Goal: Task Accomplishment & Management: Manage account settings

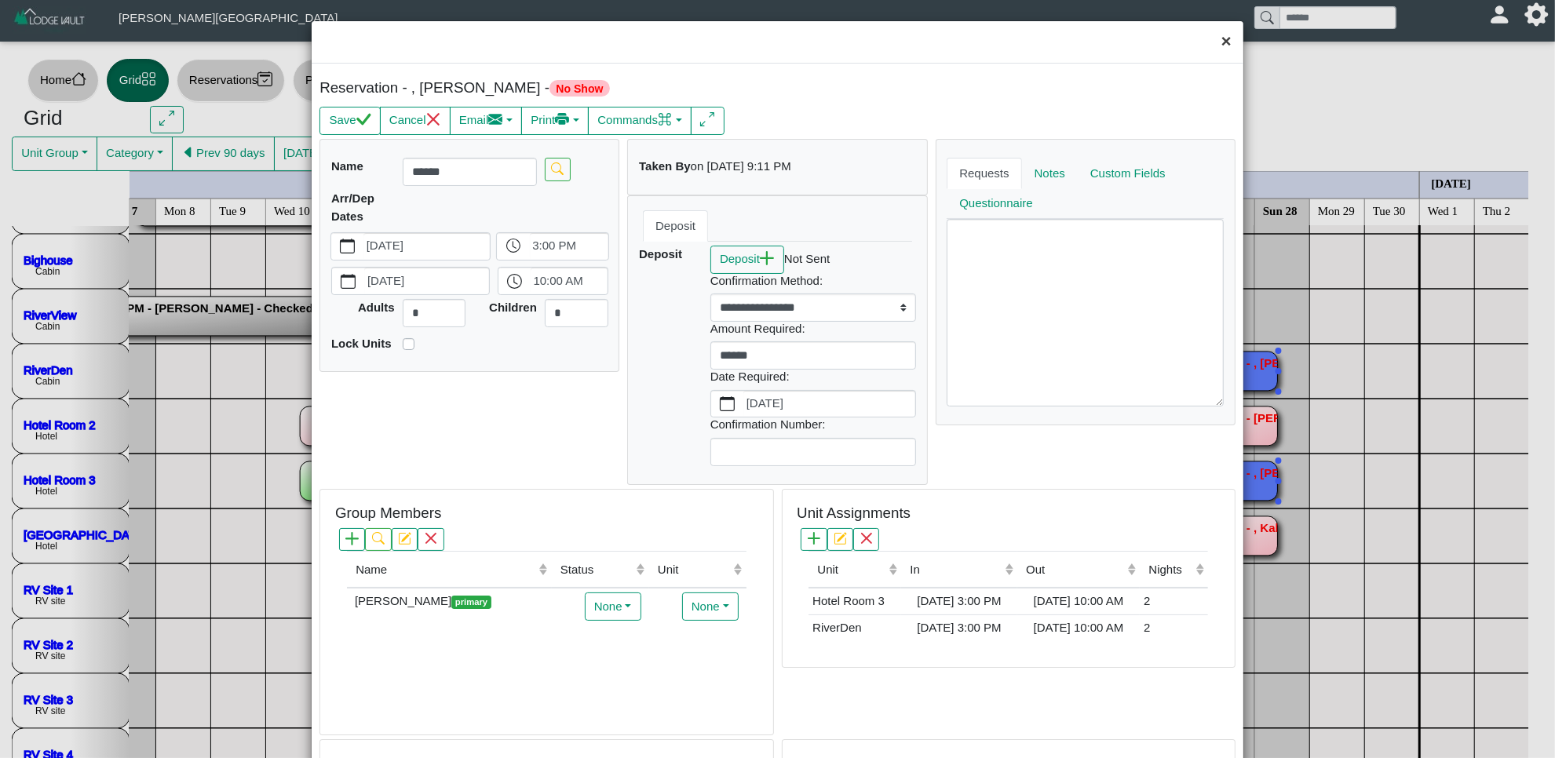
click at [1210, 35] on button "×" at bounding box center [1227, 42] width 34 height 42
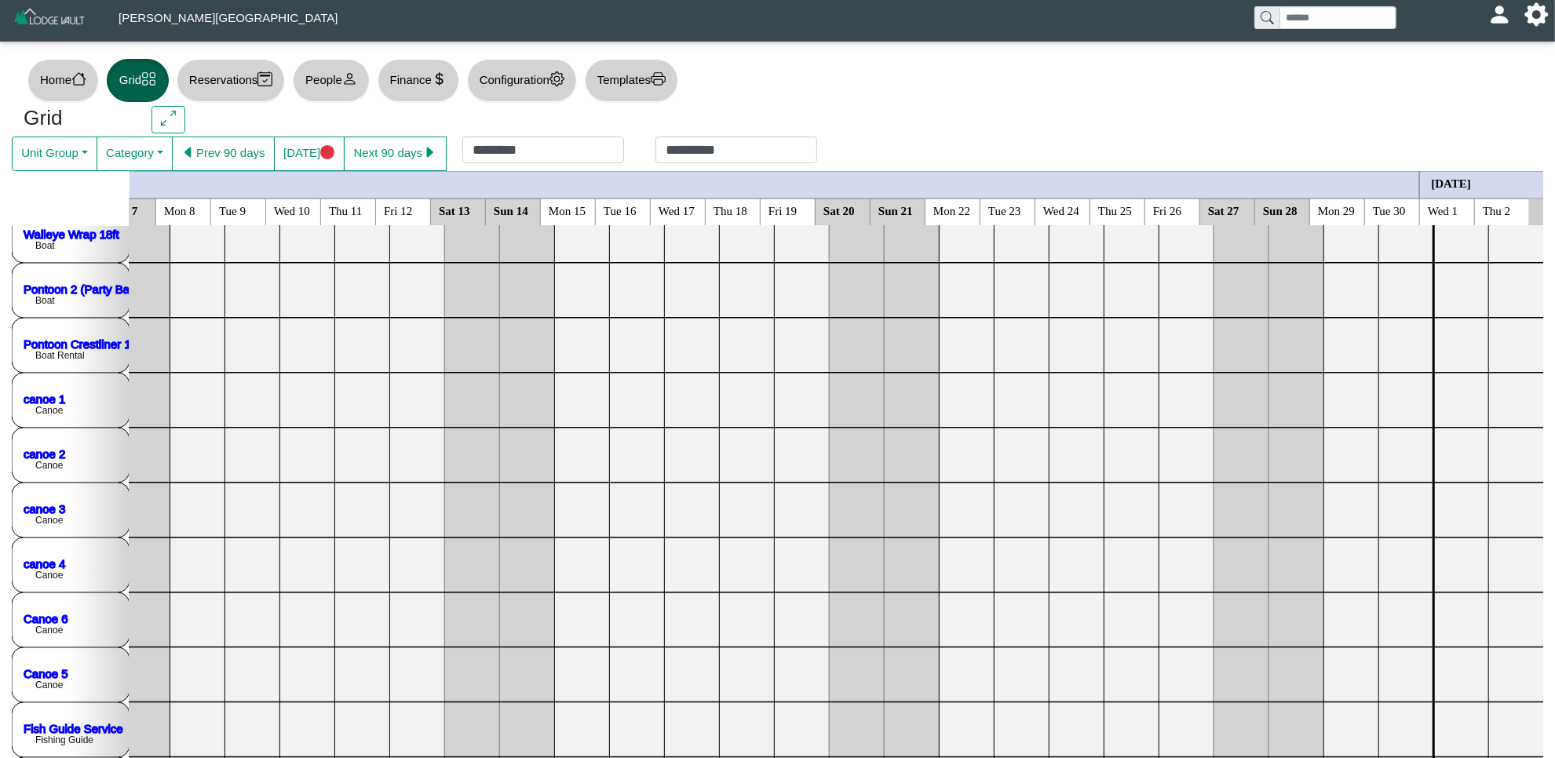
scroll to position [1728, 0]
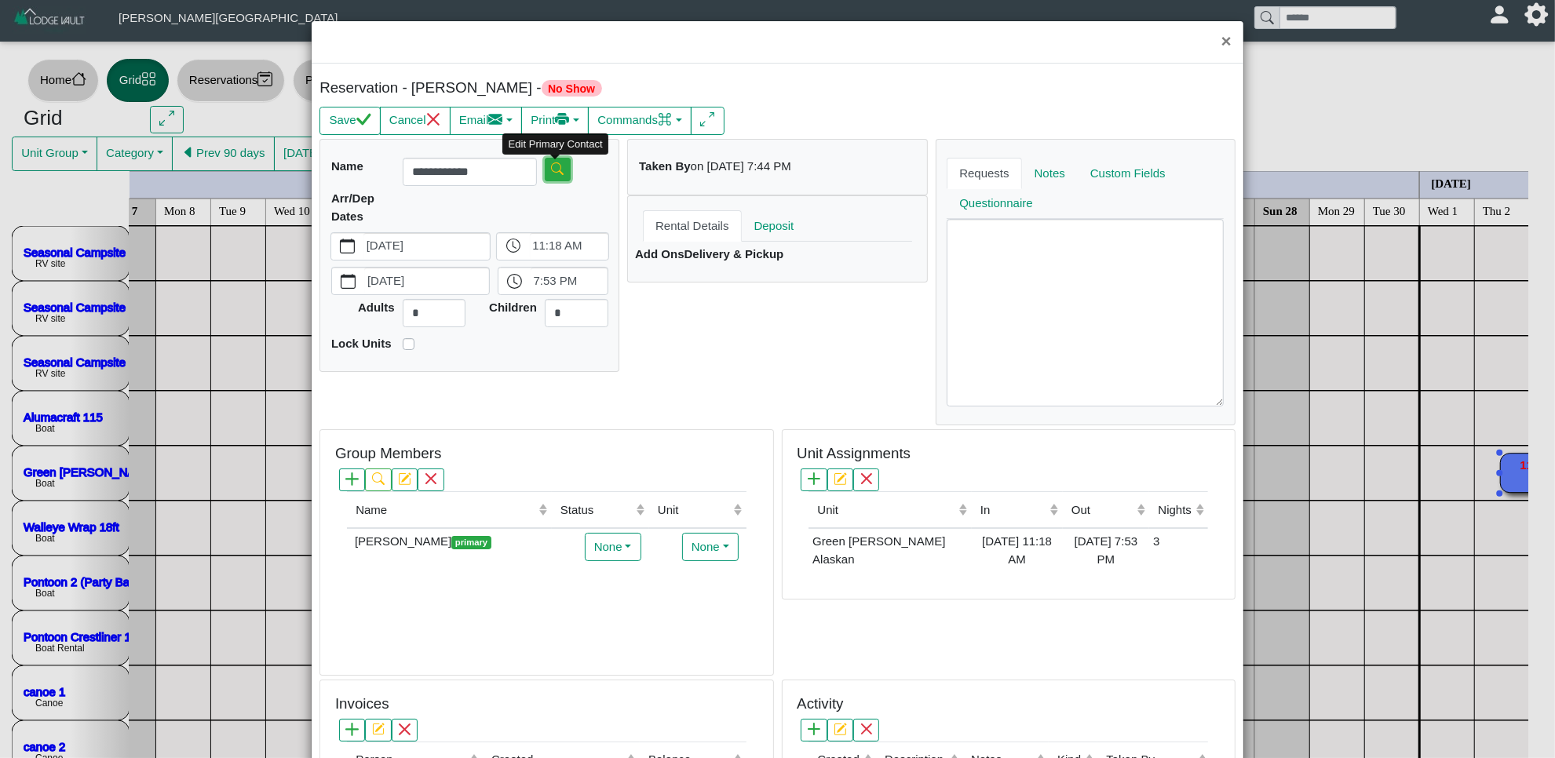
click at [557, 166] on body "[PERSON_NAME][GEOGRAPHIC_DATA] [EMAIL_ADDRESS][DOMAIN_NAME] Profile Sign Out Ho…" at bounding box center [777, 668] width 1555 height 1337
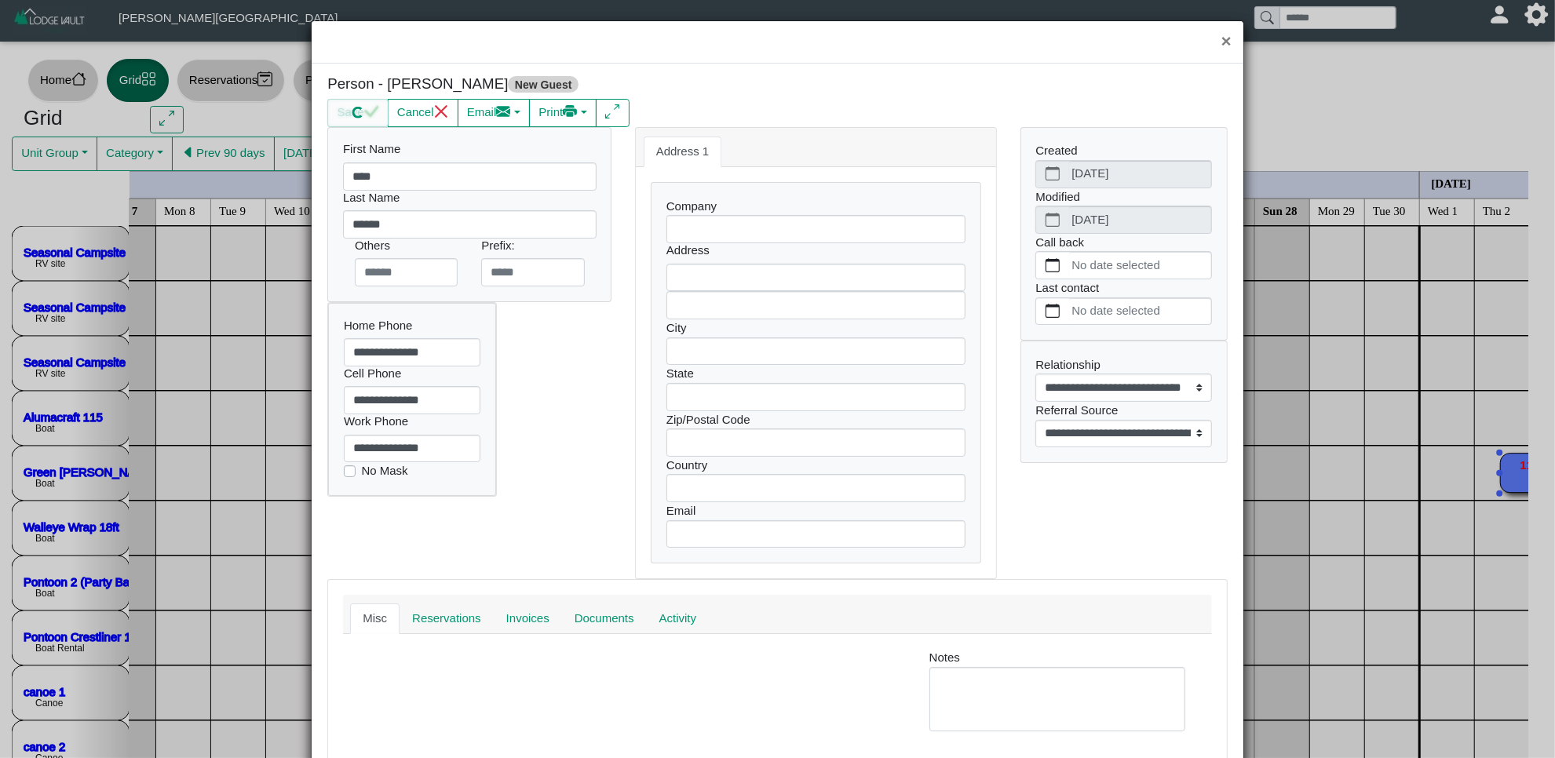
select select
select select "**********"
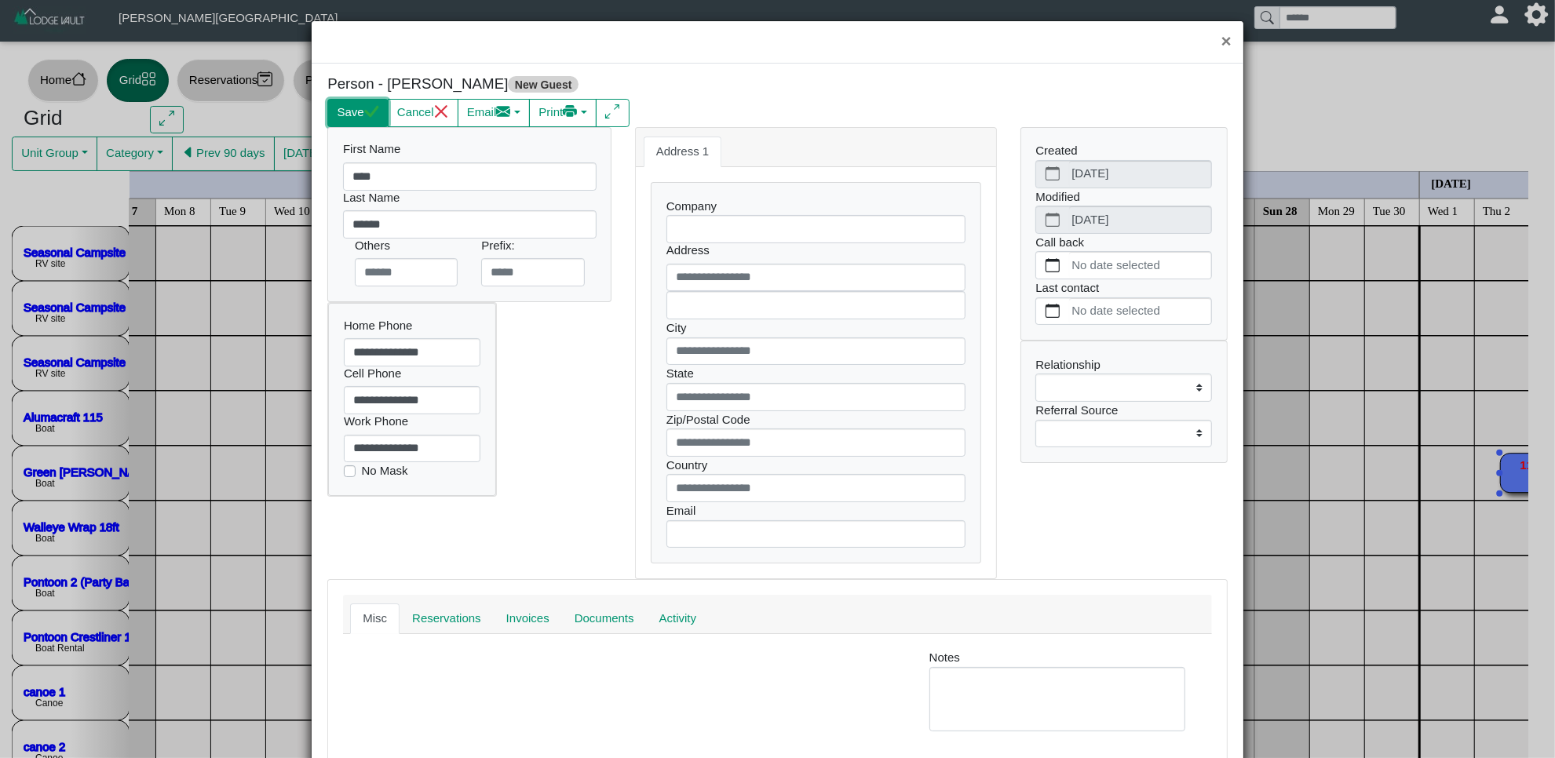
click at [367, 103] on button "Save" at bounding box center [357, 113] width 60 height 28
select select "**********"
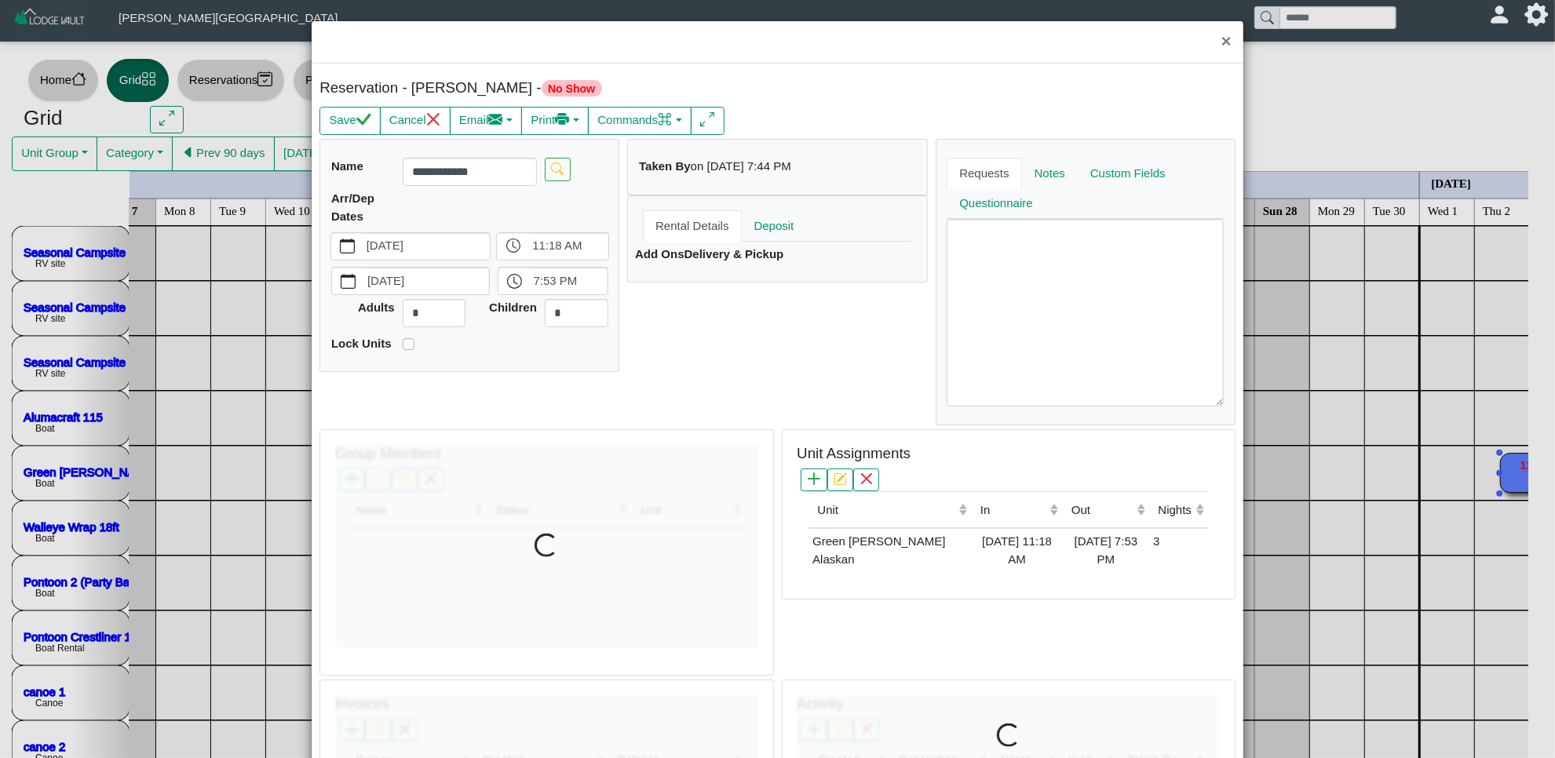
scroll to position [20, 0]
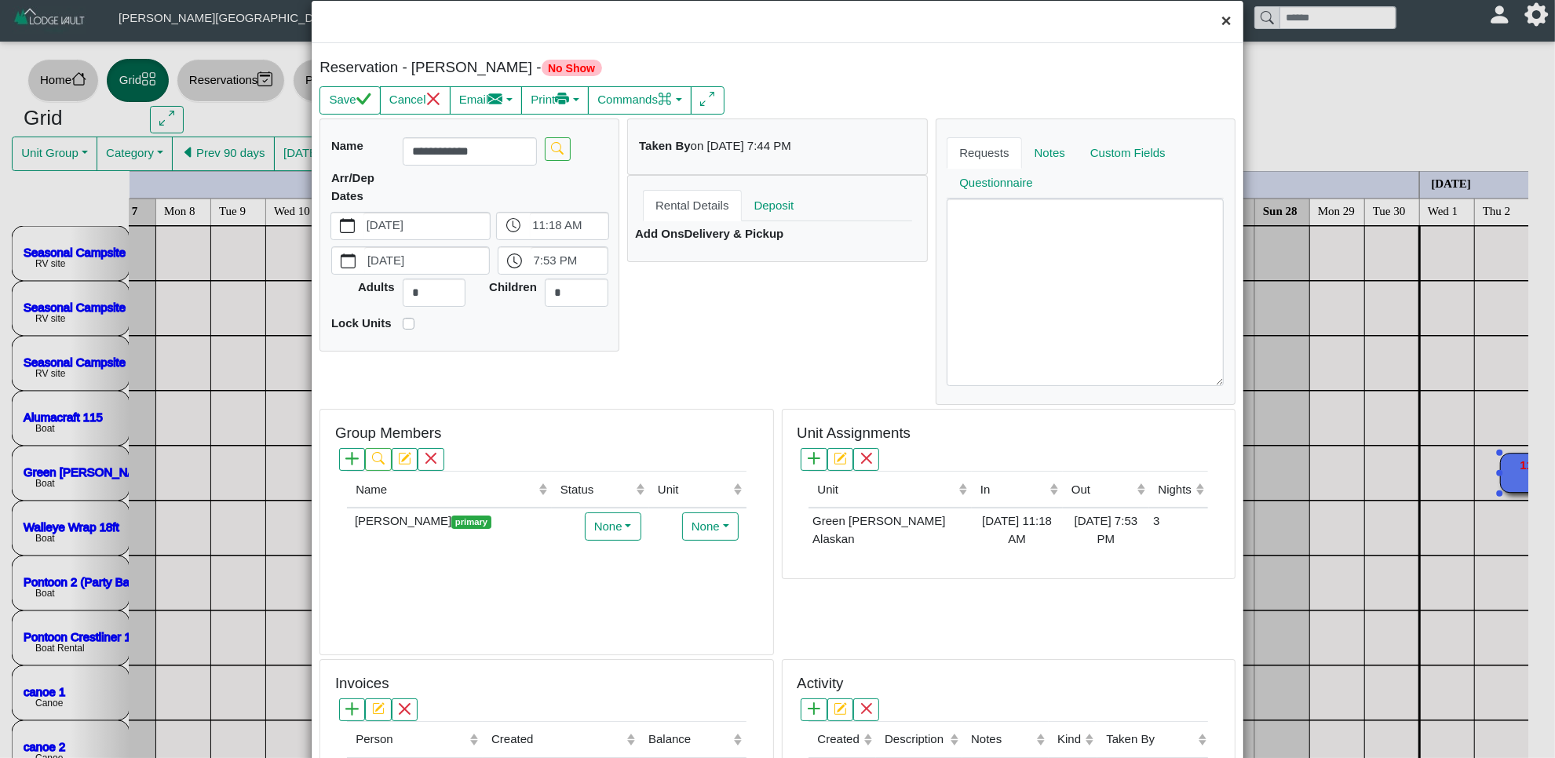
click at [1210, 29] on button "×" at bounding box center [1227, 22] width 34 height 42
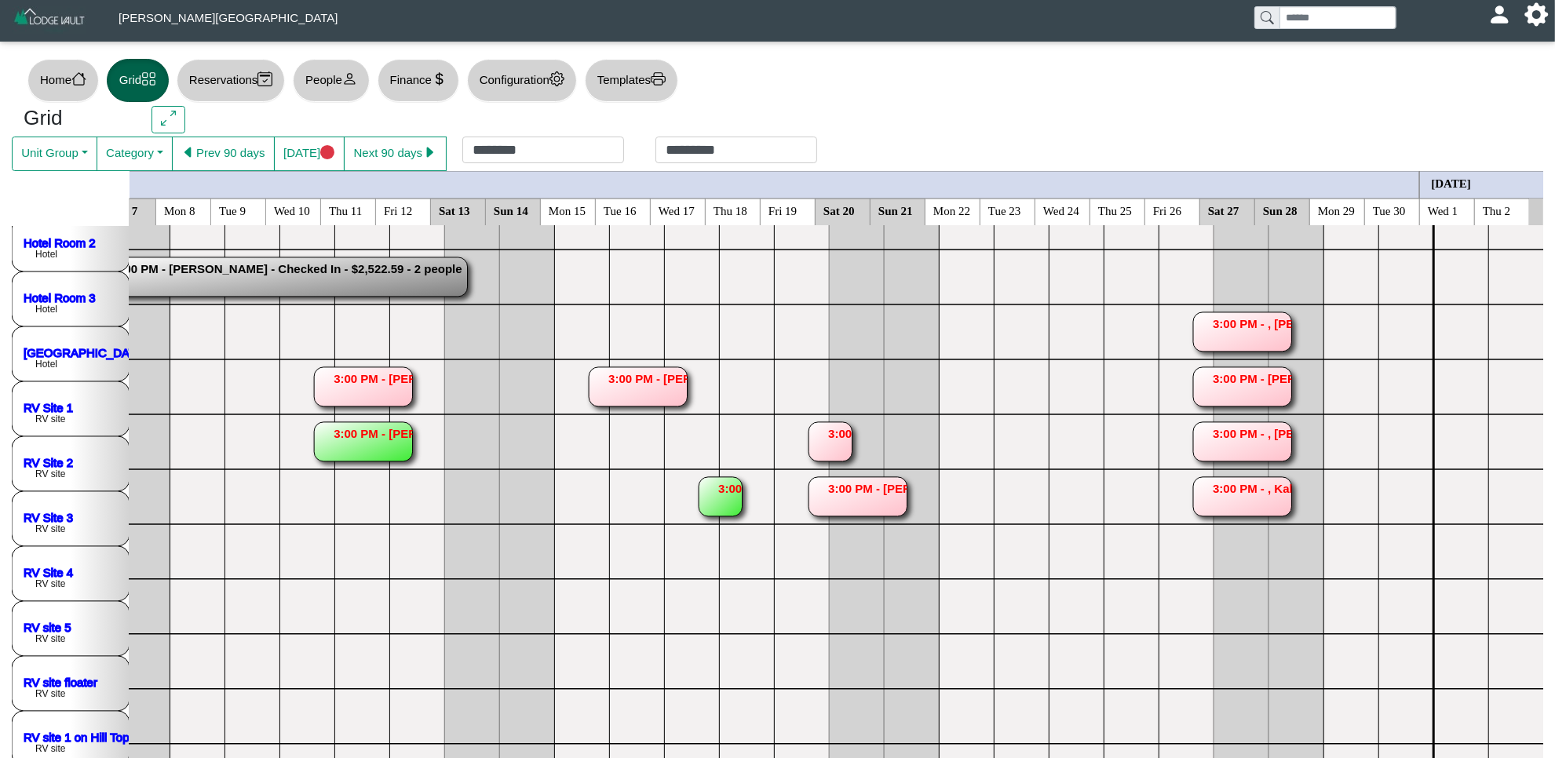
scroll to position [471, 0]
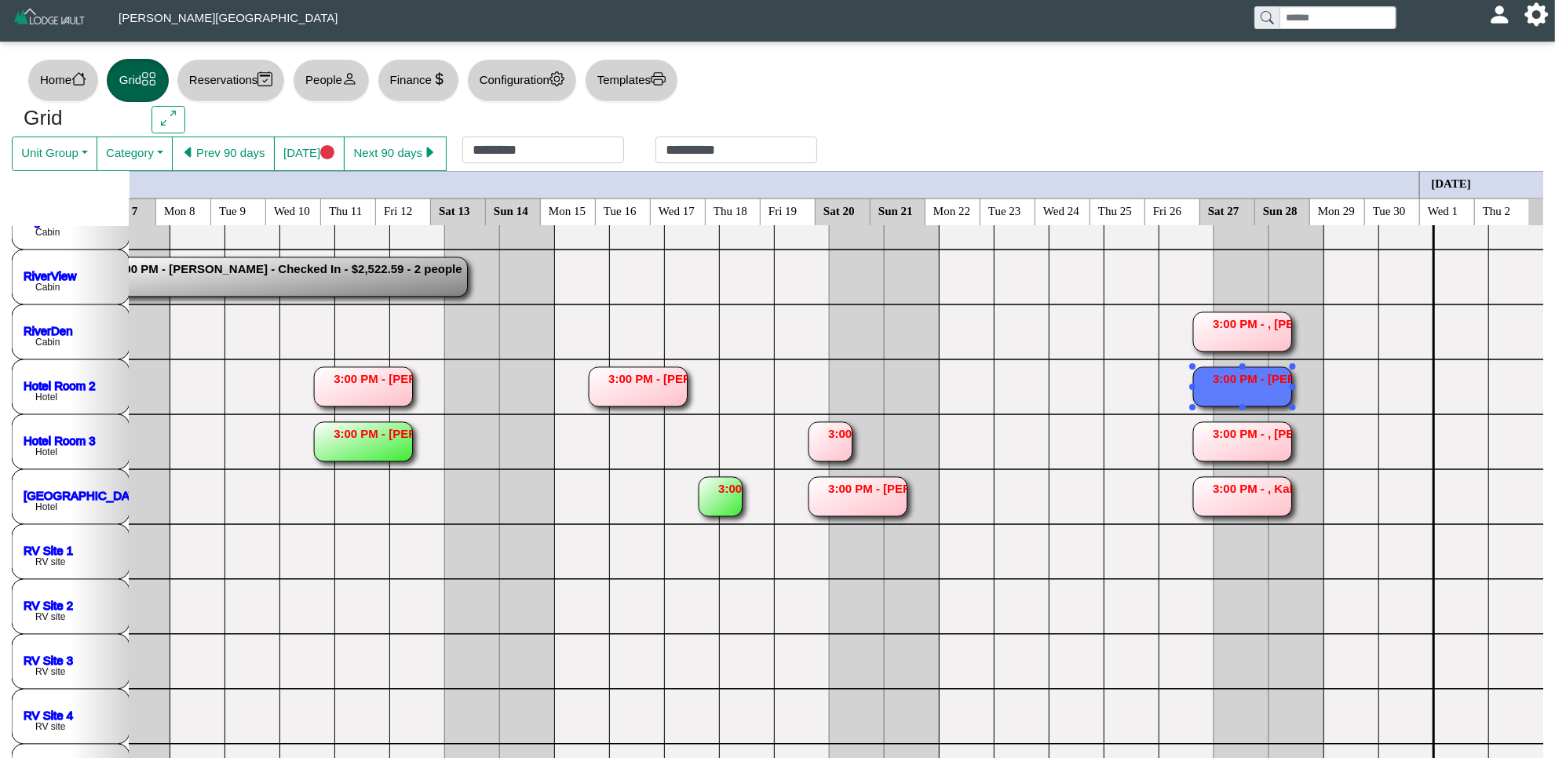
click at [1221, 385] on rect at bounding box center [1242, 386] width 98 height 39
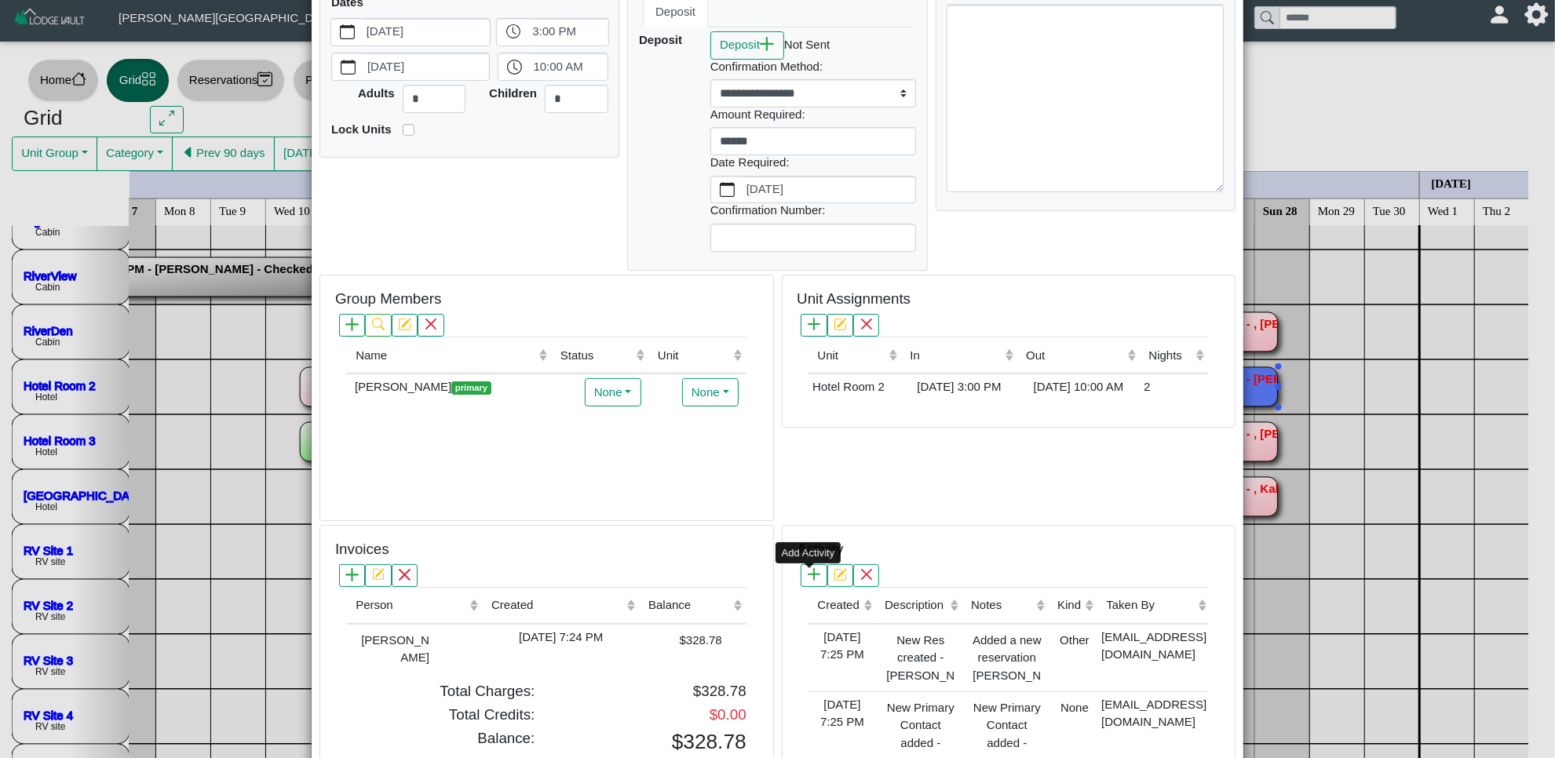
scroll to position [0, 0]
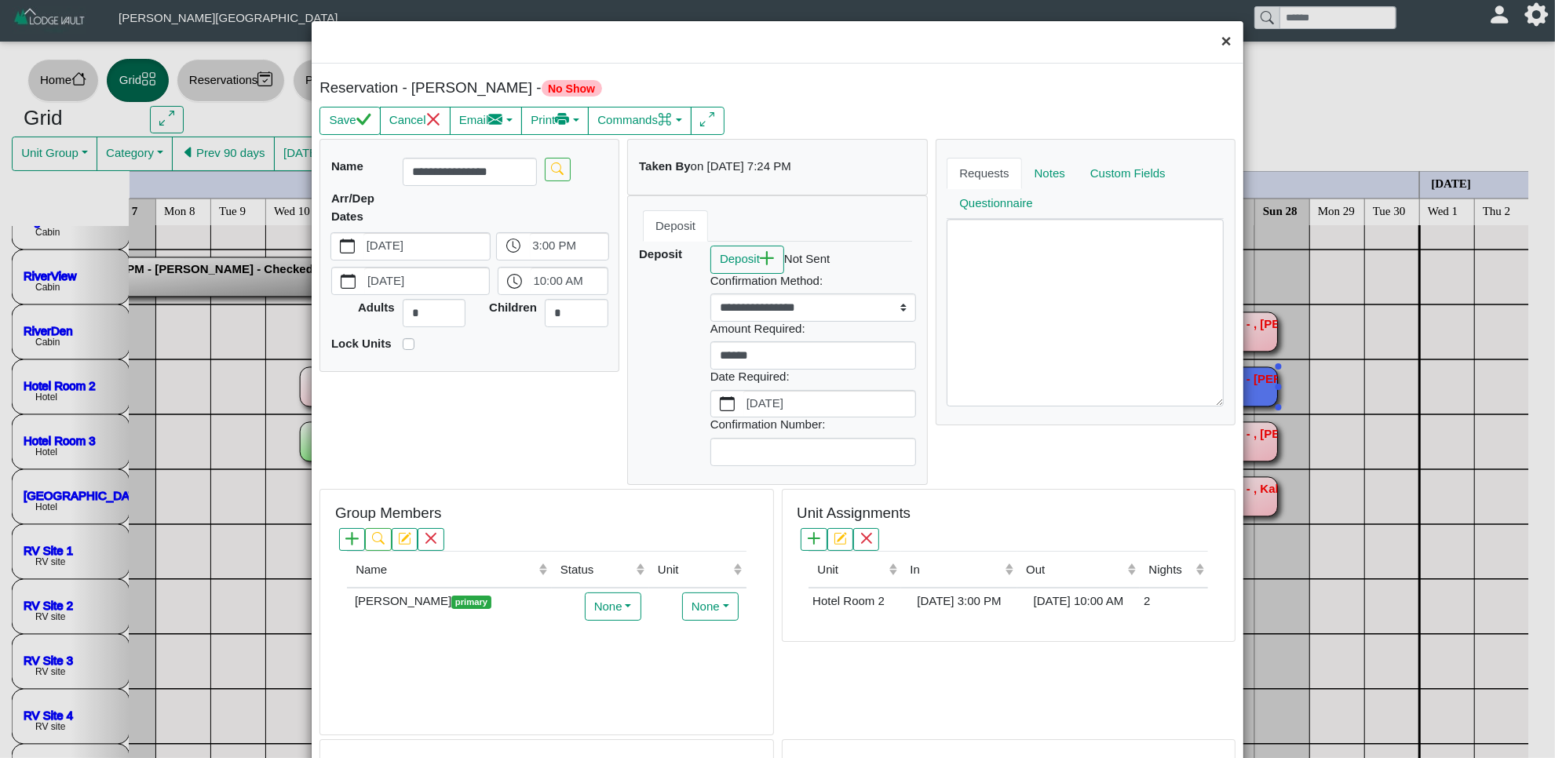
click at [1213, 37] on button "×" at bounding box center [1227, 42] width 34 height 42
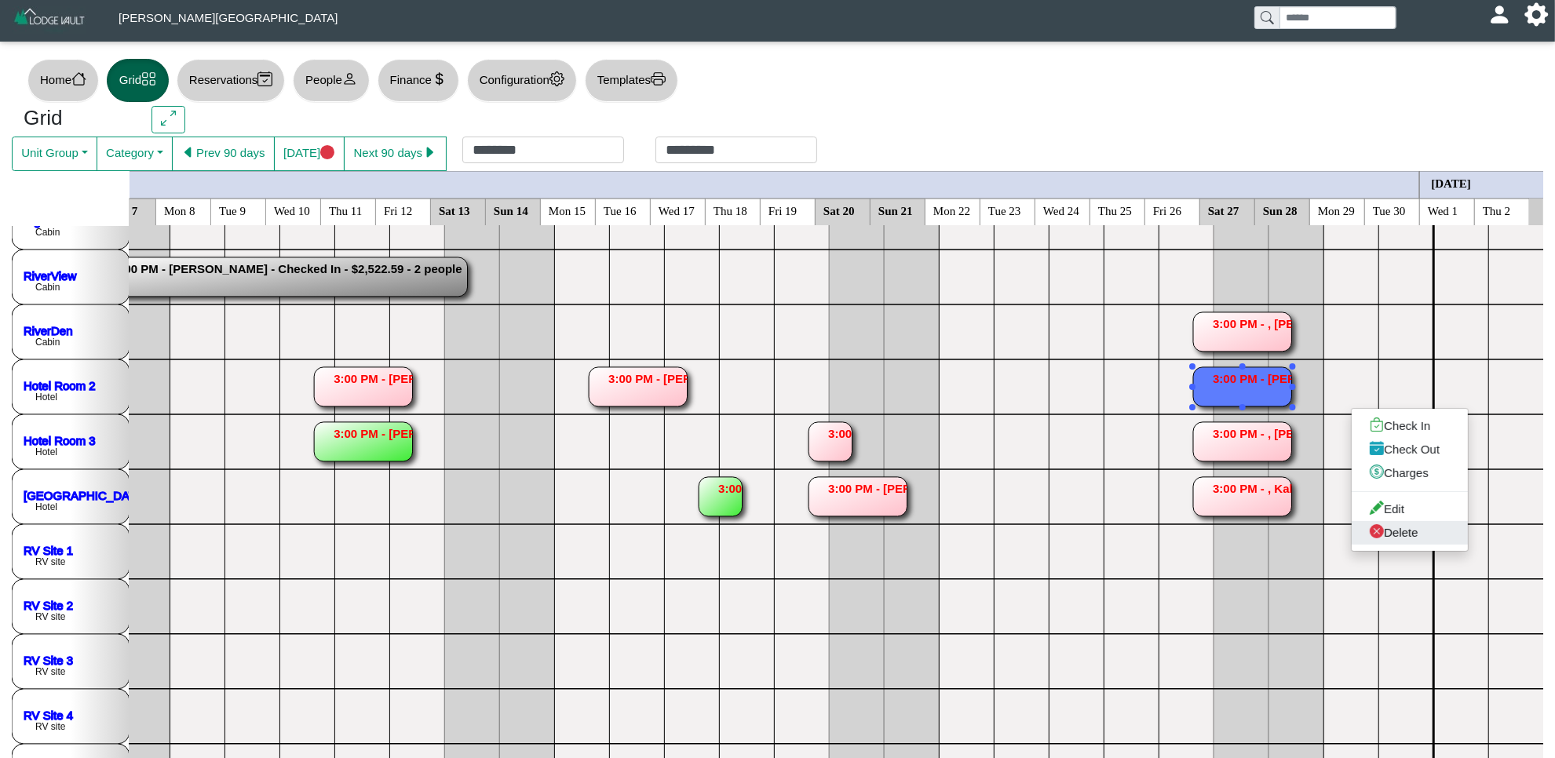
click at [1419, 532] on link "Delete" at bounding box center [1410, 533] width 116 height 24
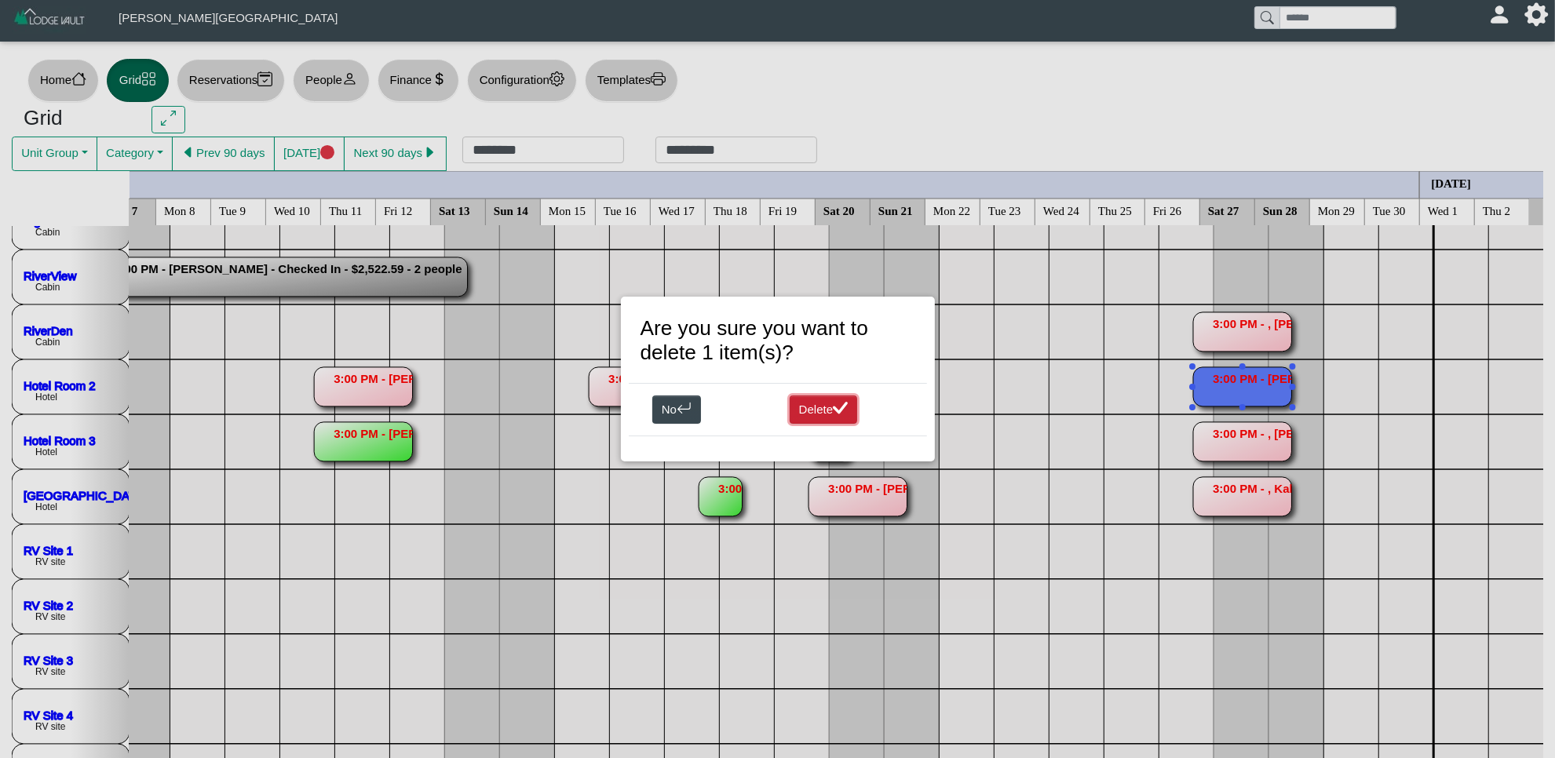
click at [837, 414] on icon "check lg" at bounding box center [840, 408] width 15 height 15
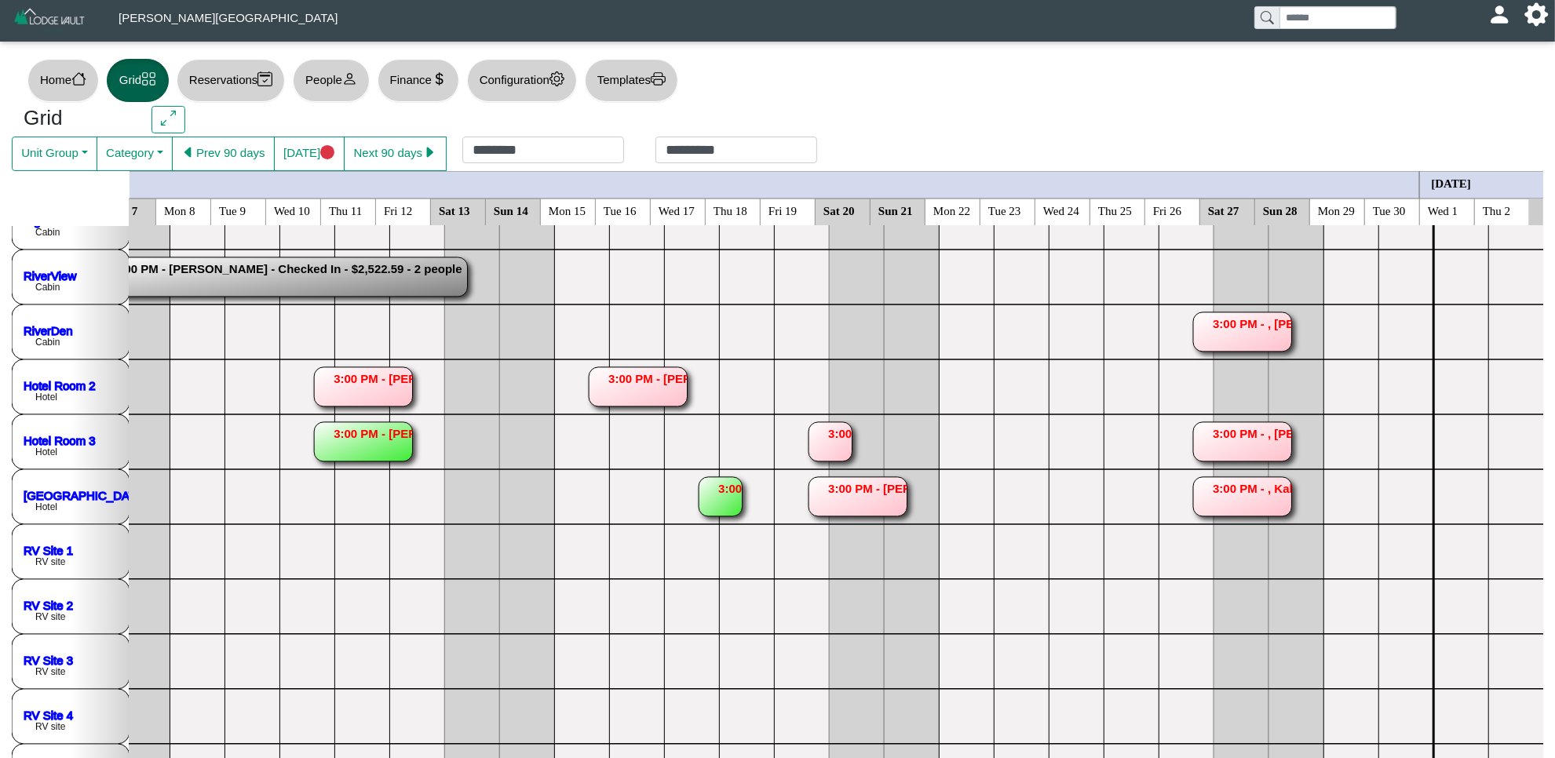
click at [1224, 440] on rect at bounding box center [1242, 441] width 98 height 39
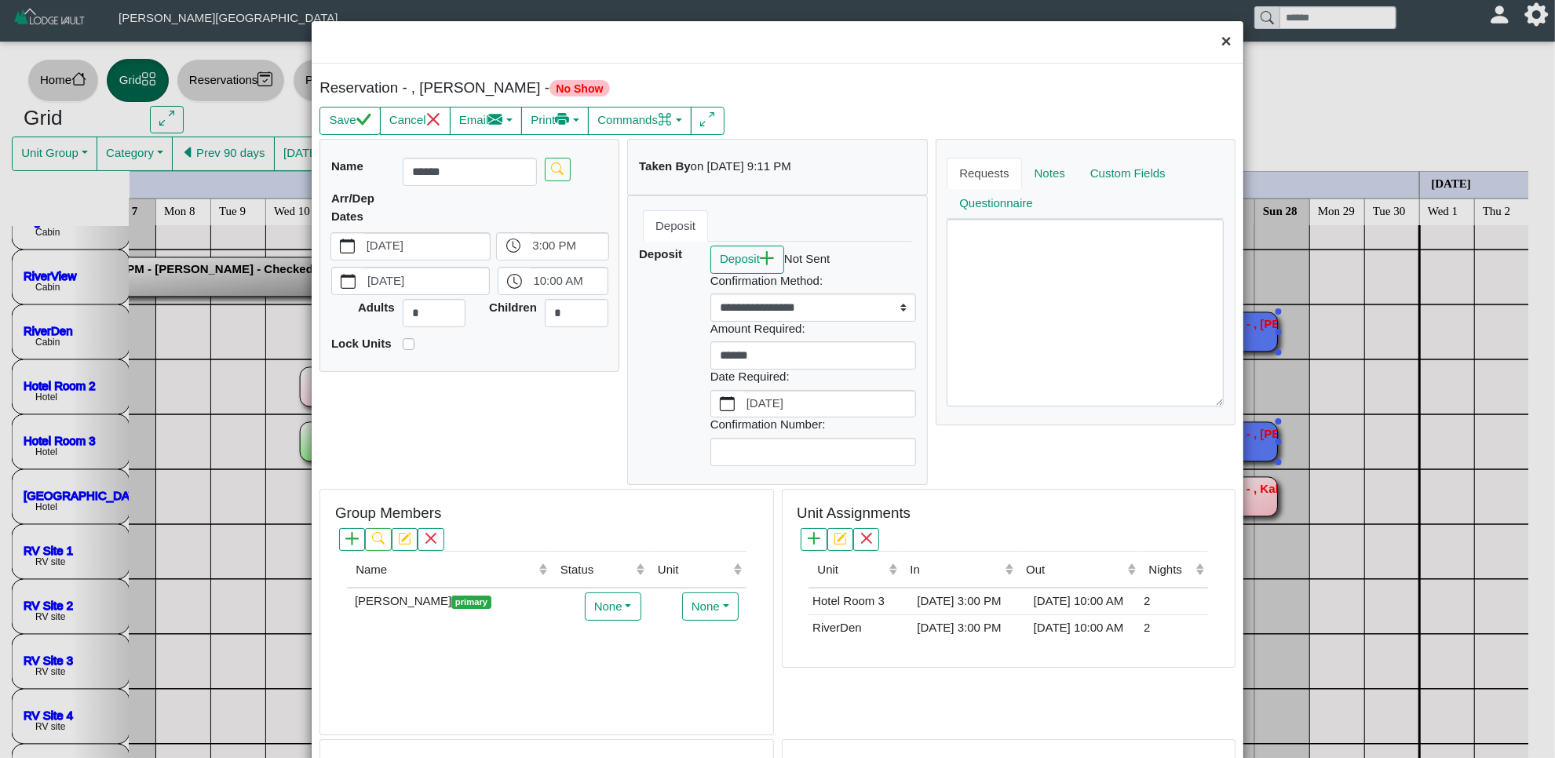
drag, startPoint x: 1203, startPoint y: 31, endPoint x: 1226, endPoint y: 103, distance: 75.0
click at [1210, 33] on button "×" at bounding box center [1227, 42] width 34 height 42
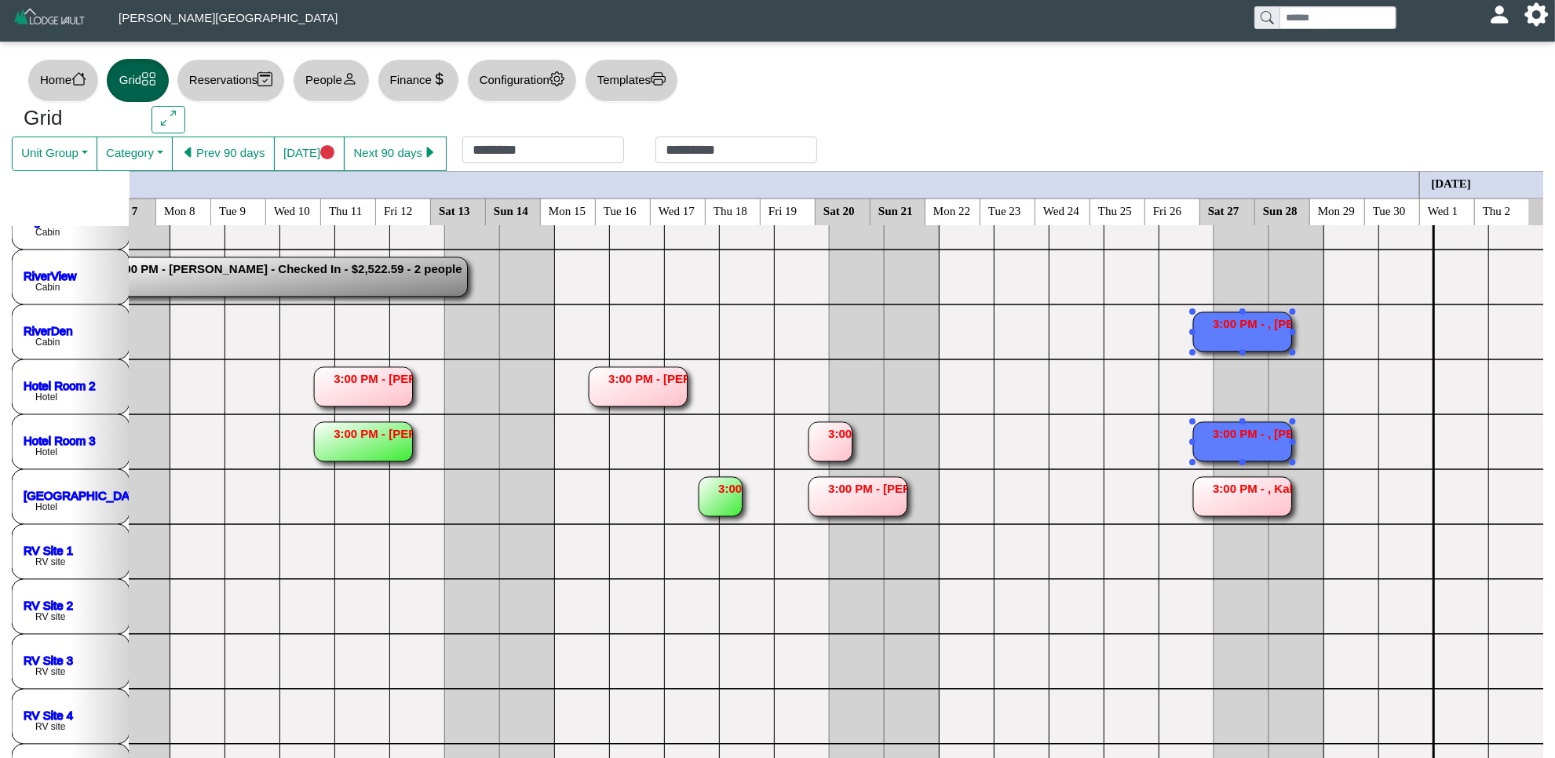
click at [1240, 487] on rect at bounding box center [1242, 496] width 98 height 39
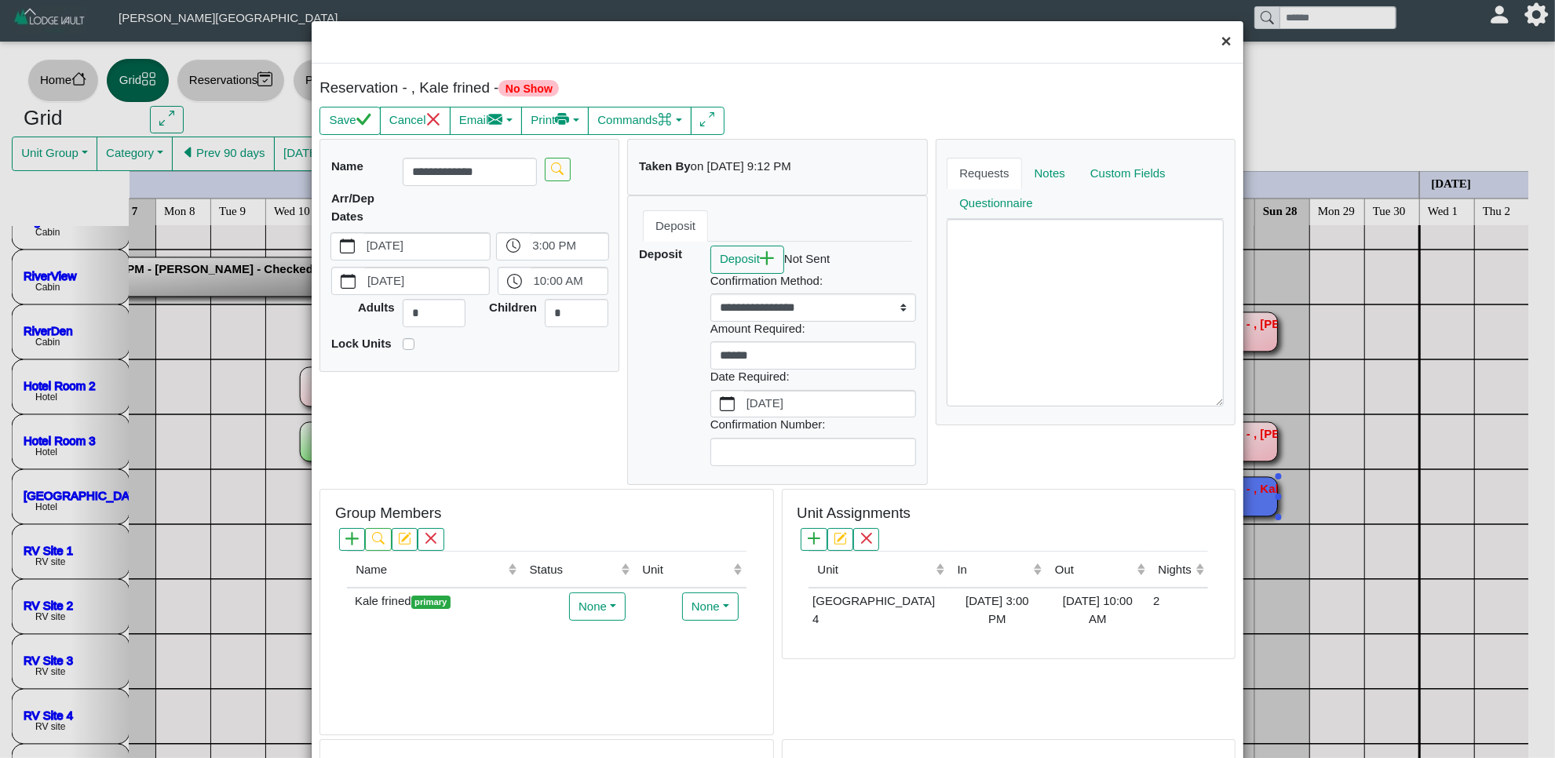
click at [1221, 40] on button "×" at bounding box center [1227, 42] width 34 height 42
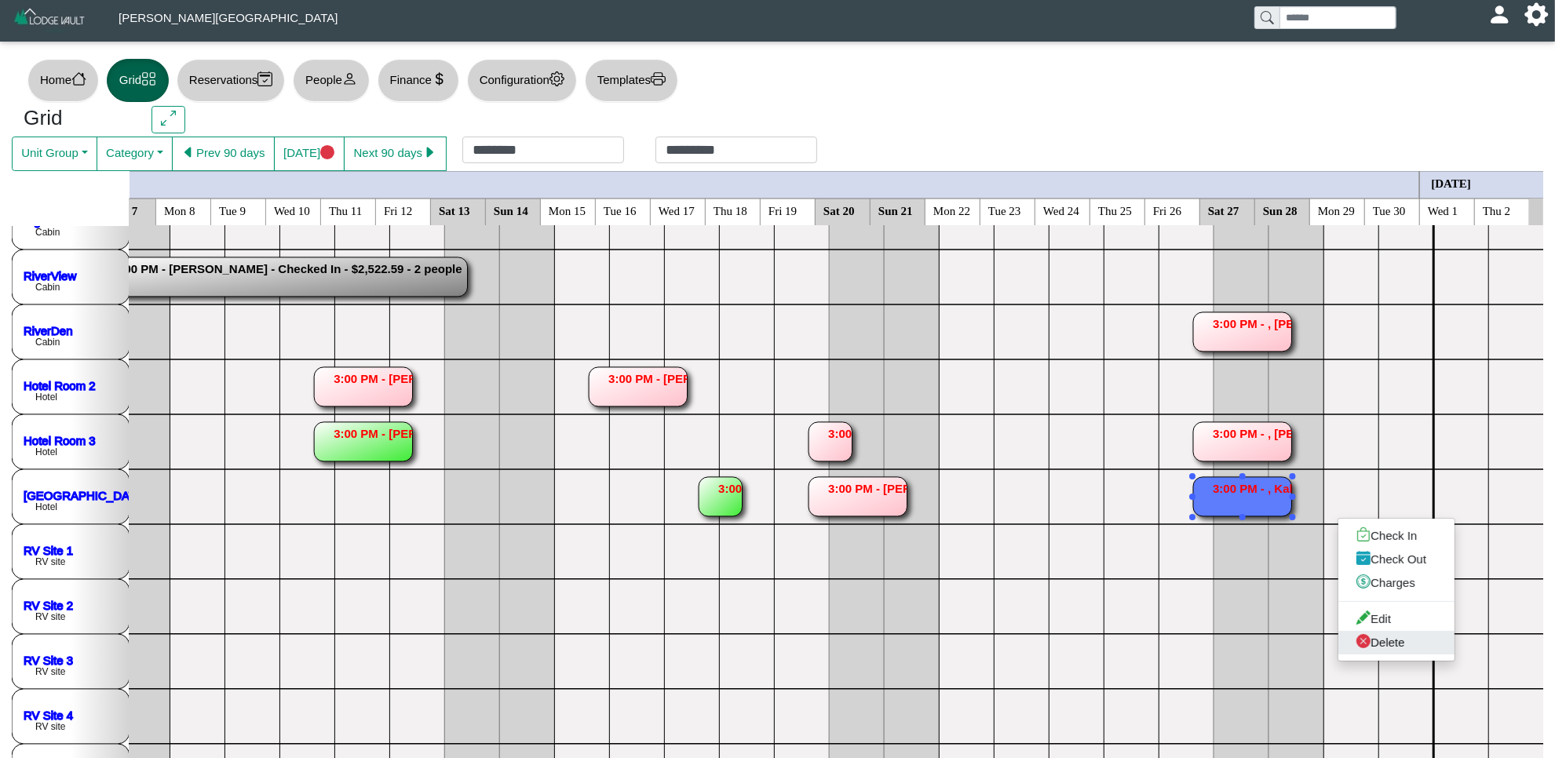
click at [1374, 642] on link "Delete" at bounding box center [1396, 643] width 116 height 24
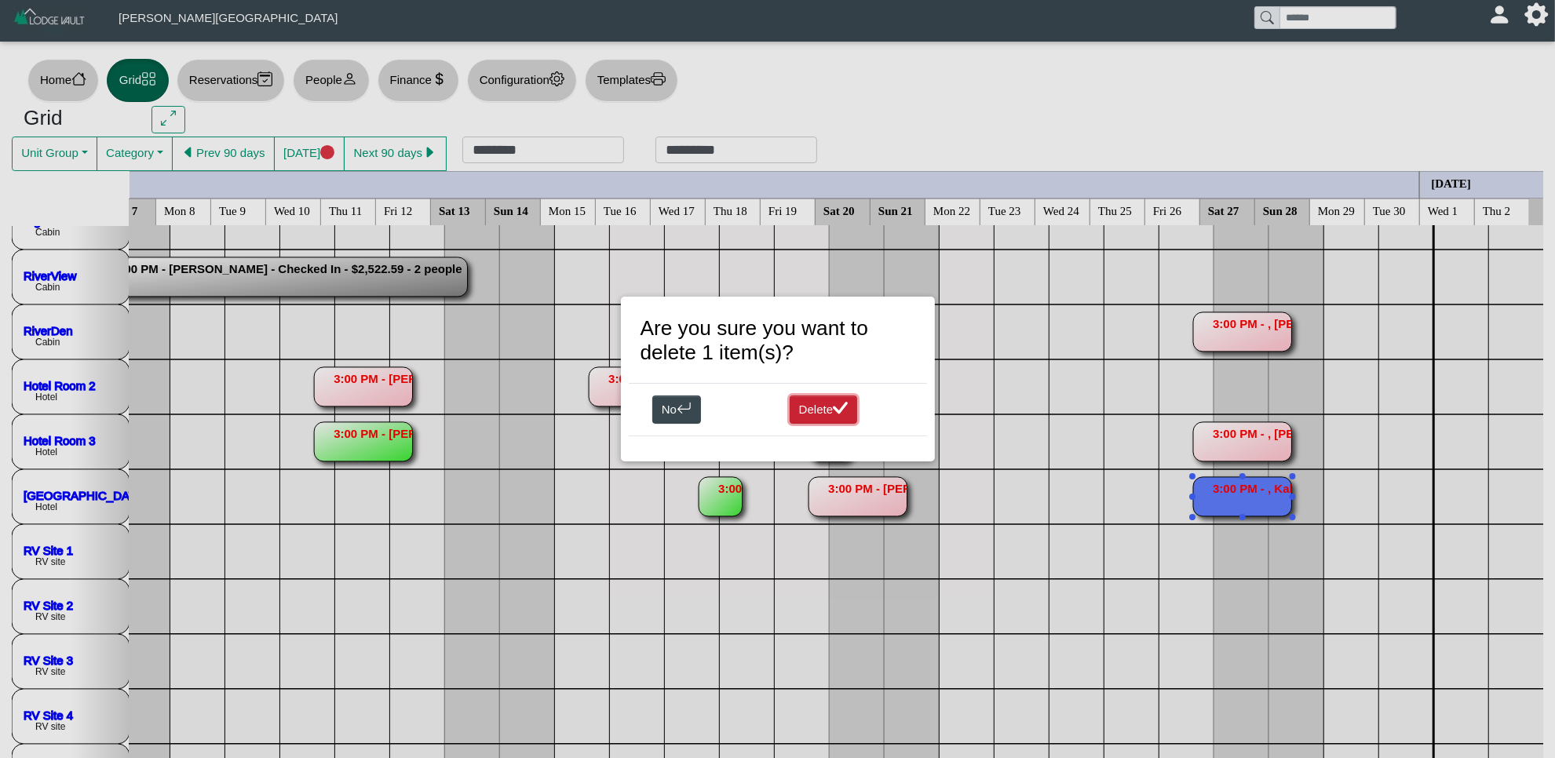
click at [829, 400] on button "Delete" at bounding box center [824, 410] width 68 height 28
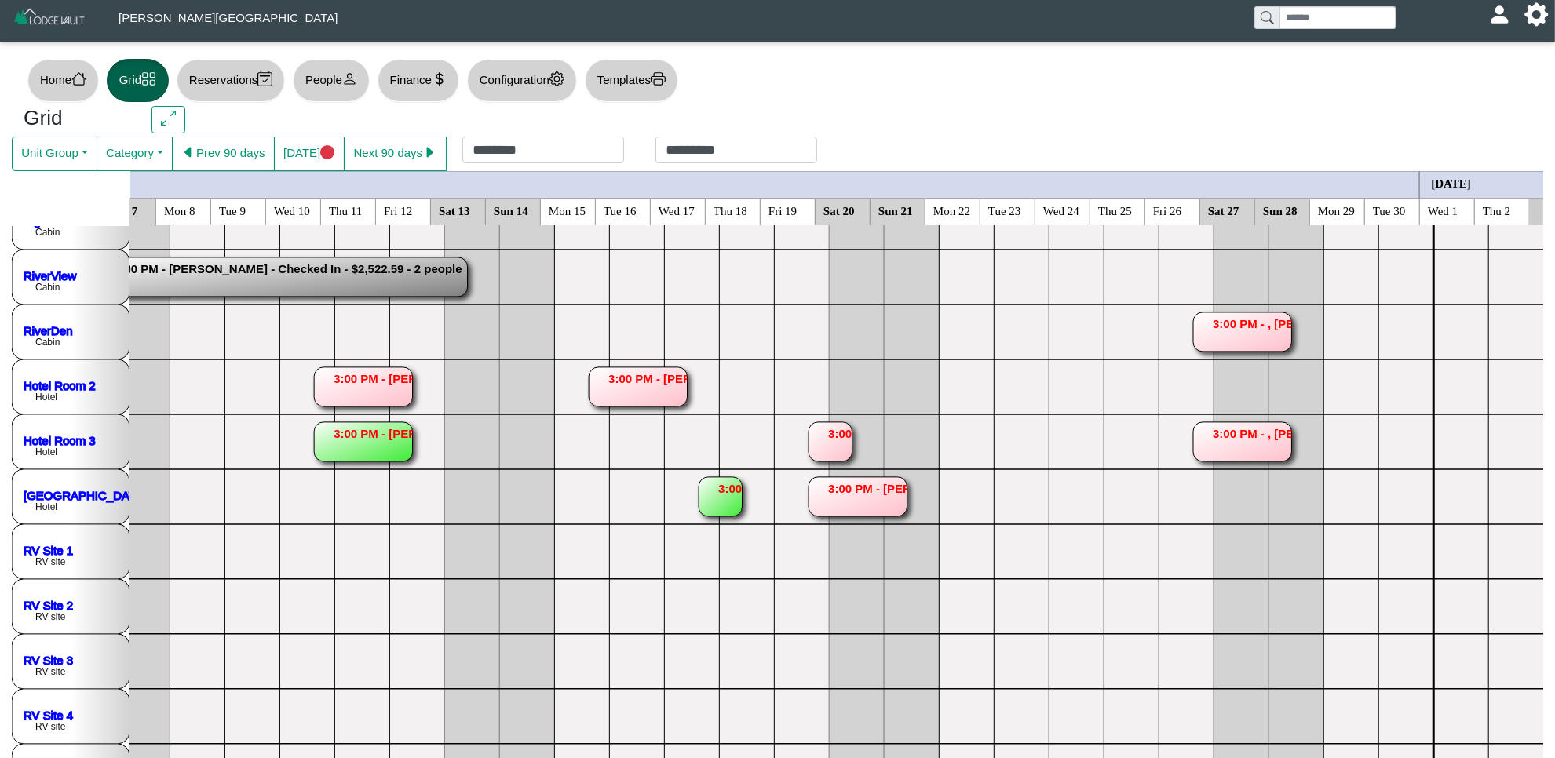
click at [871, 505] on rect at bounding box center [857, 496] width 98 height 39
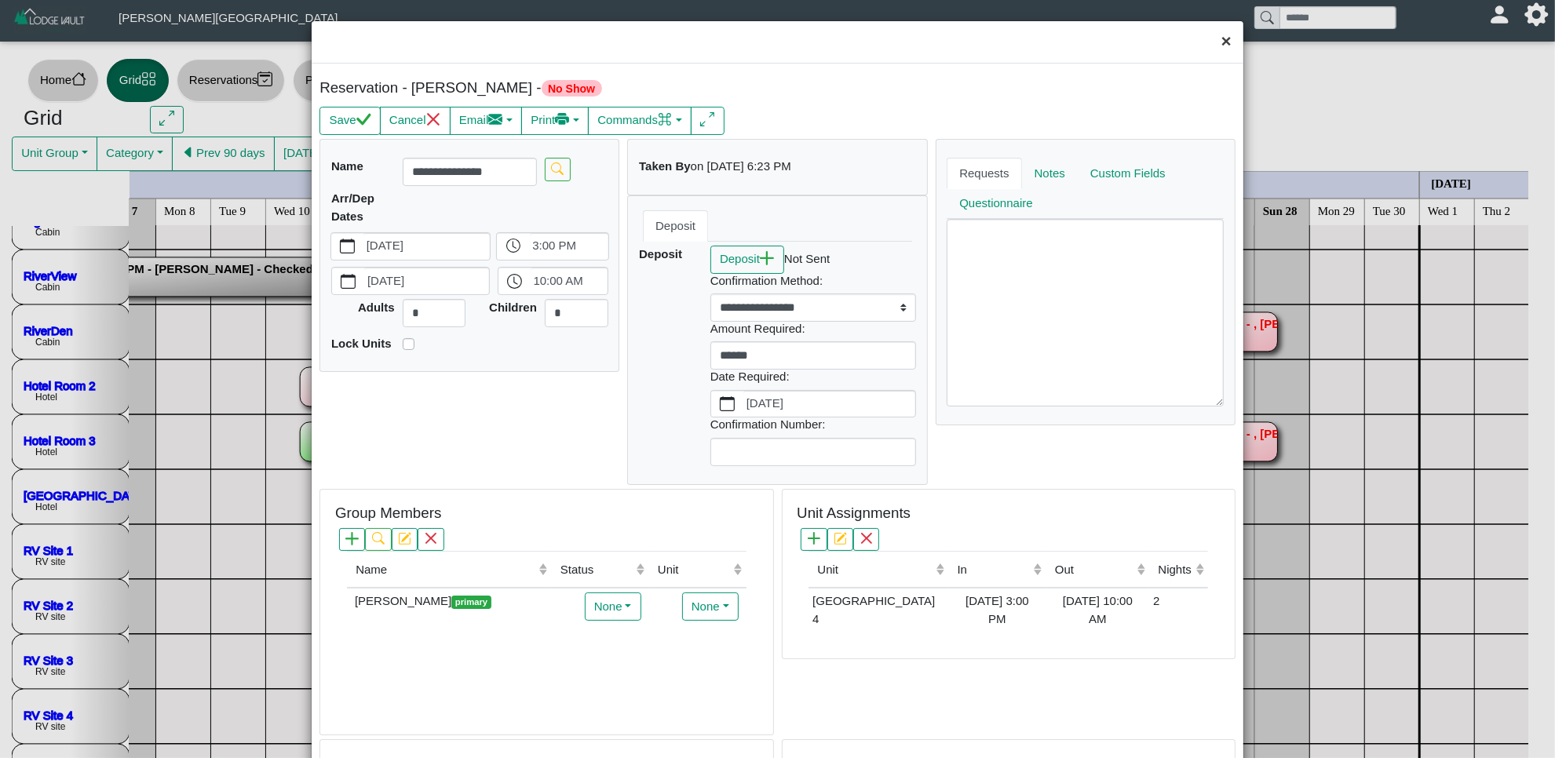
click at [1210, 48] on button "×" at bounding box center [1227, 42] width 34 height 42
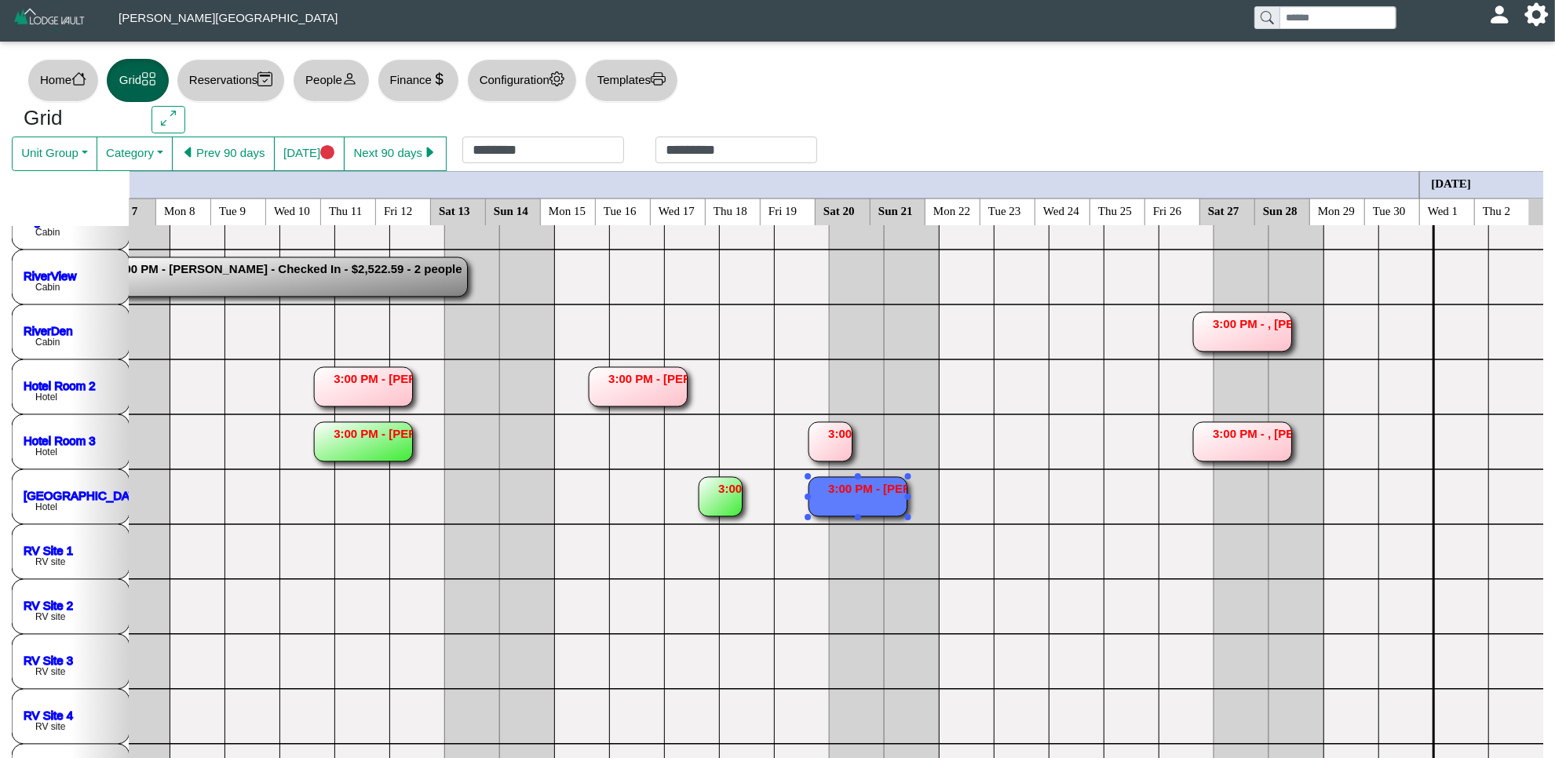
click at [706, 495] on rect at bounding box center [720, 496] width 43 height 39
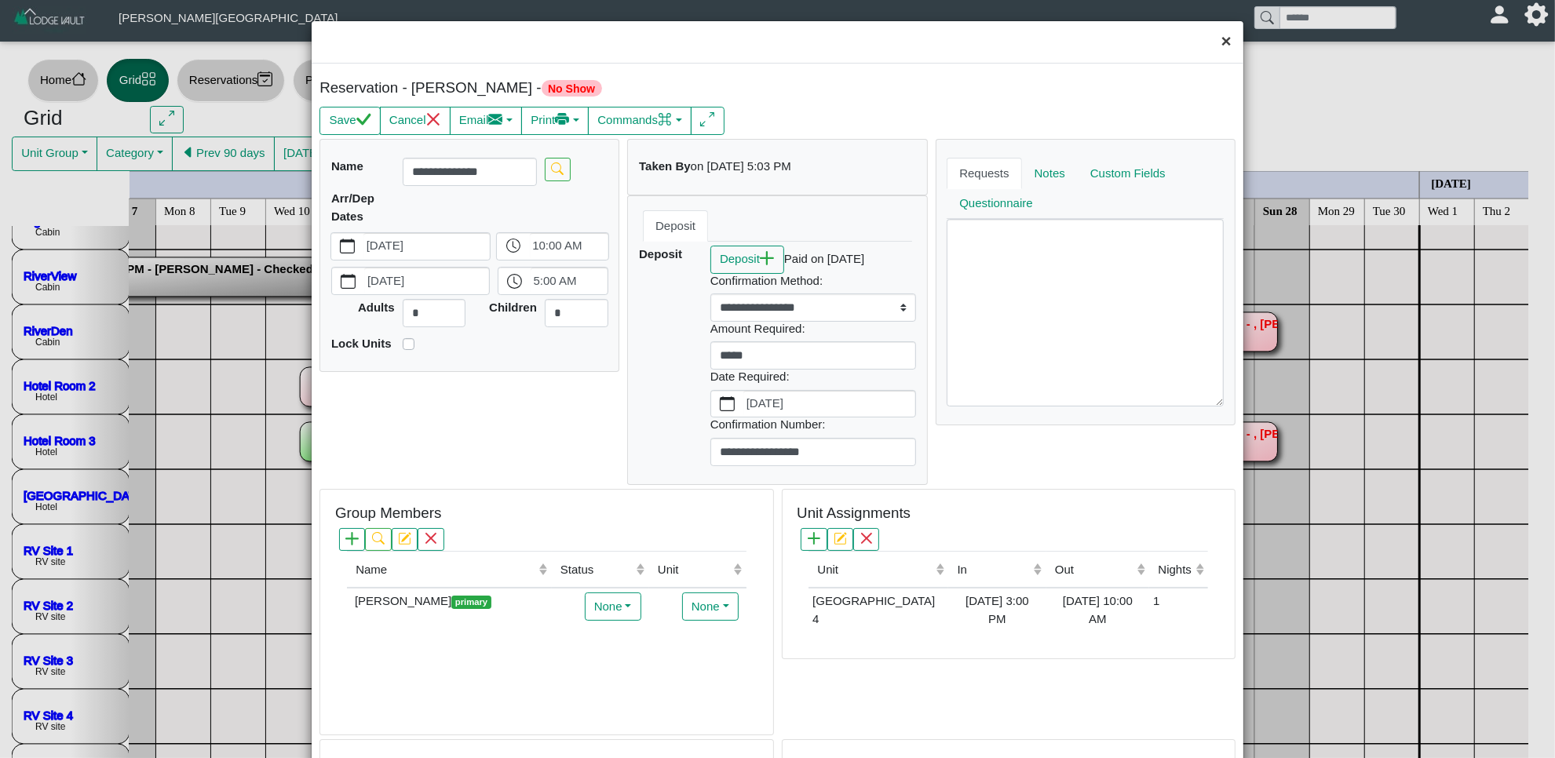
click at [1210, 38] on button "×" at bounding box center [1227, 42] width 34 height 42
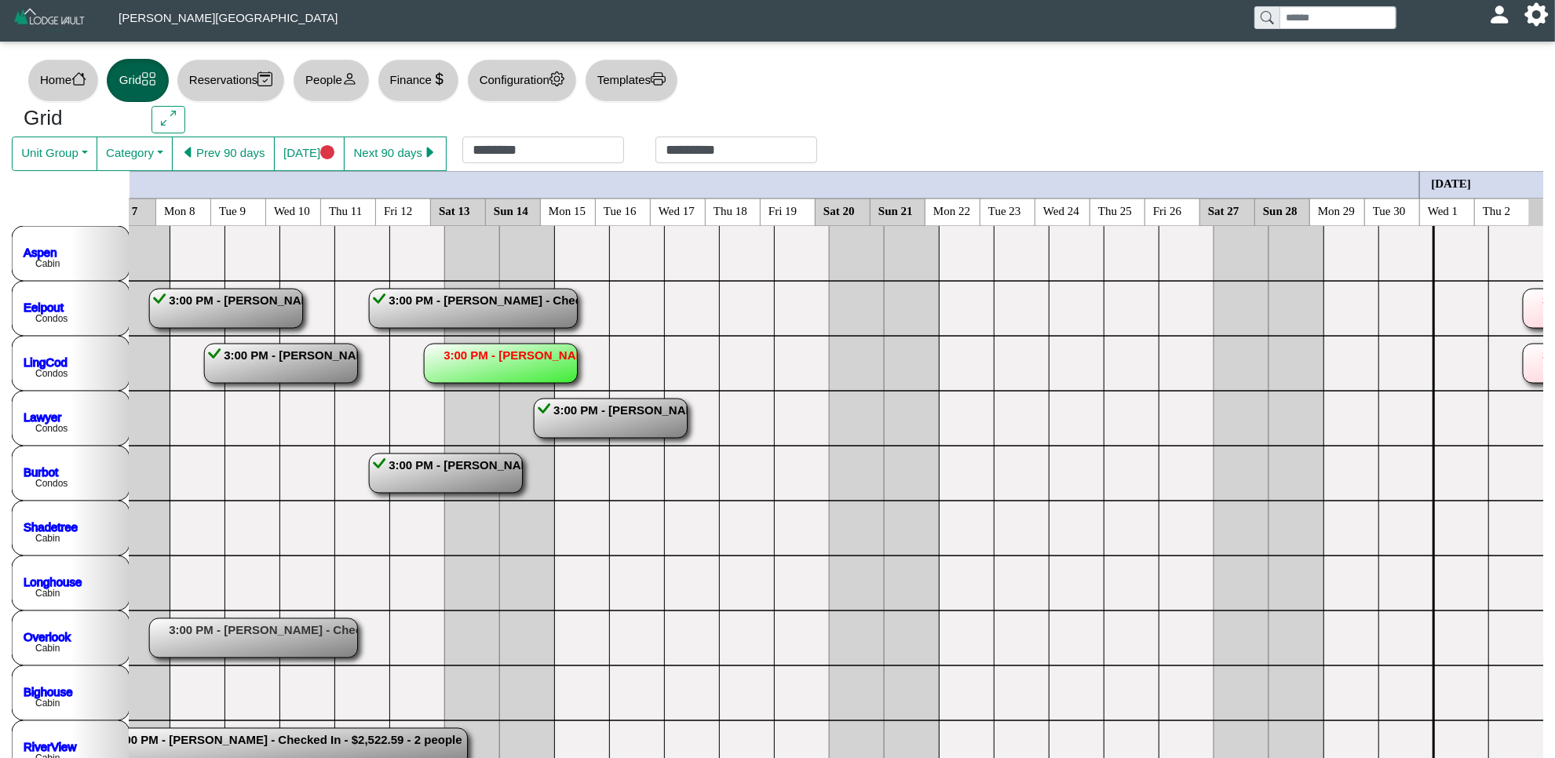
click at [509, 357] on rect at bounding box center [500, 363] width 153 height 39
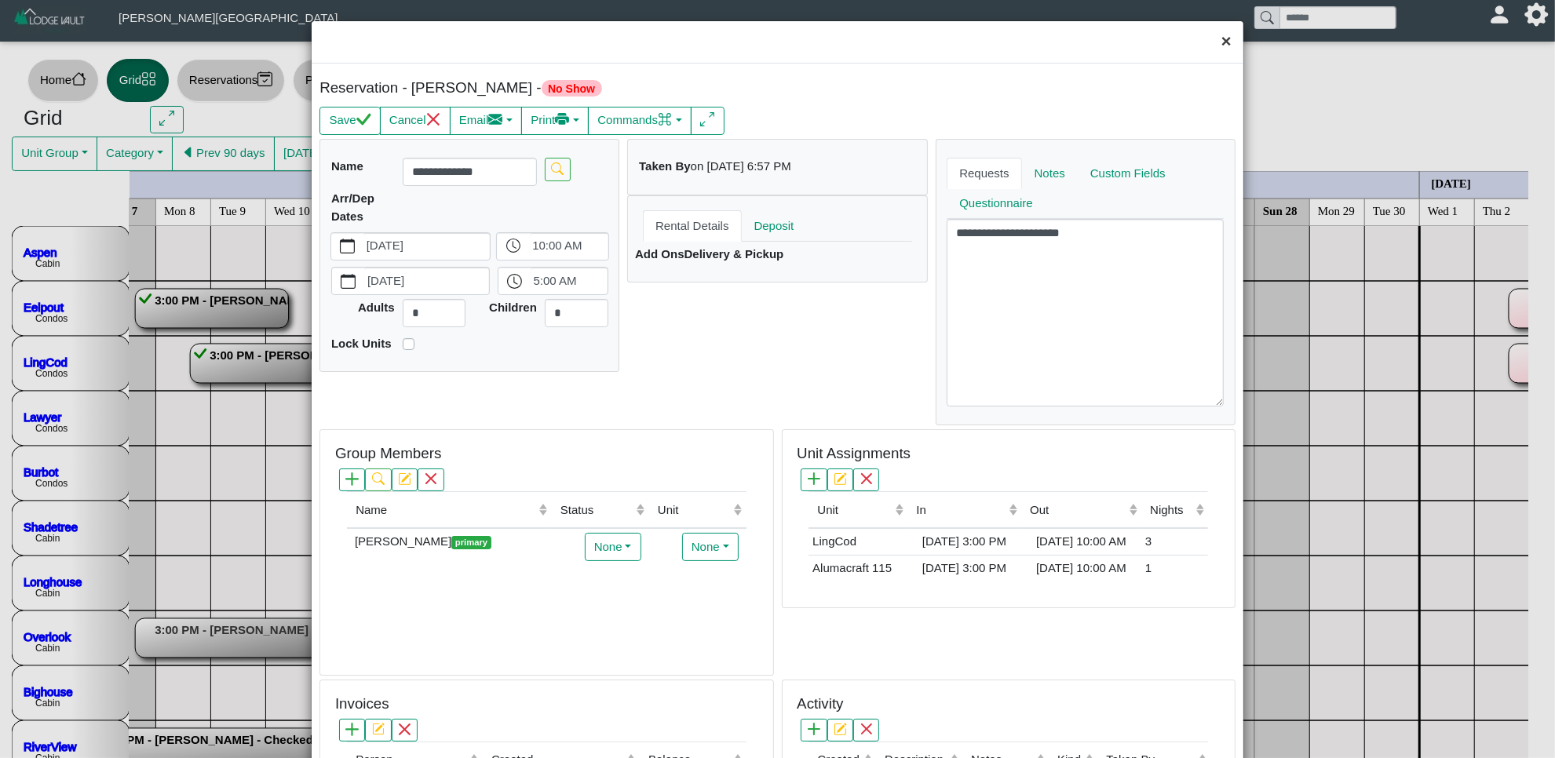
click at [1210, 38] on button "×" at bounding box center [1227, 42] width 34 height 42
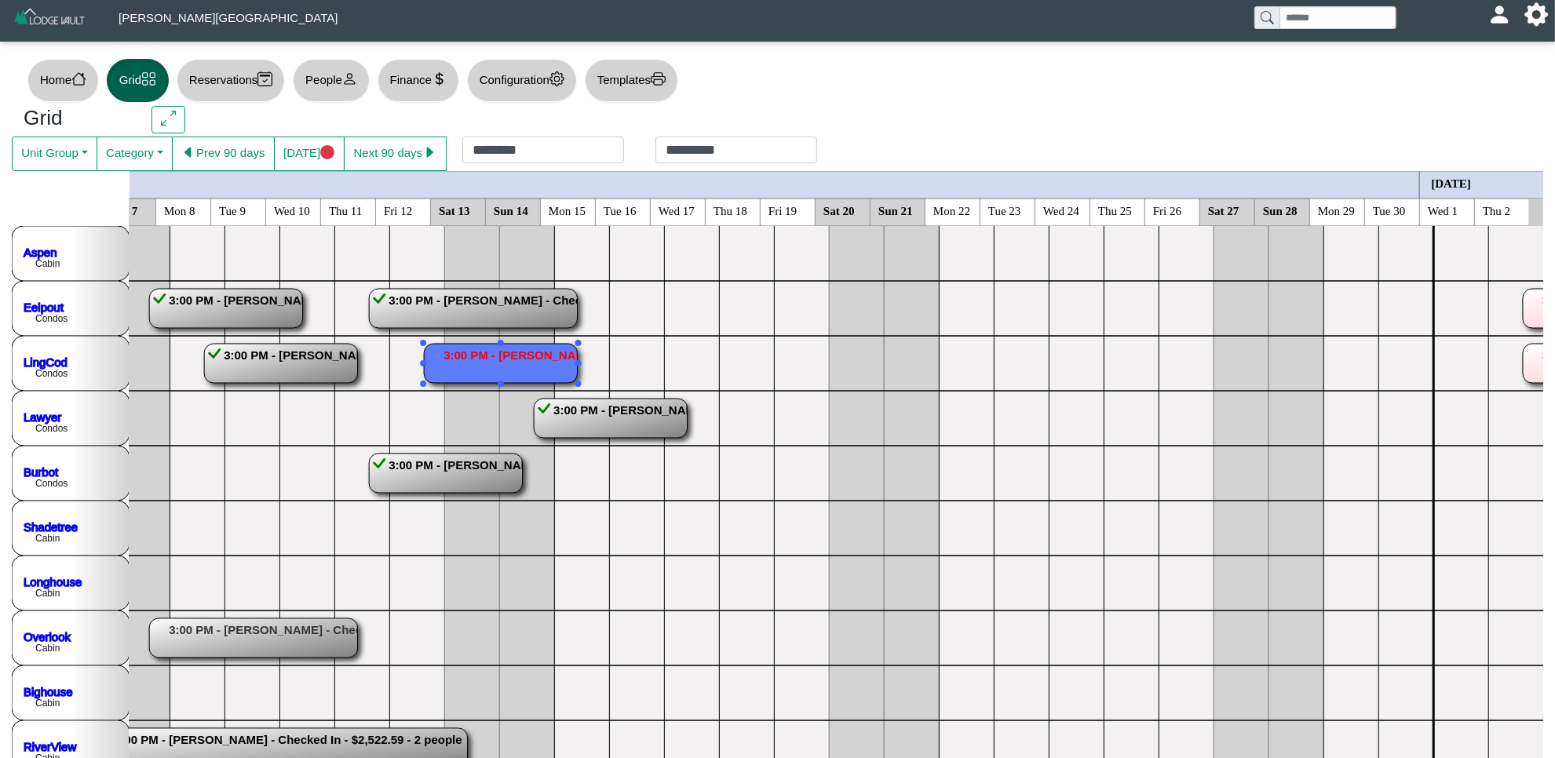
click at [540, 366] on rect at bounding box center [500, 363] width 153 height 39
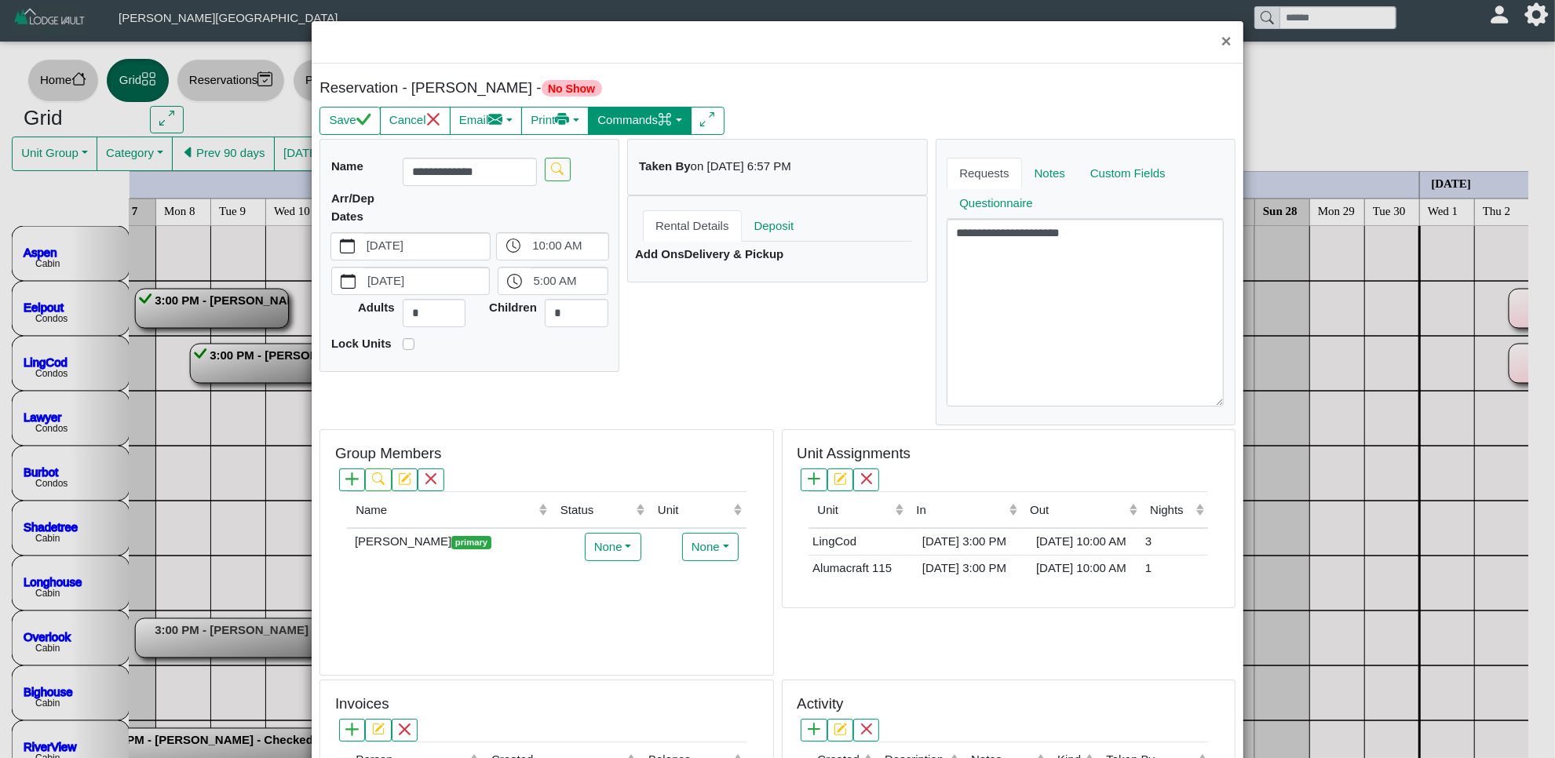
click at [655, 123] on button "Commands" at bounding box center [640, 121] width 104 height 28
click at [626, 174] on link "Check Out" at bounding box center [607, 179] width 174 height 24
click at [345, 122] on button "Save" at bounding box center [349, 121] width 60 height 28
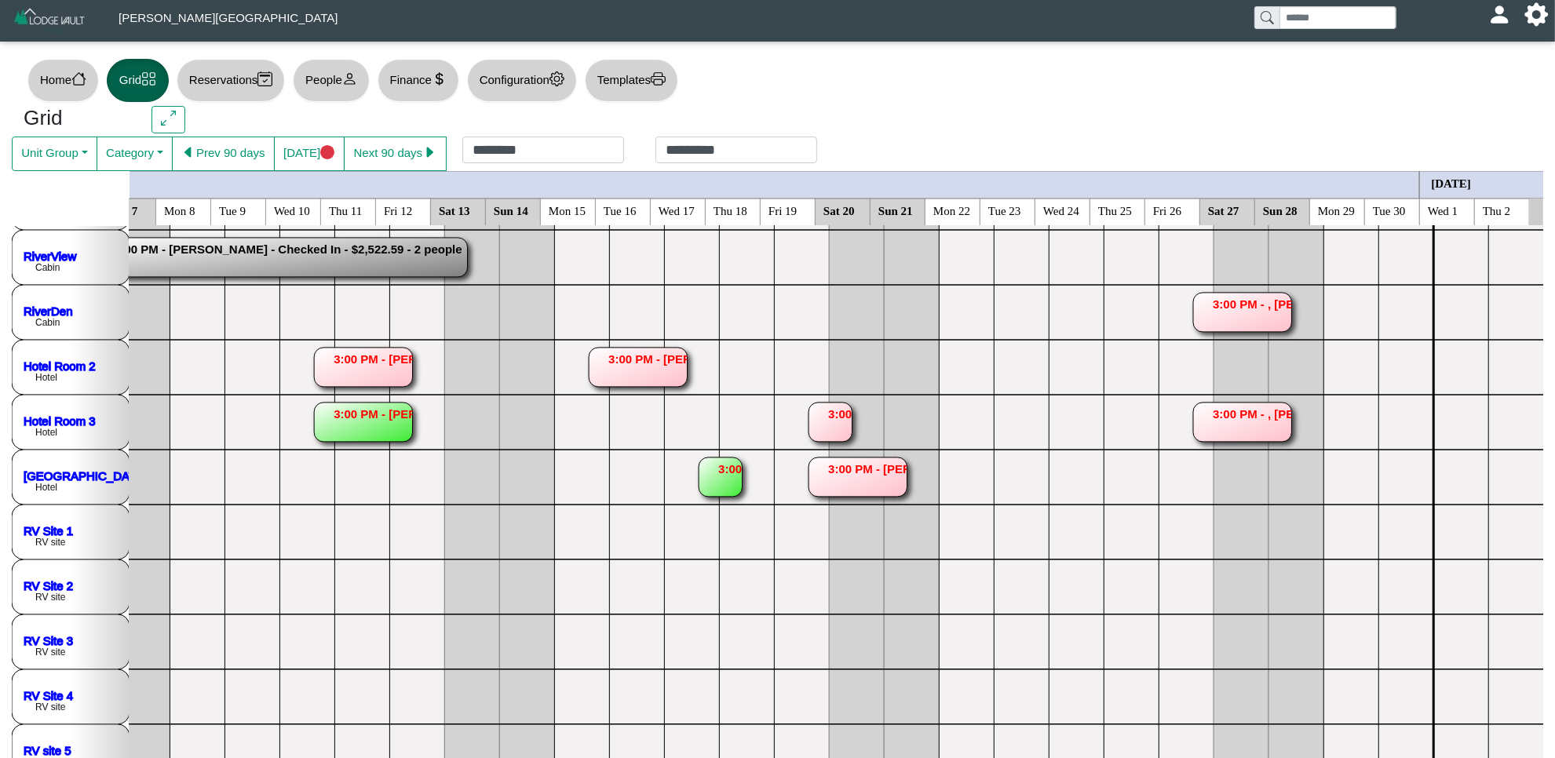
click at [362, 365] on rect at bounding box center [363, 367] width 98 height 39
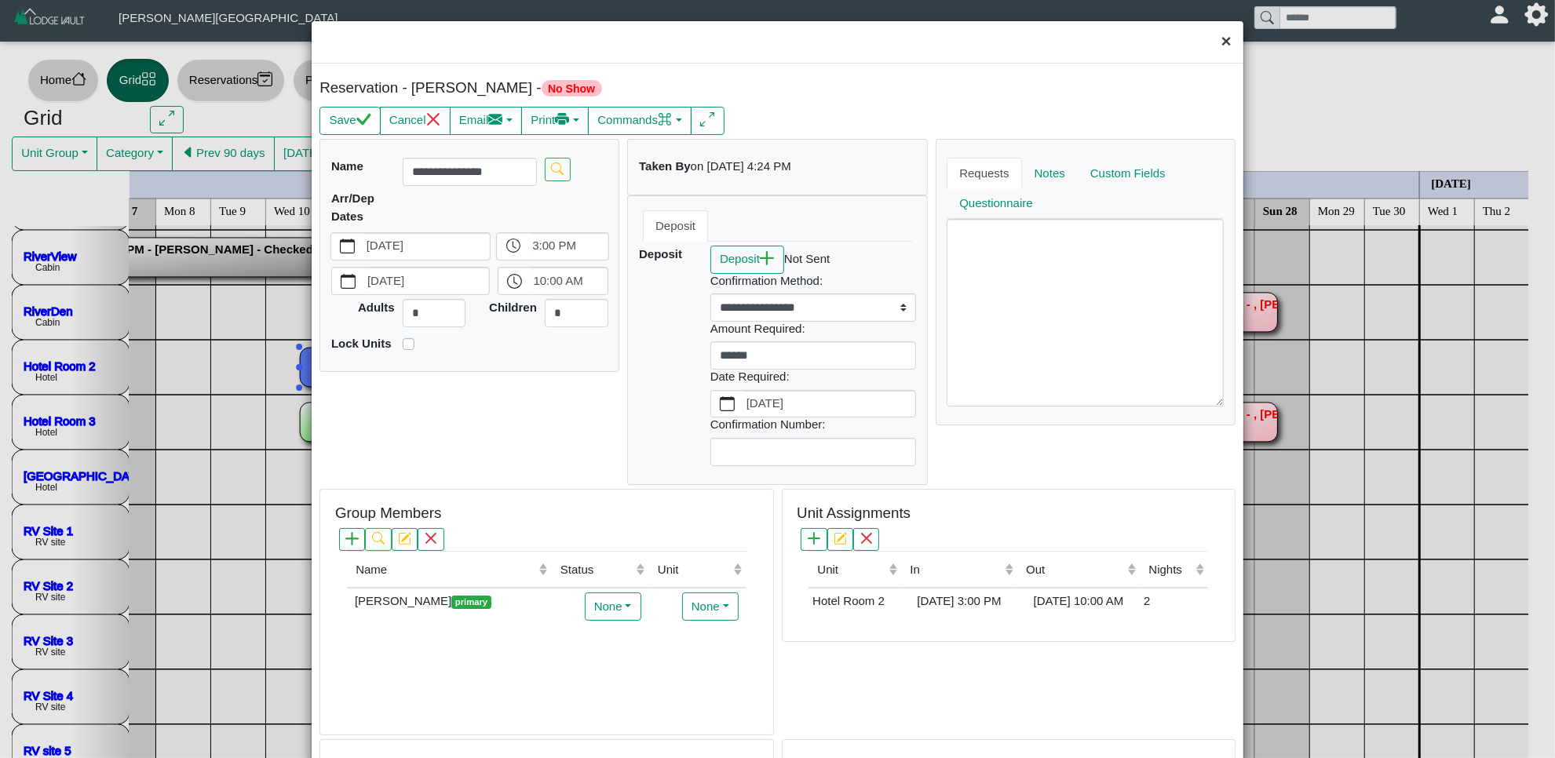
click at [1210, 46] on button "×" at bounding box center [1227, 42] width 34 height 42
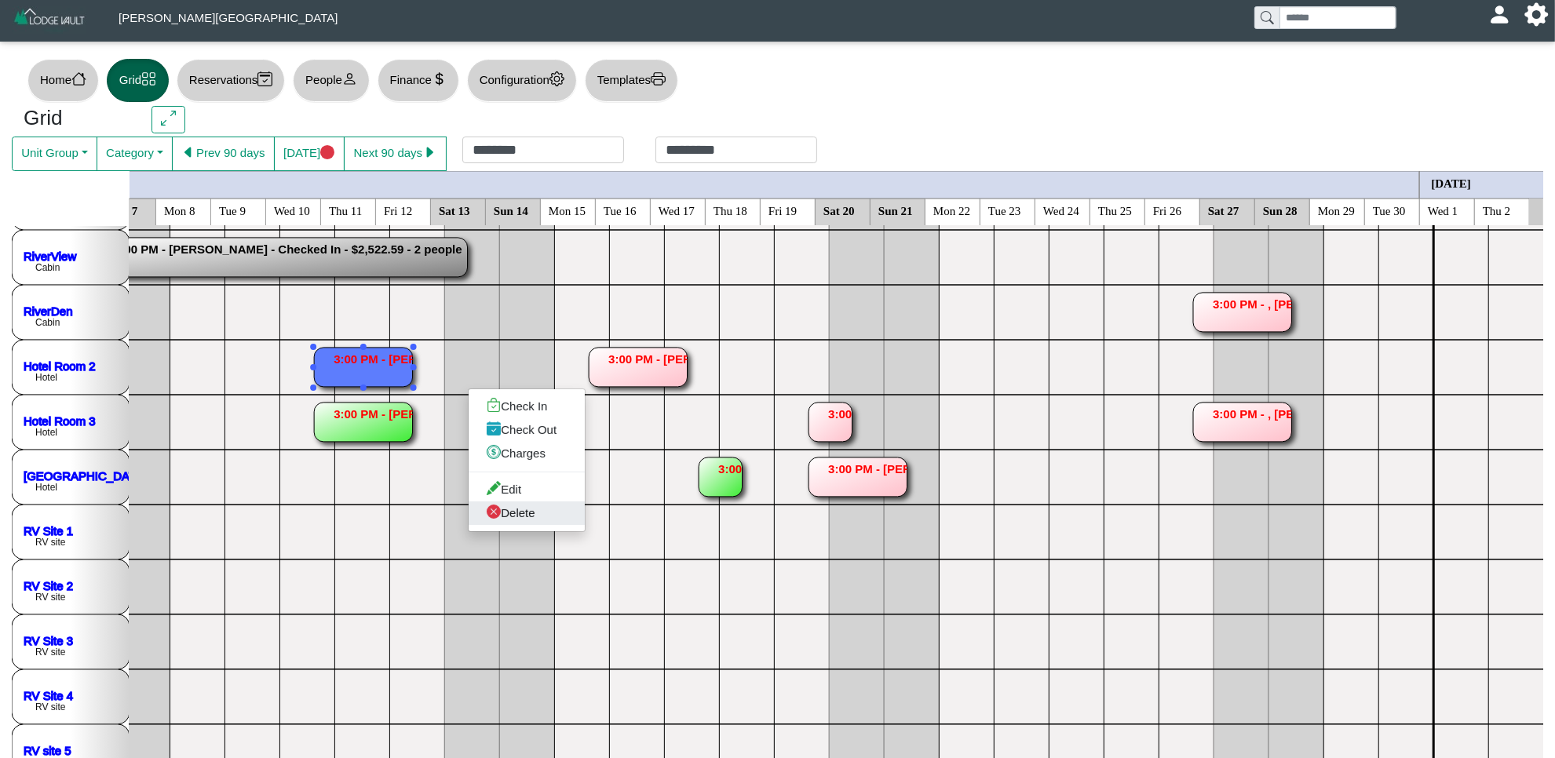
drag, startPoint x: 546, startPoint y: 511, endPoint x: 579, endPoint y: 501, distance: 34.5
click at [546, 512] on link "Delete" at bounding box center [527, 514] width 116 height 24
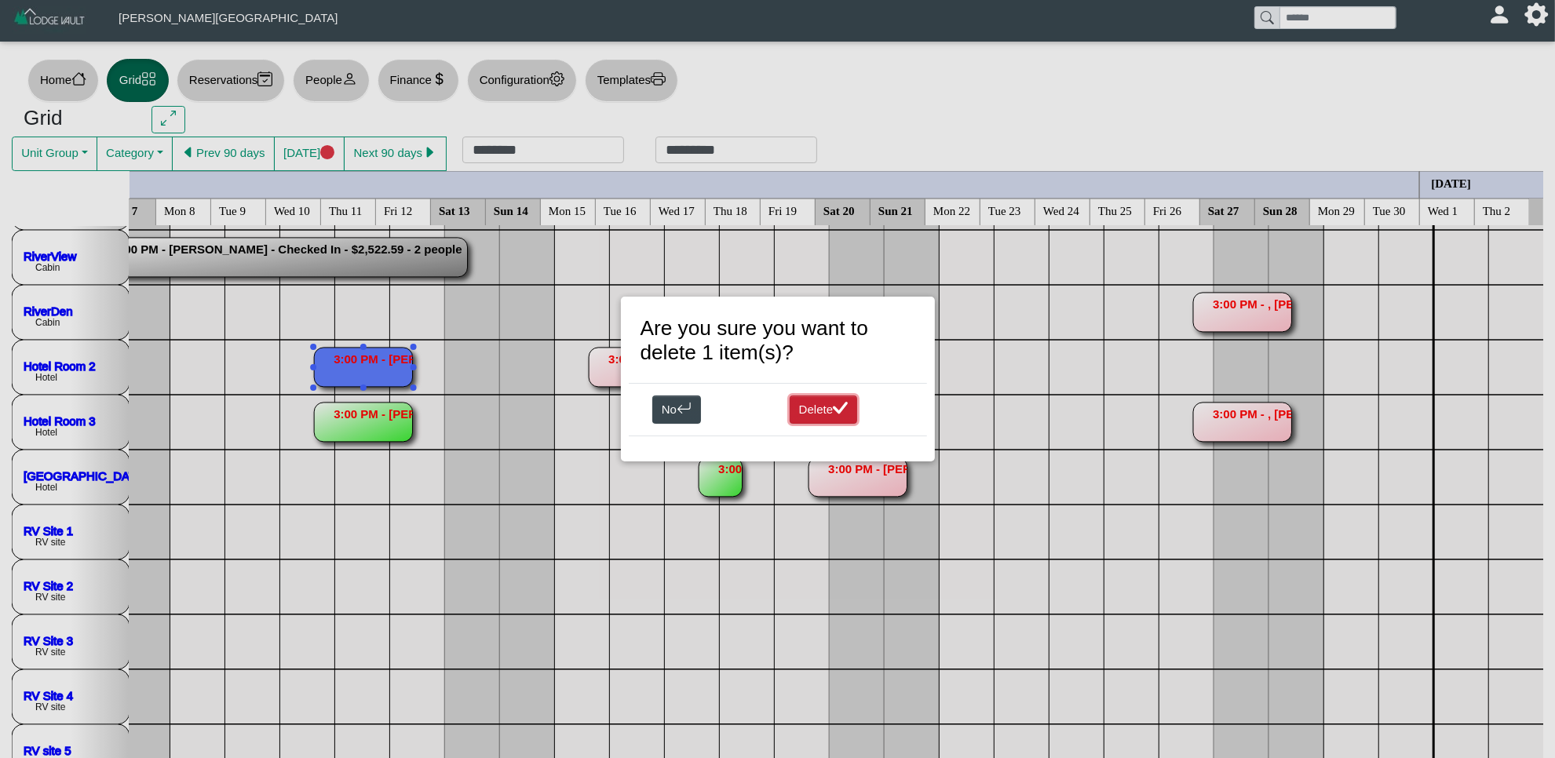
click at [824, 414] on button "Delete" at bounding box center [824, 410] width 68 height 28
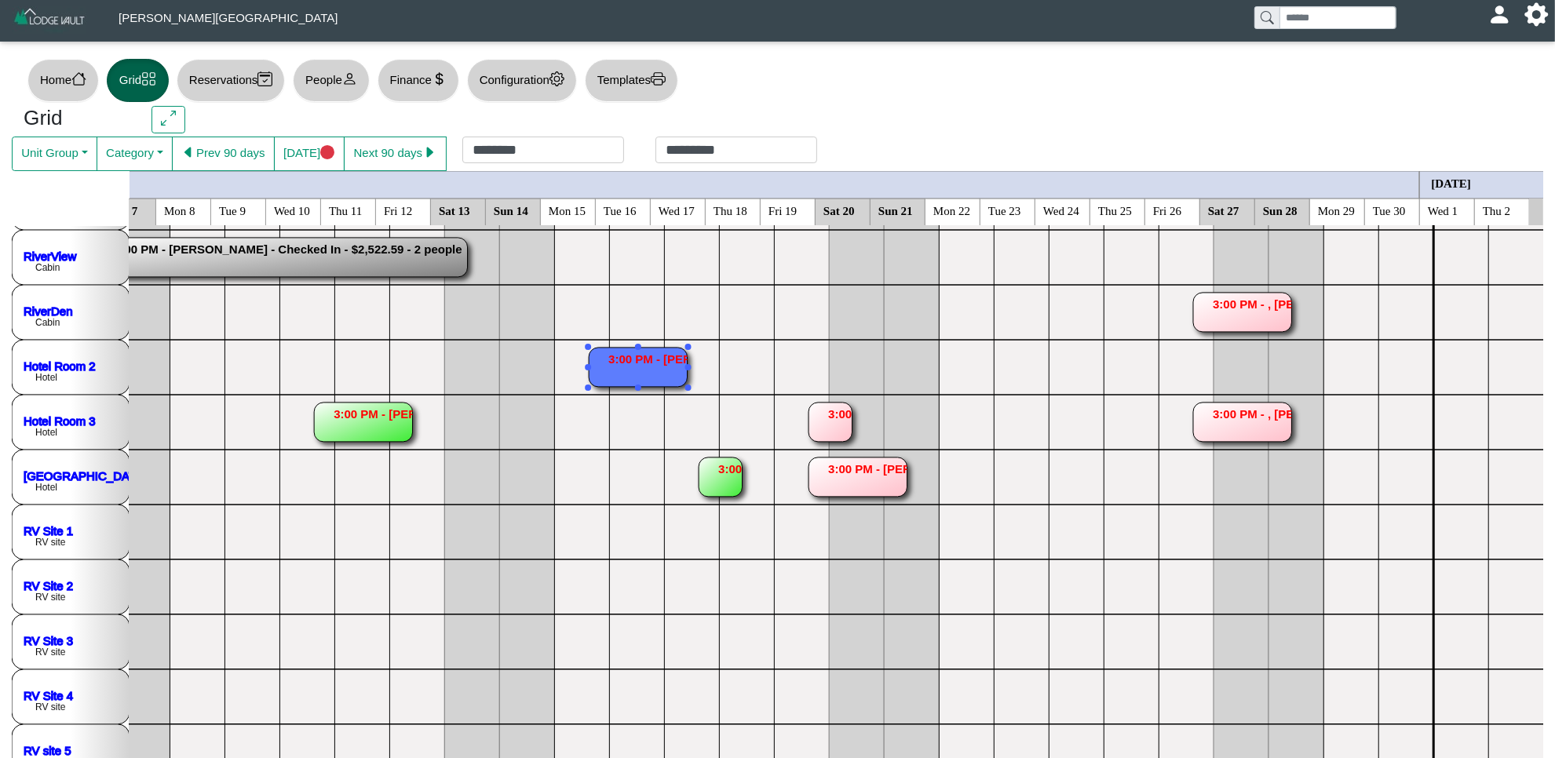
click at [642, 370] on rect at bounding box center [638, 367] width 98 height 39
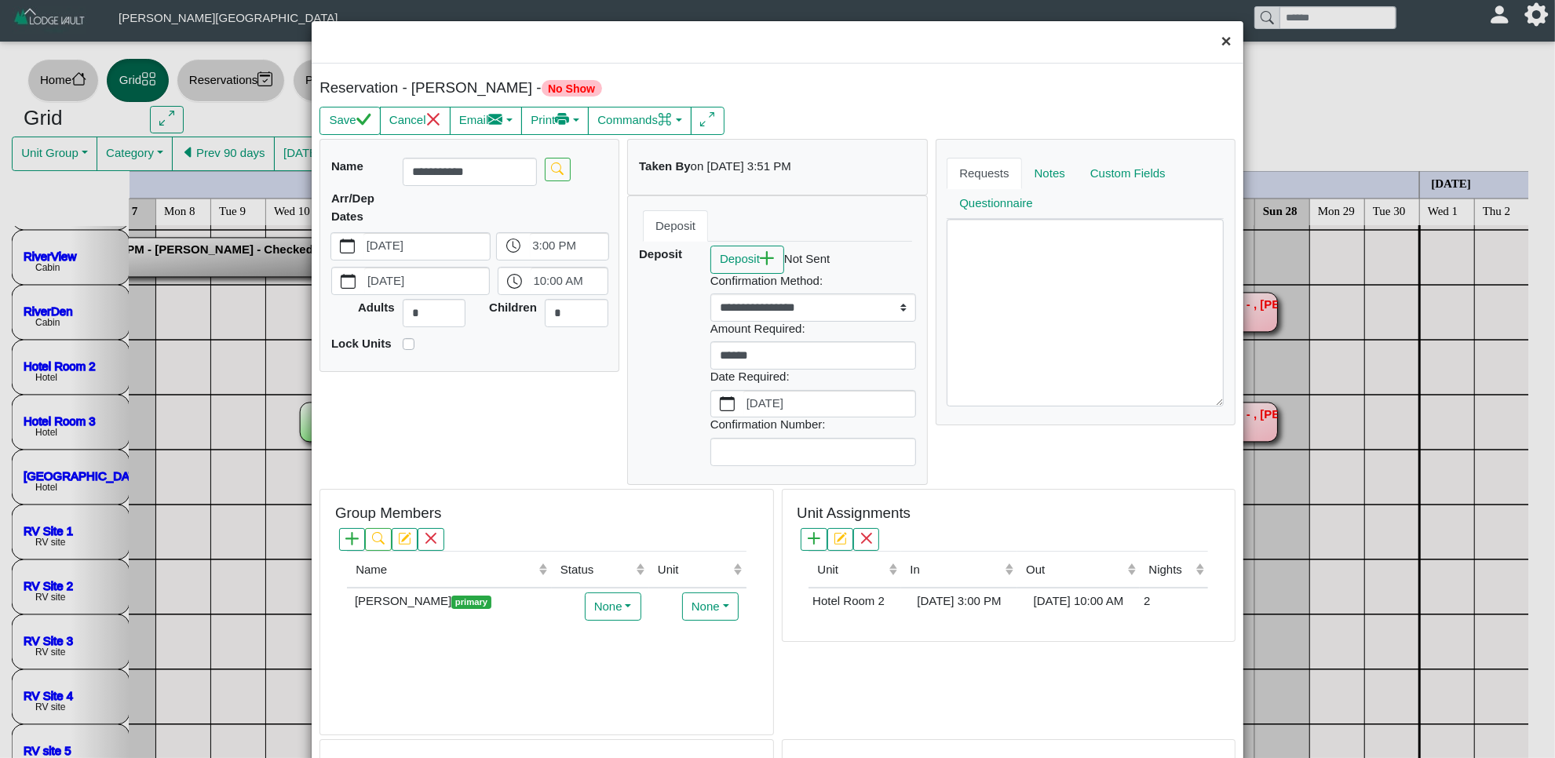
click at [1211, 49] on button "×" at bounding box center [1227, 42] width 34 height 42
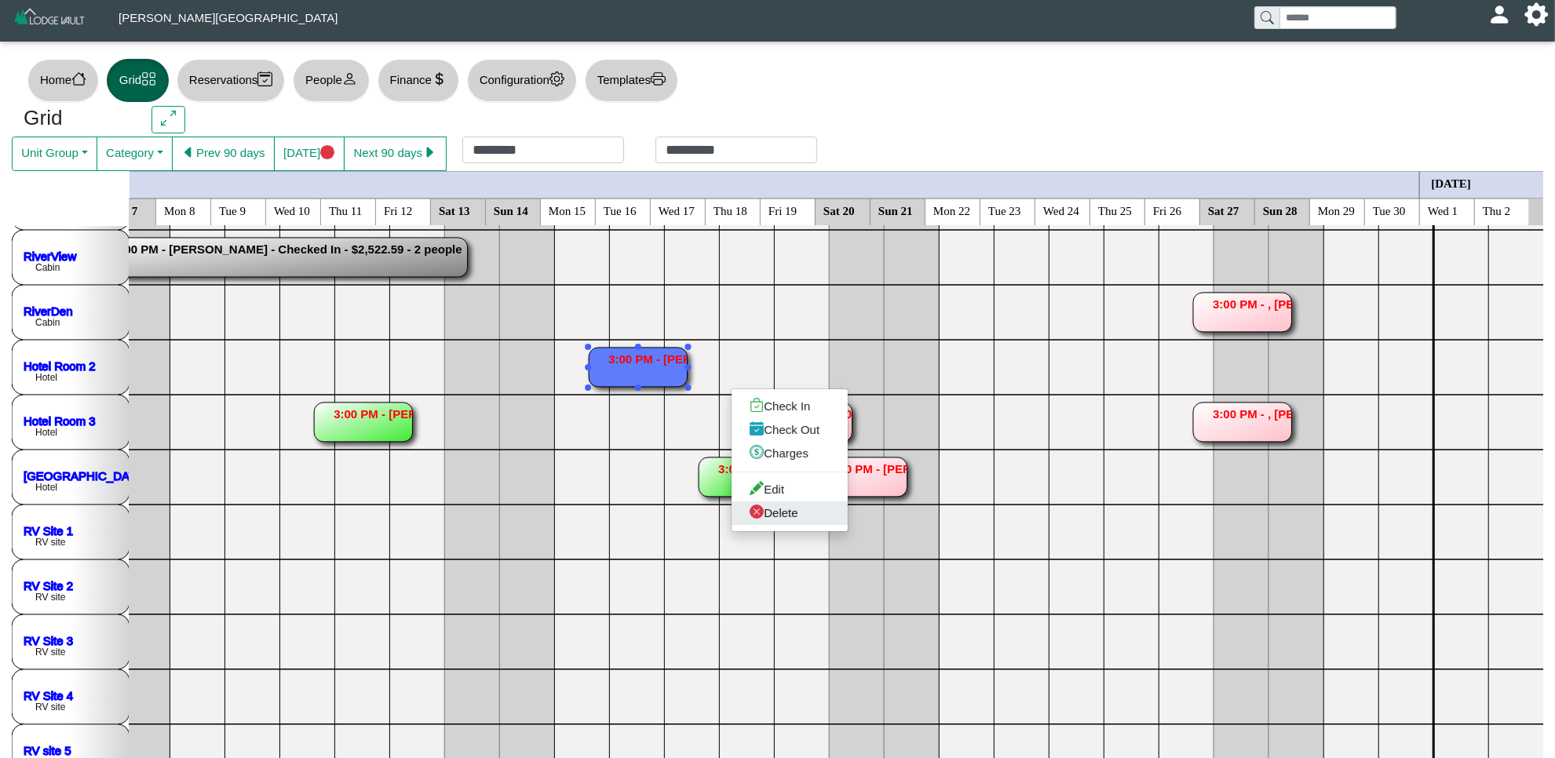
click at [790, 514] on link "Delete" at bounding box center [790, 514] width 116 height 24
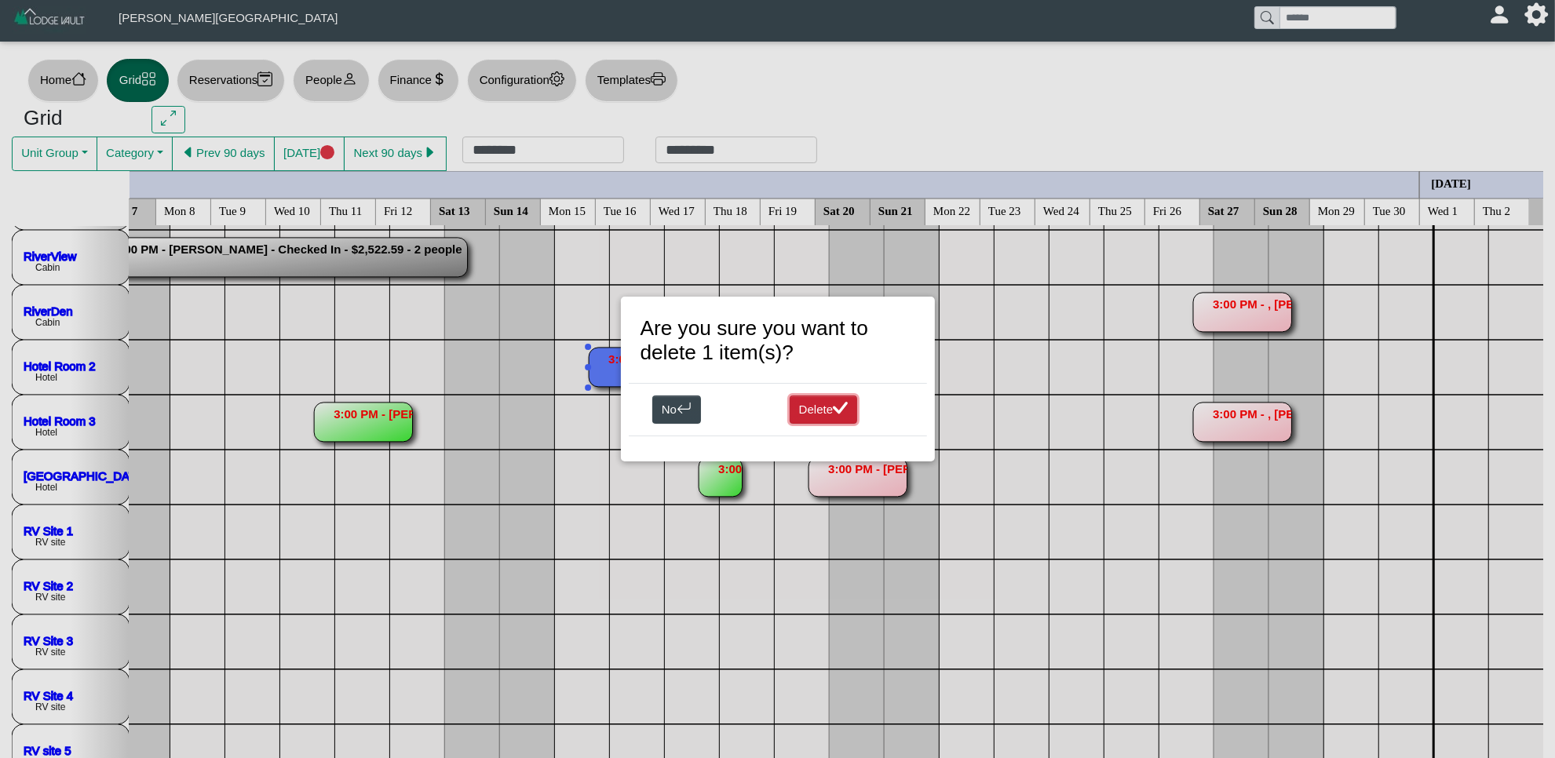
click at [837, 404] on icon "check lg" at bounding box center [840, 408] width 15 height 15
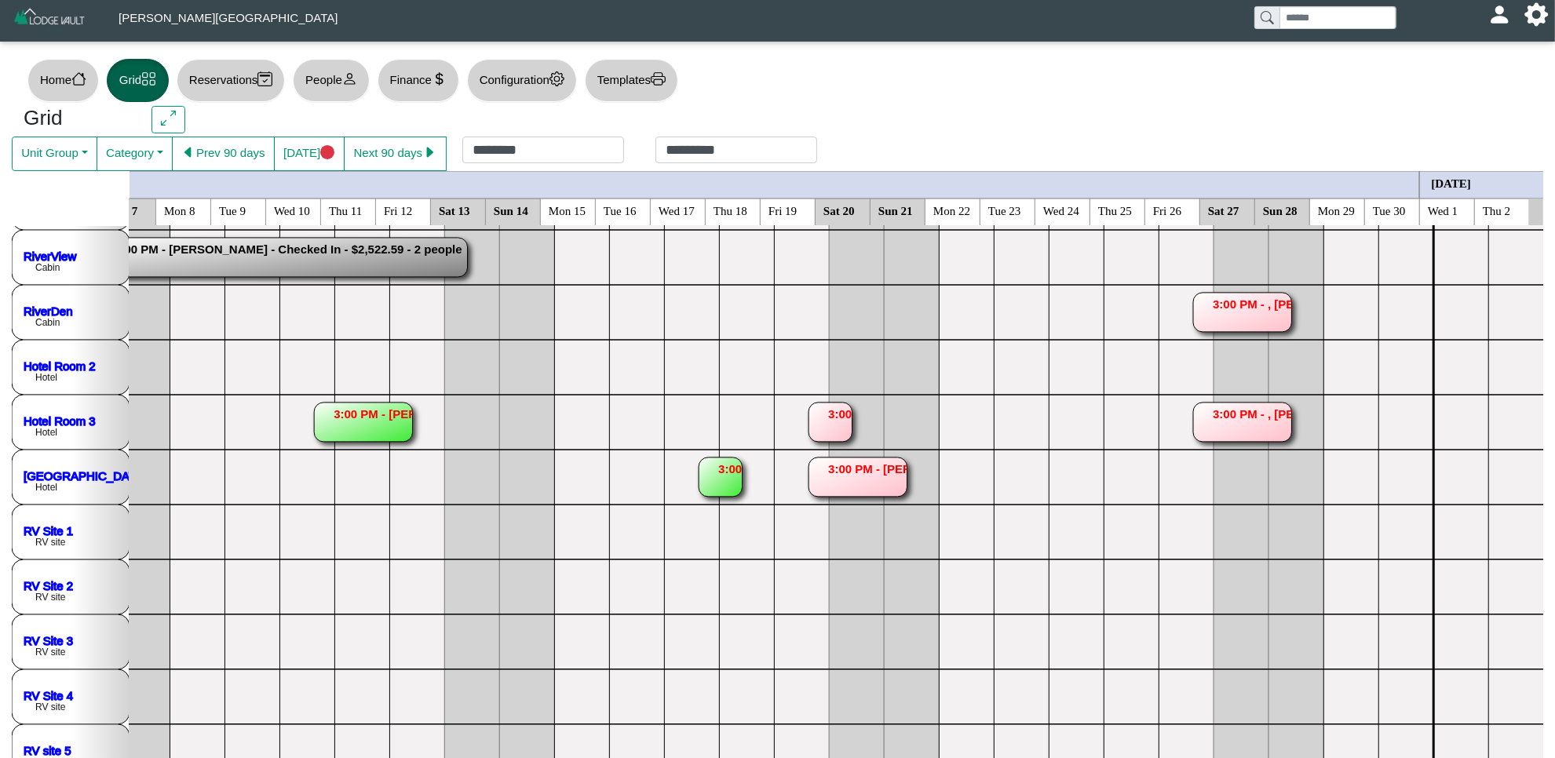
click at [714, 476] on rect at bounding box center [720, 477] width 43 height 39
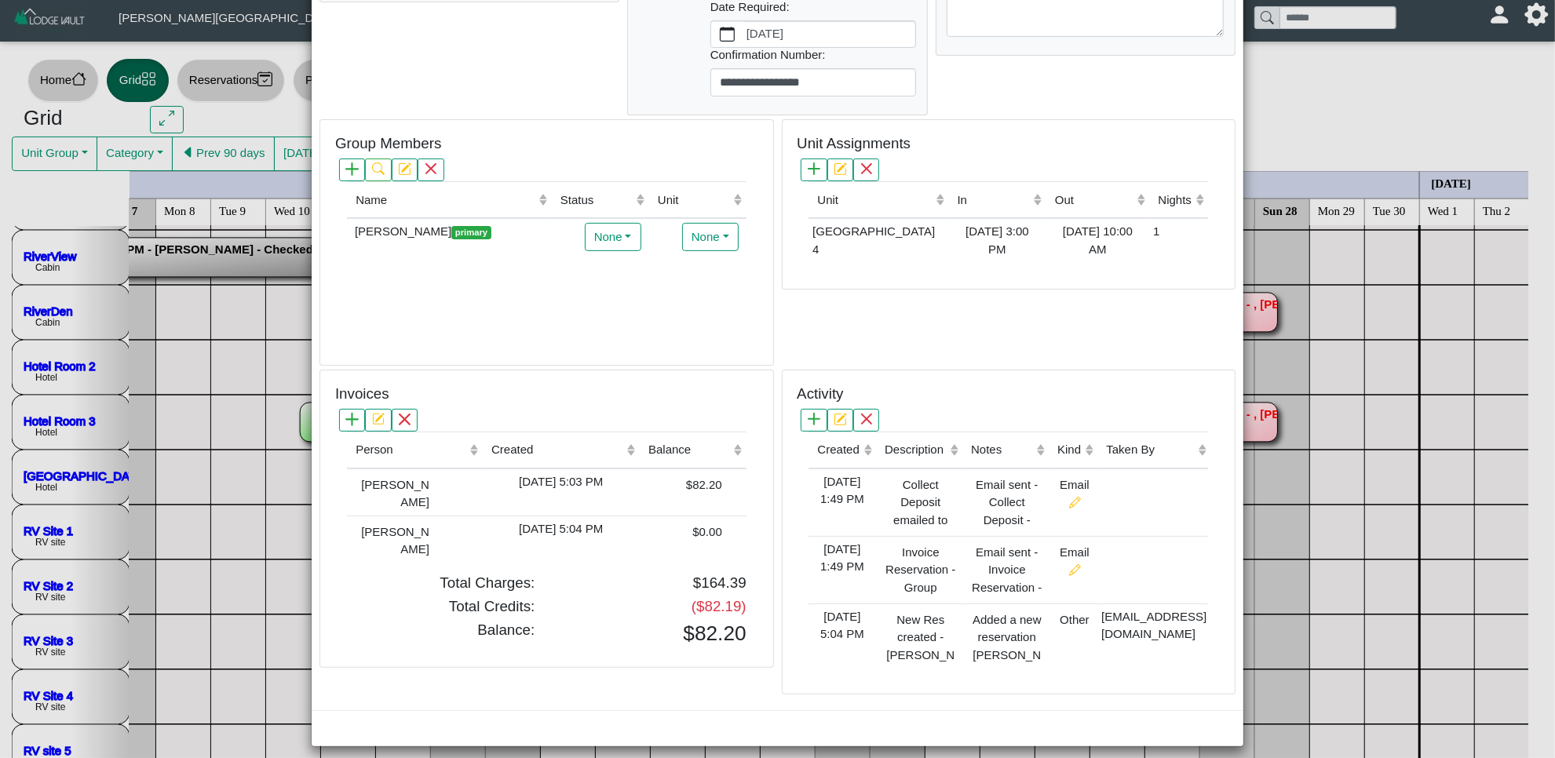
scroll to position [385, 0]
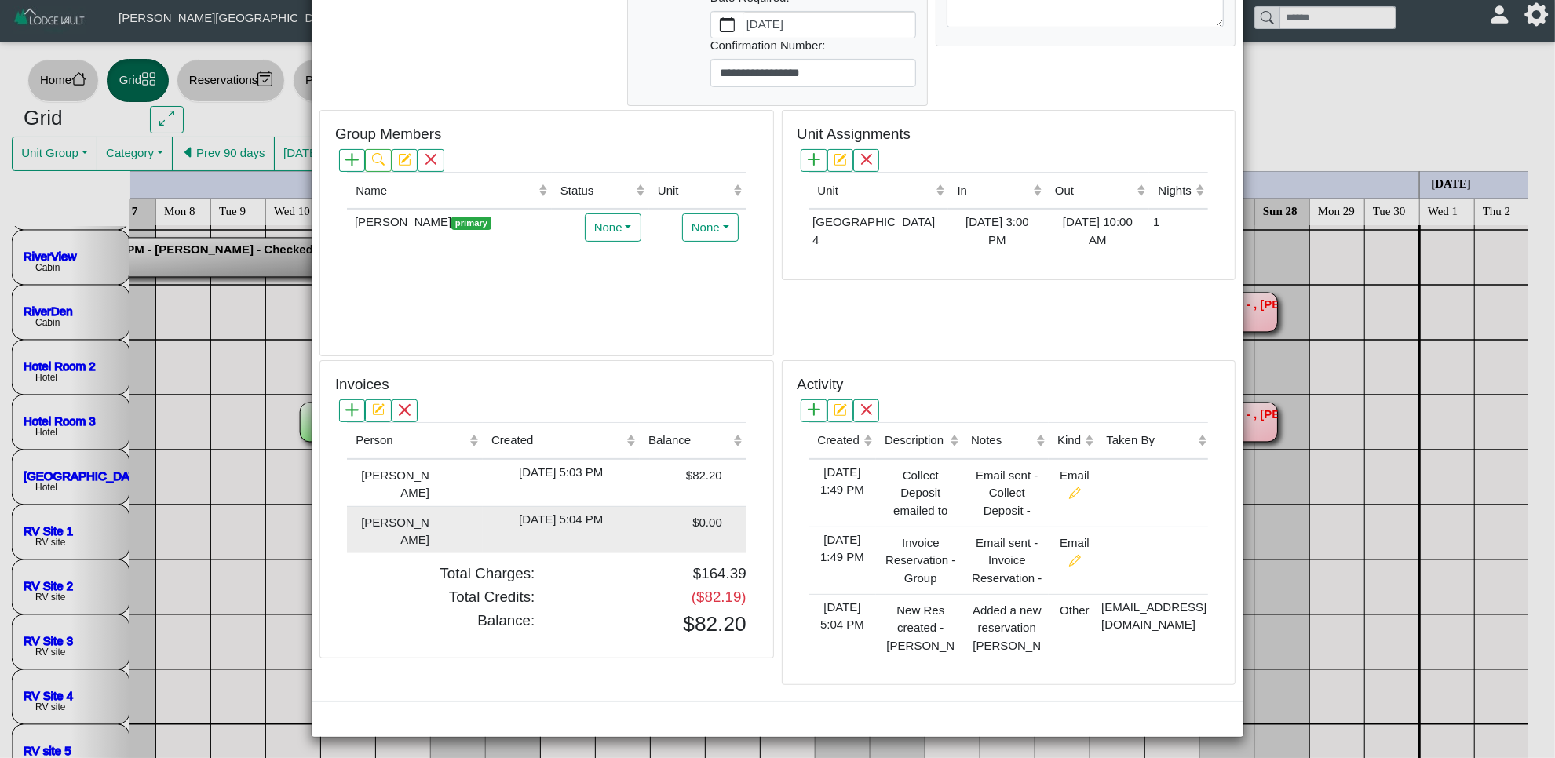
click at [656, 516] on div "$0.00" at bounding box center [683, 521] width 78 height 21
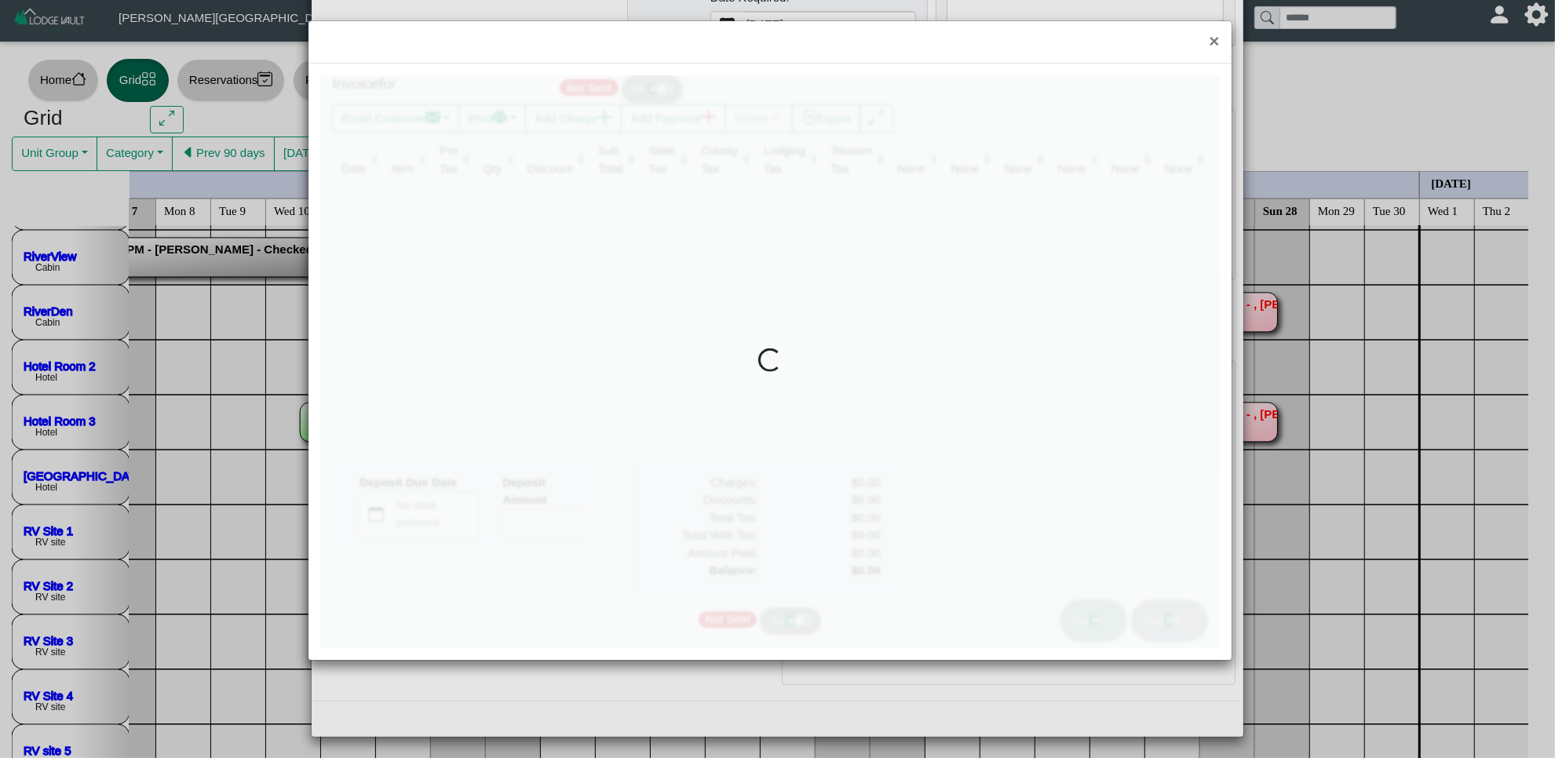
type input "*"
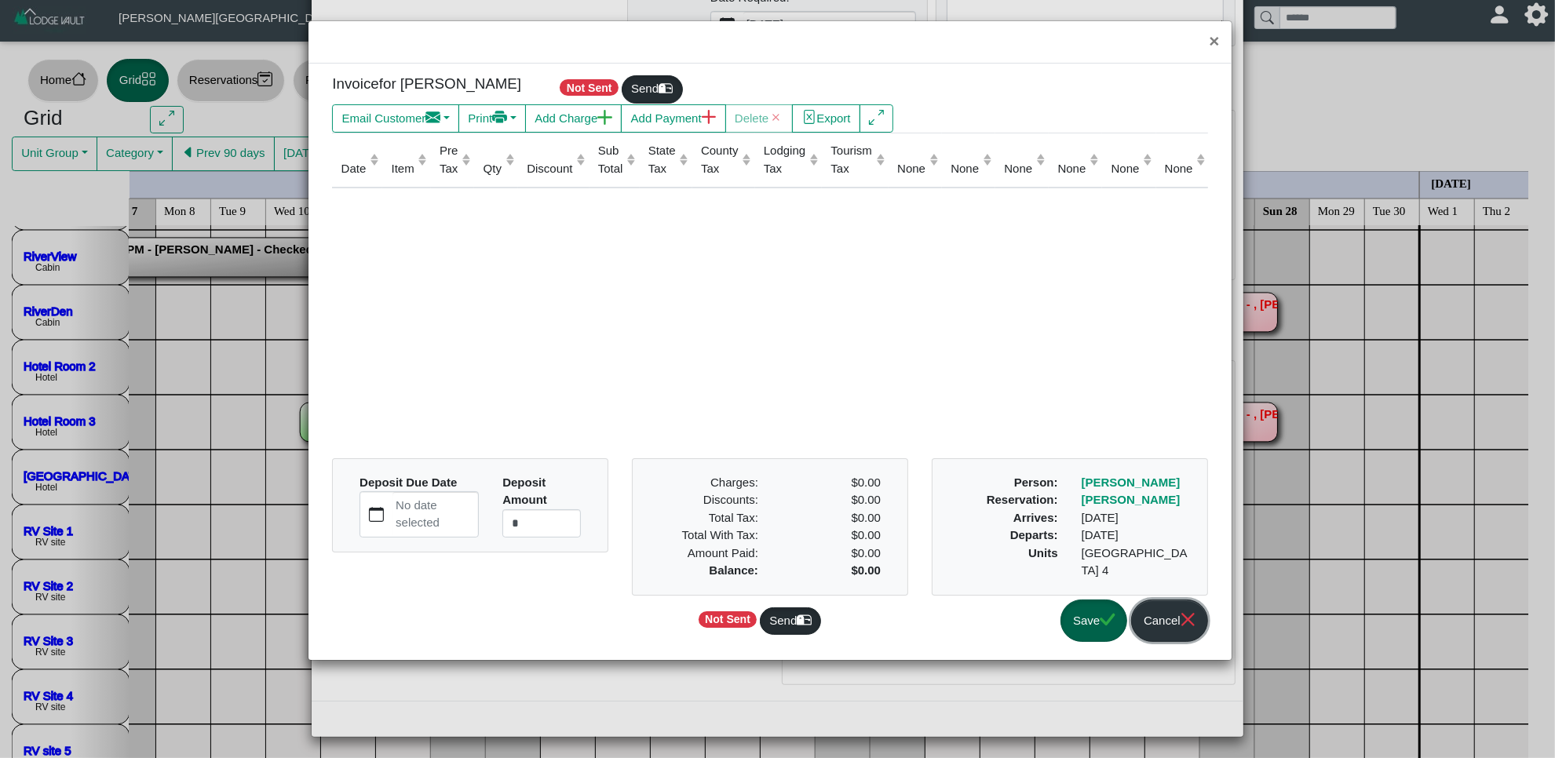
click at [1159, 614] on button "Cancel" at bounding box center [1169, 621] width 76 height 43
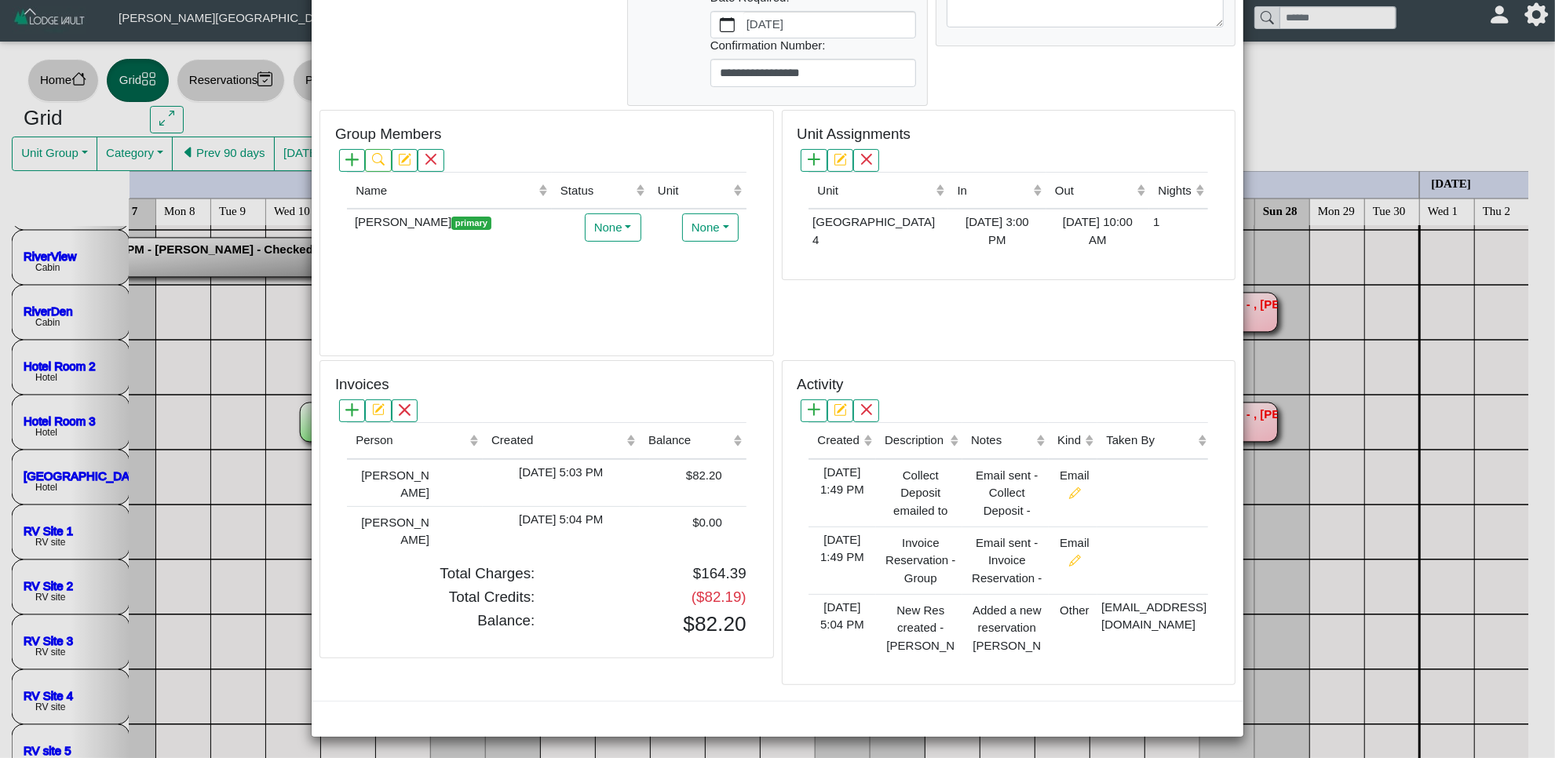
click at [688, 498] on td "$82.20" at bounding box center [693, 483] width 107 height 48
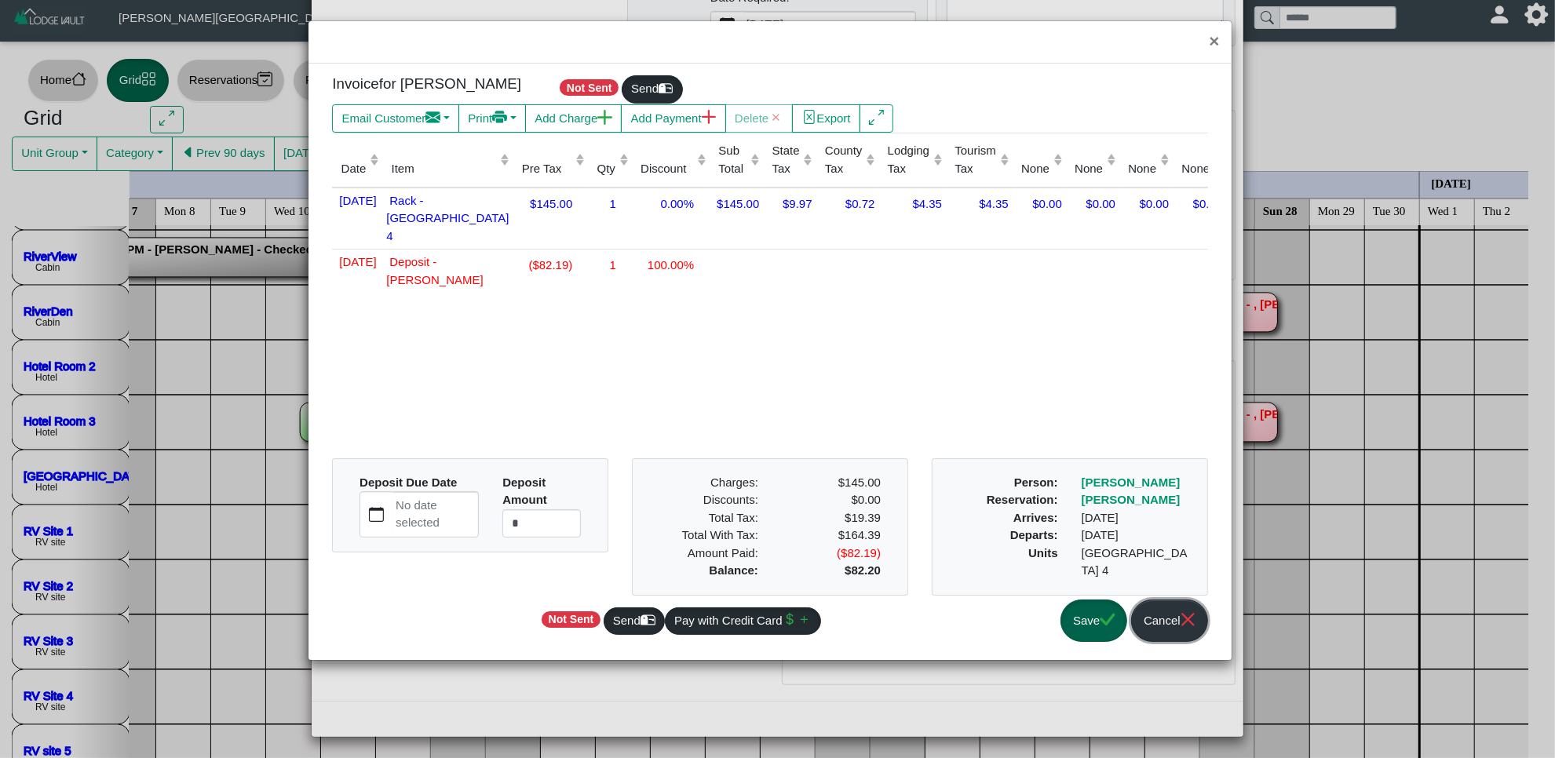
click at [1162, 618] on button "Cancel" at bounding box center [1169, 621] width 76 height 43
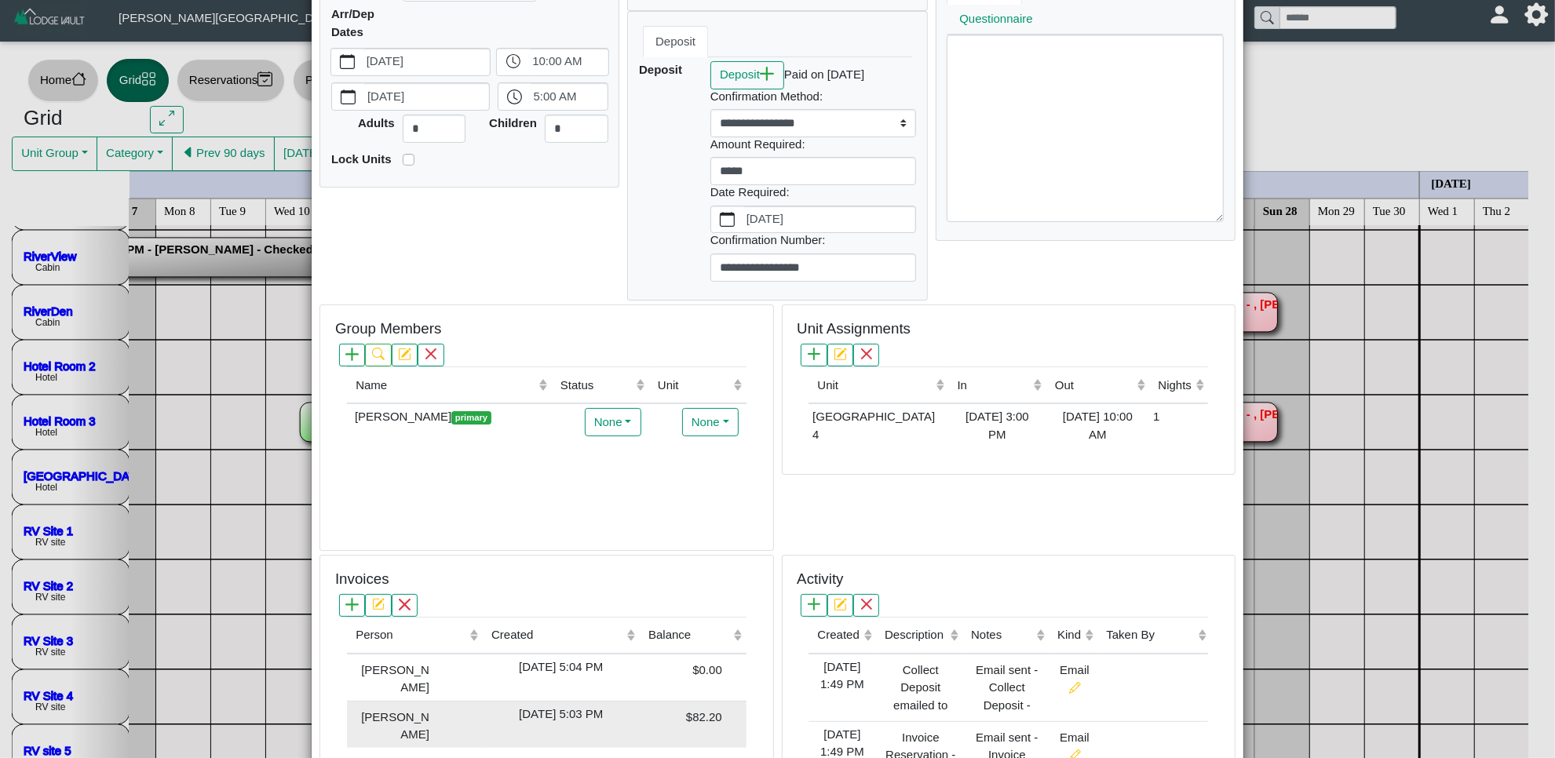
scroll to position [294, 0]
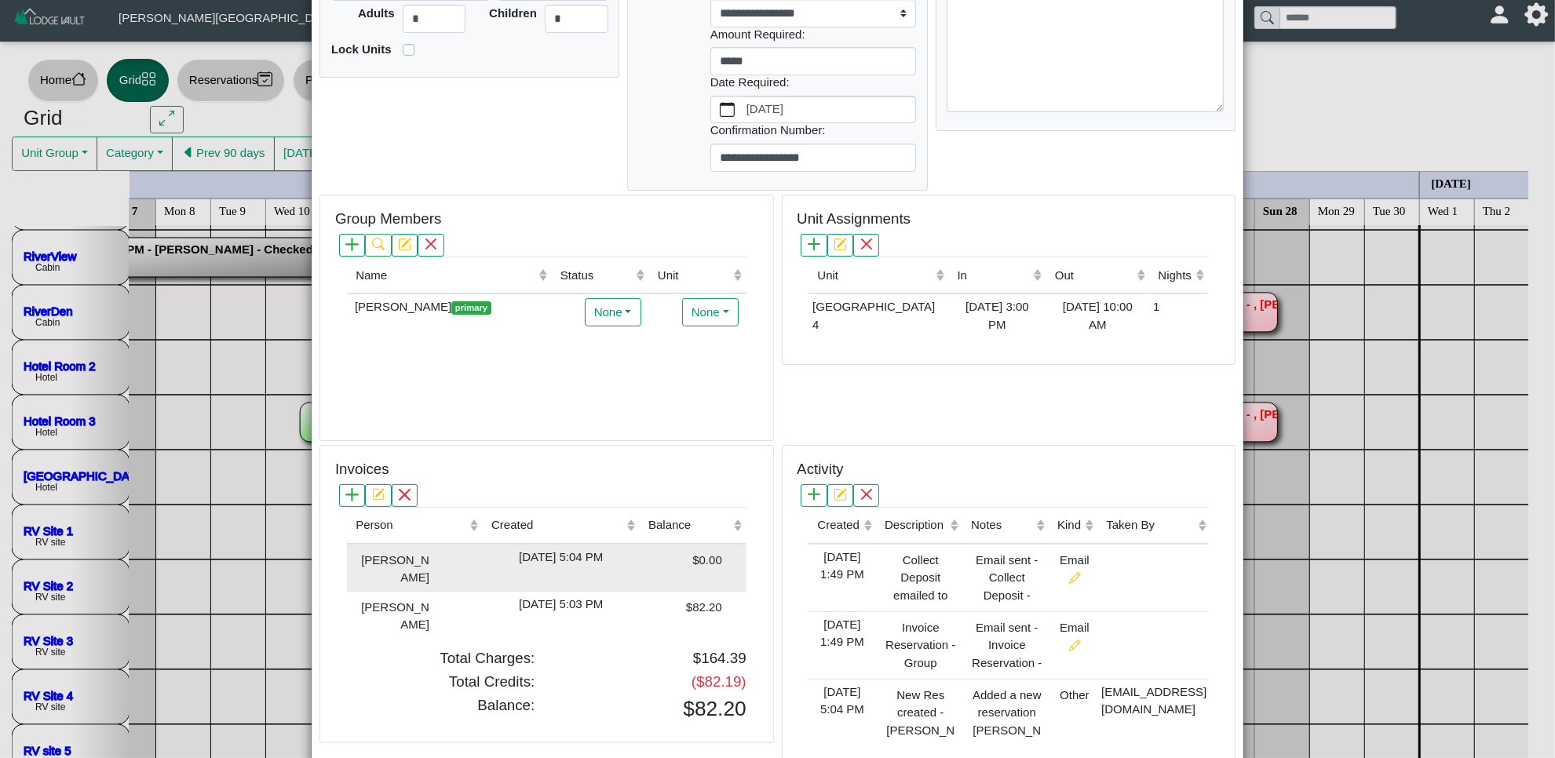
click at [641, 569] on td "$0.00" at bounding box center [693, 568] width 107 height 48
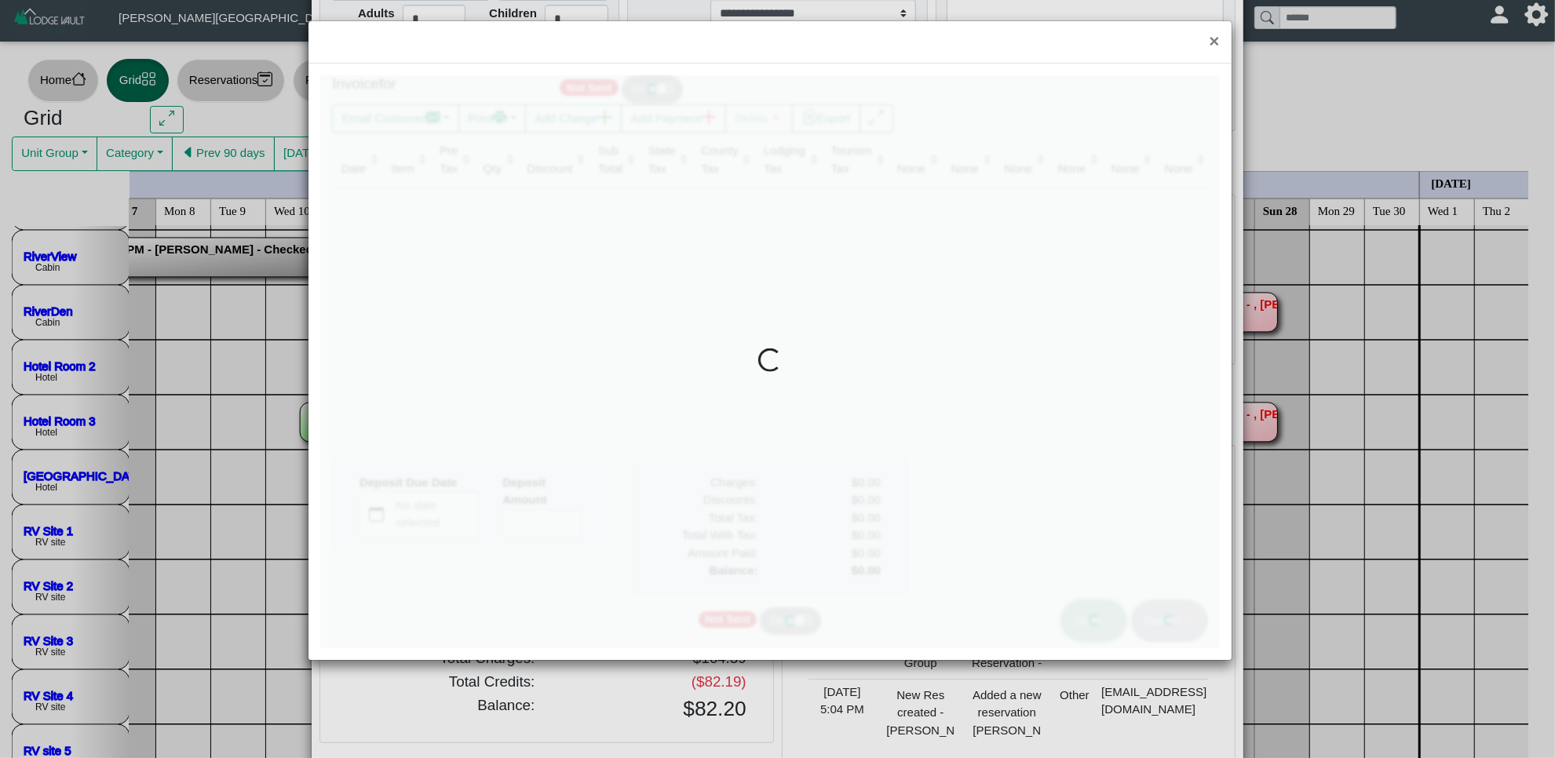
type input "*"
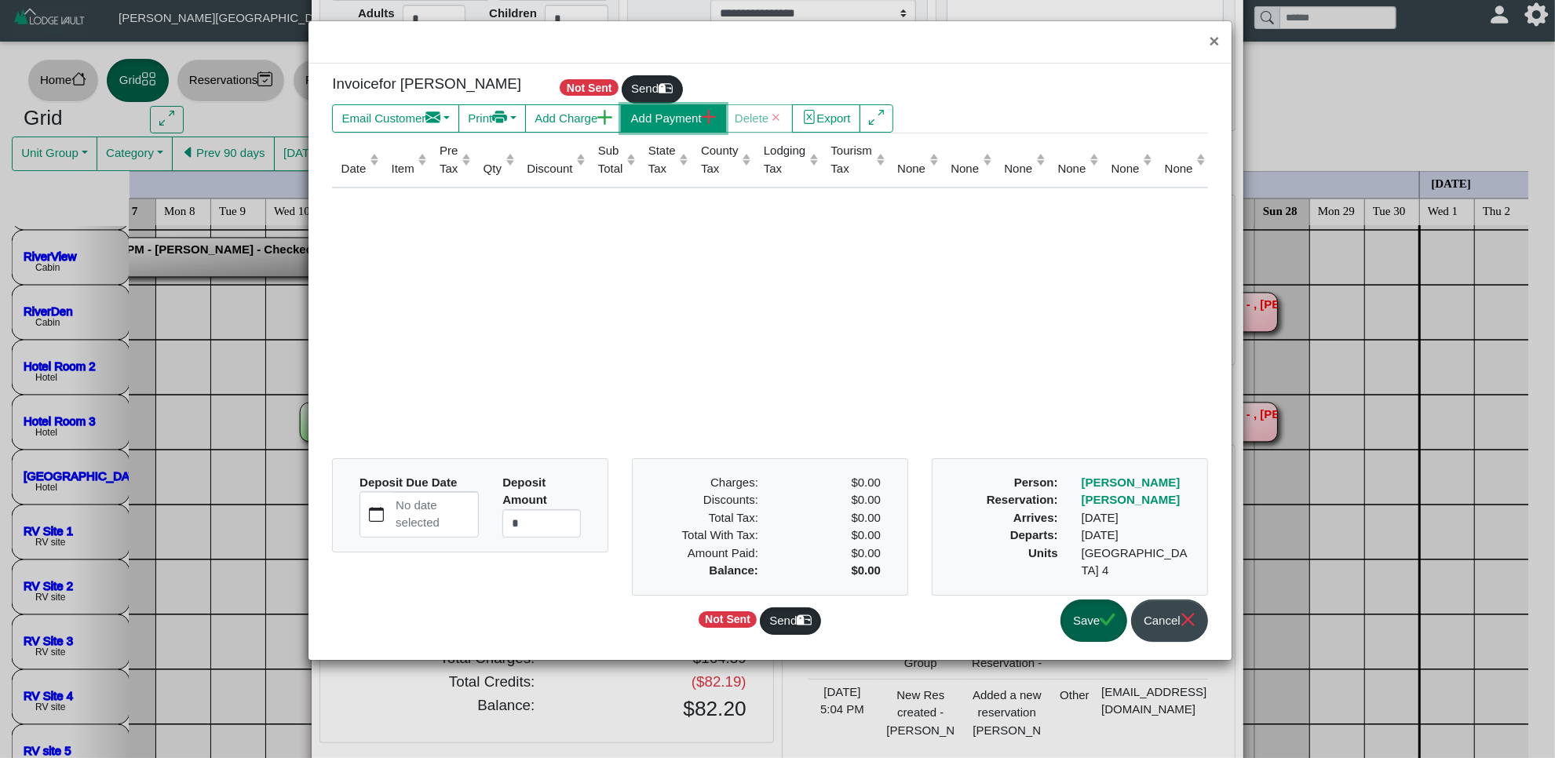
click at [644, 115] on button "Add Payment" at bounding box center [673, 118] width 104 height 28
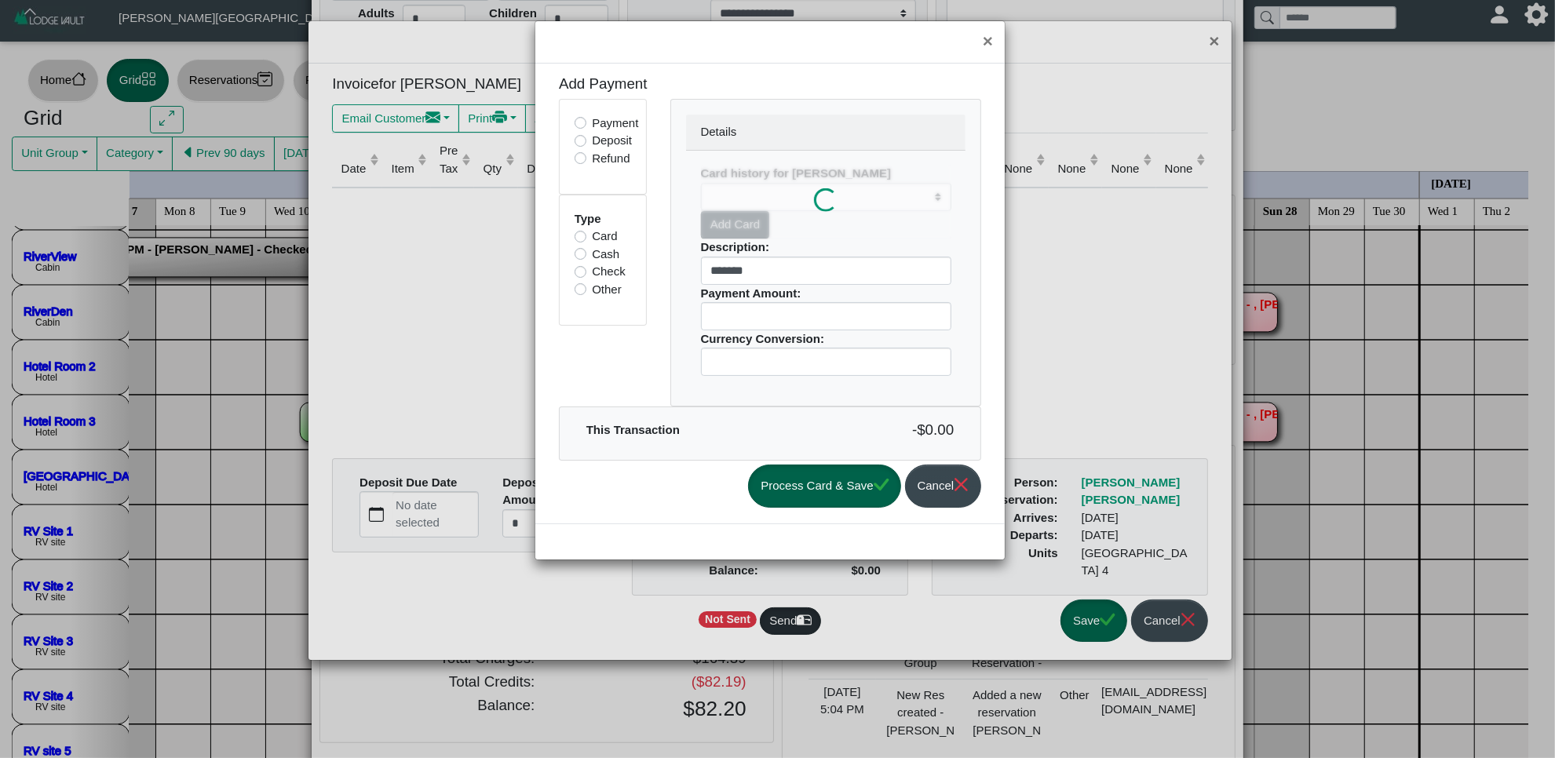
select select
click at [592, 288] on label "Other" at bounding box center [607, 290] width 30 height 18
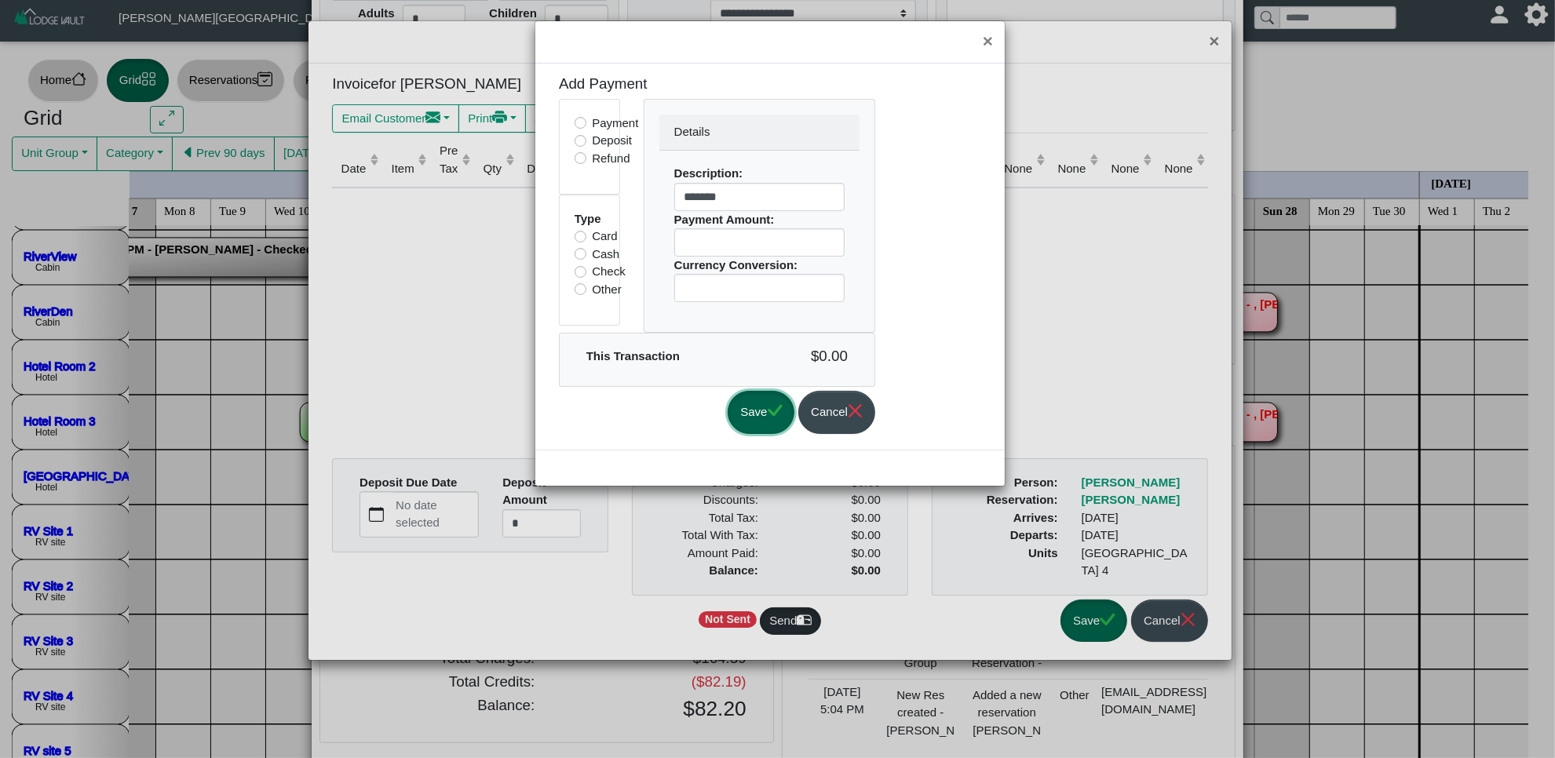
click at [783, 417] on icon "check" at bounding box center [775, 411] width 15 height 12
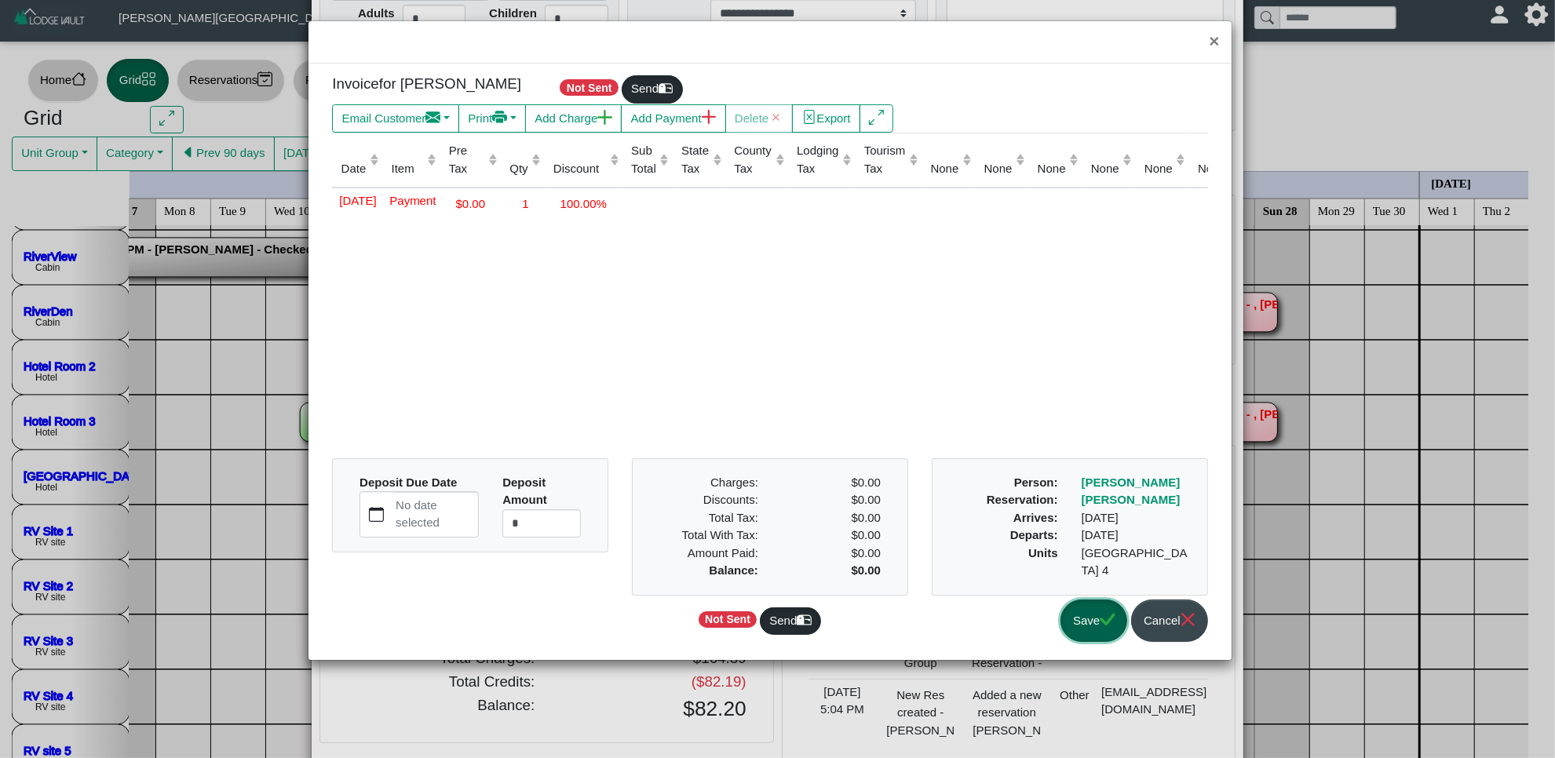
click at [1075, 618] on button "Save" at bounding box center [1093, 621] width 67 height 43
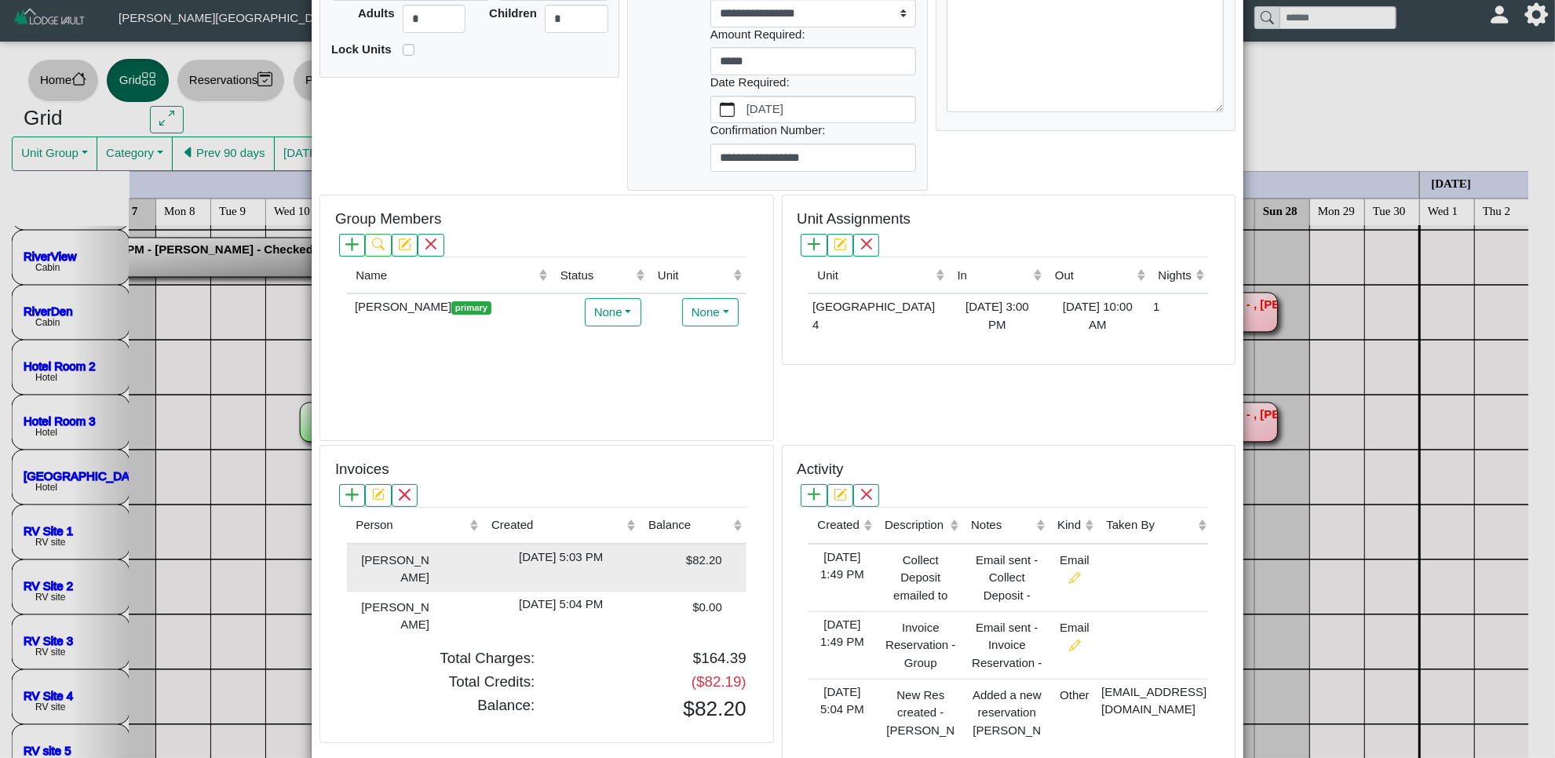
click at [644, 562] on div "$82.20" at bounding box center [683, 559] width 78 height 21
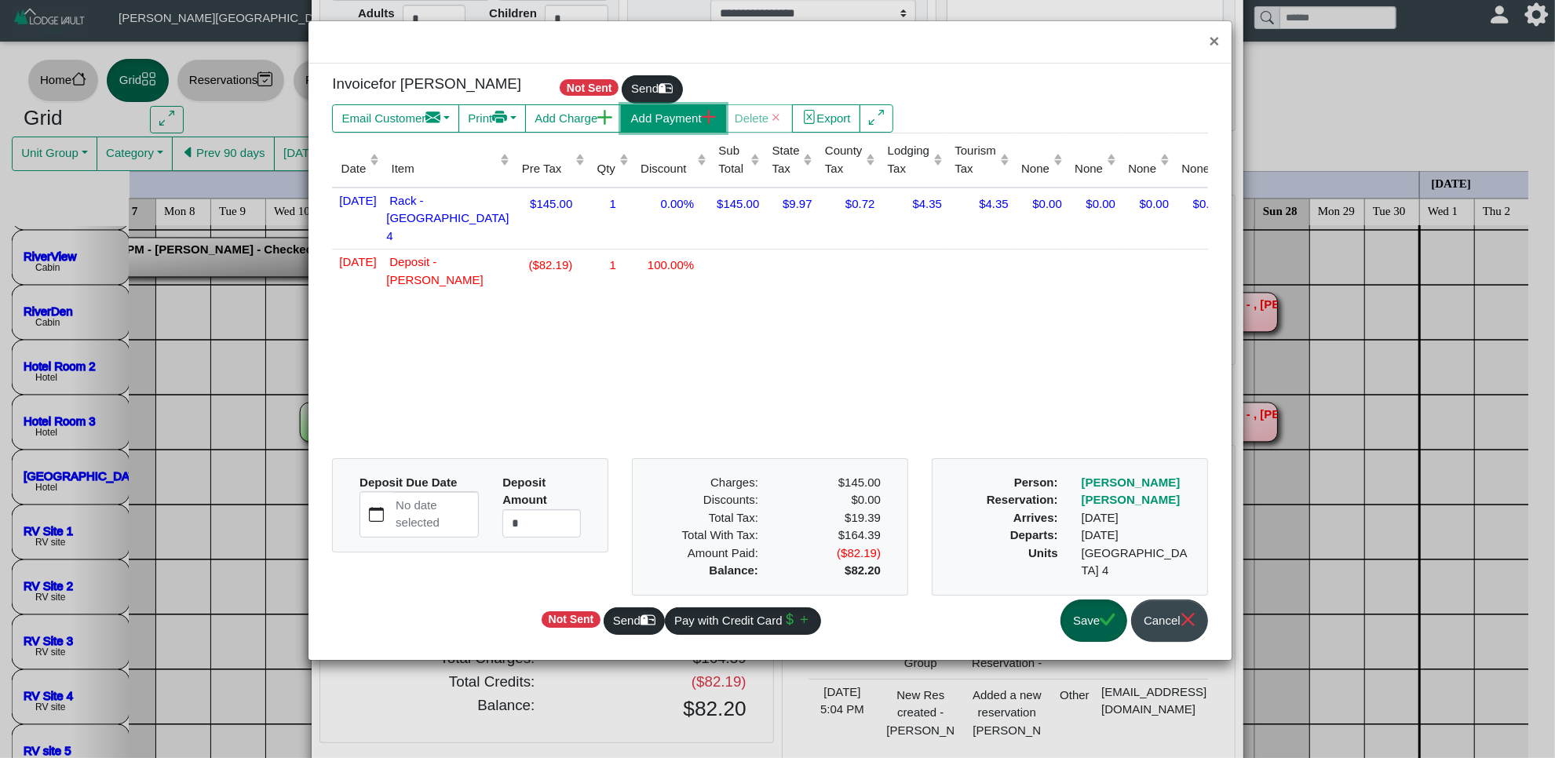
click at [664, 122] on button "Add Payment" at bounding box center [673, 118] width 104 height 28
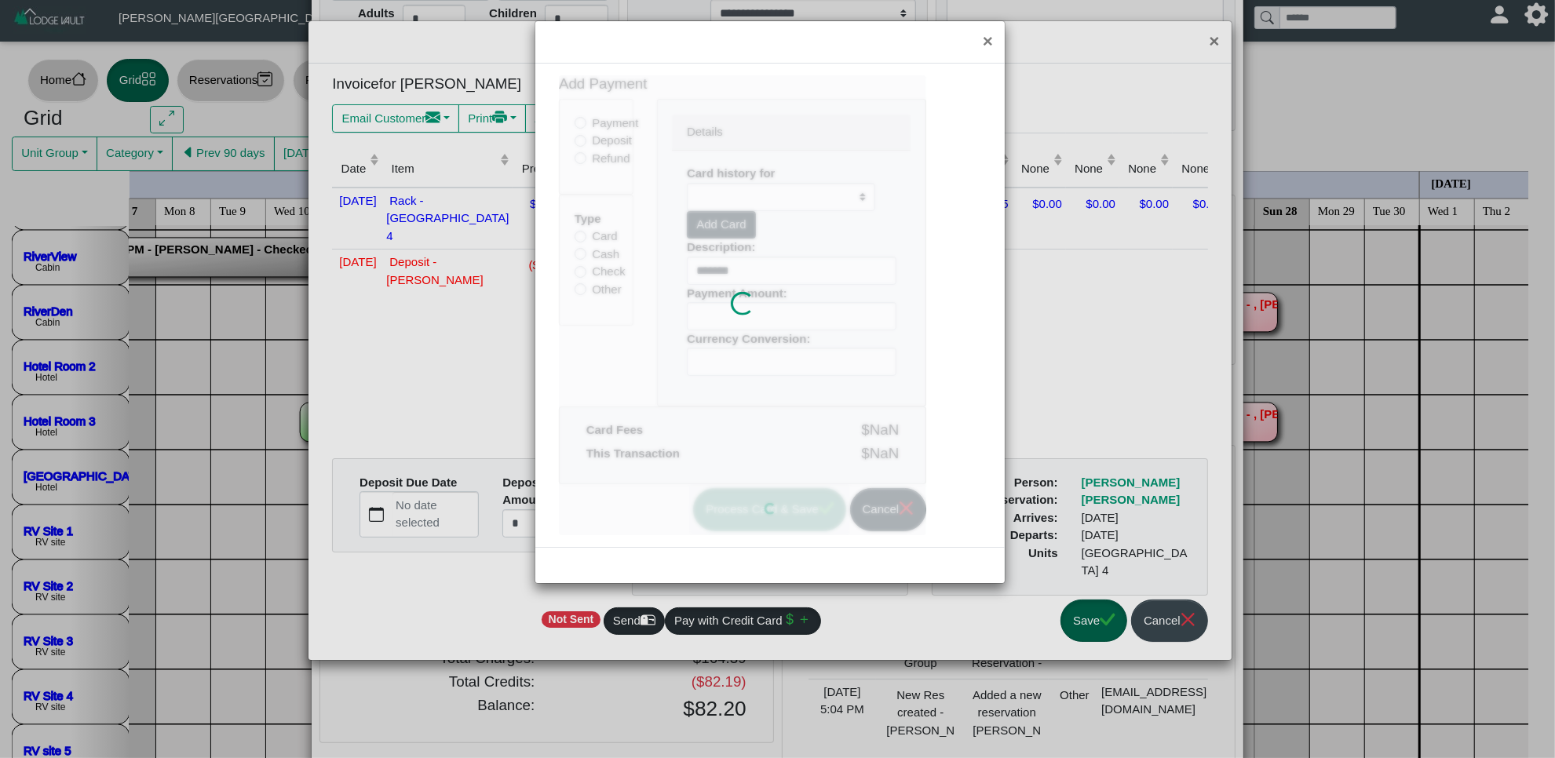
select select
type input "****"
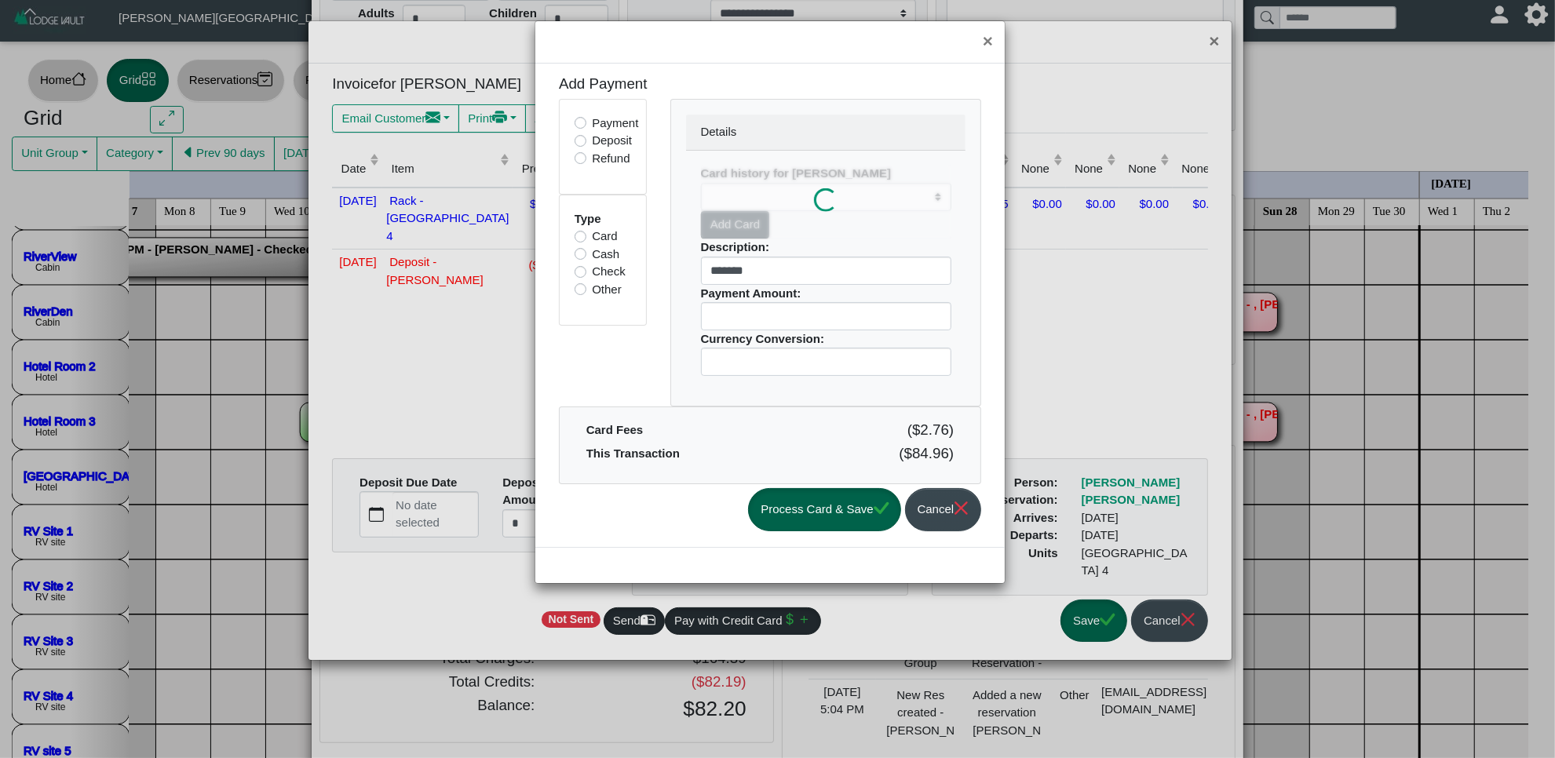
select select
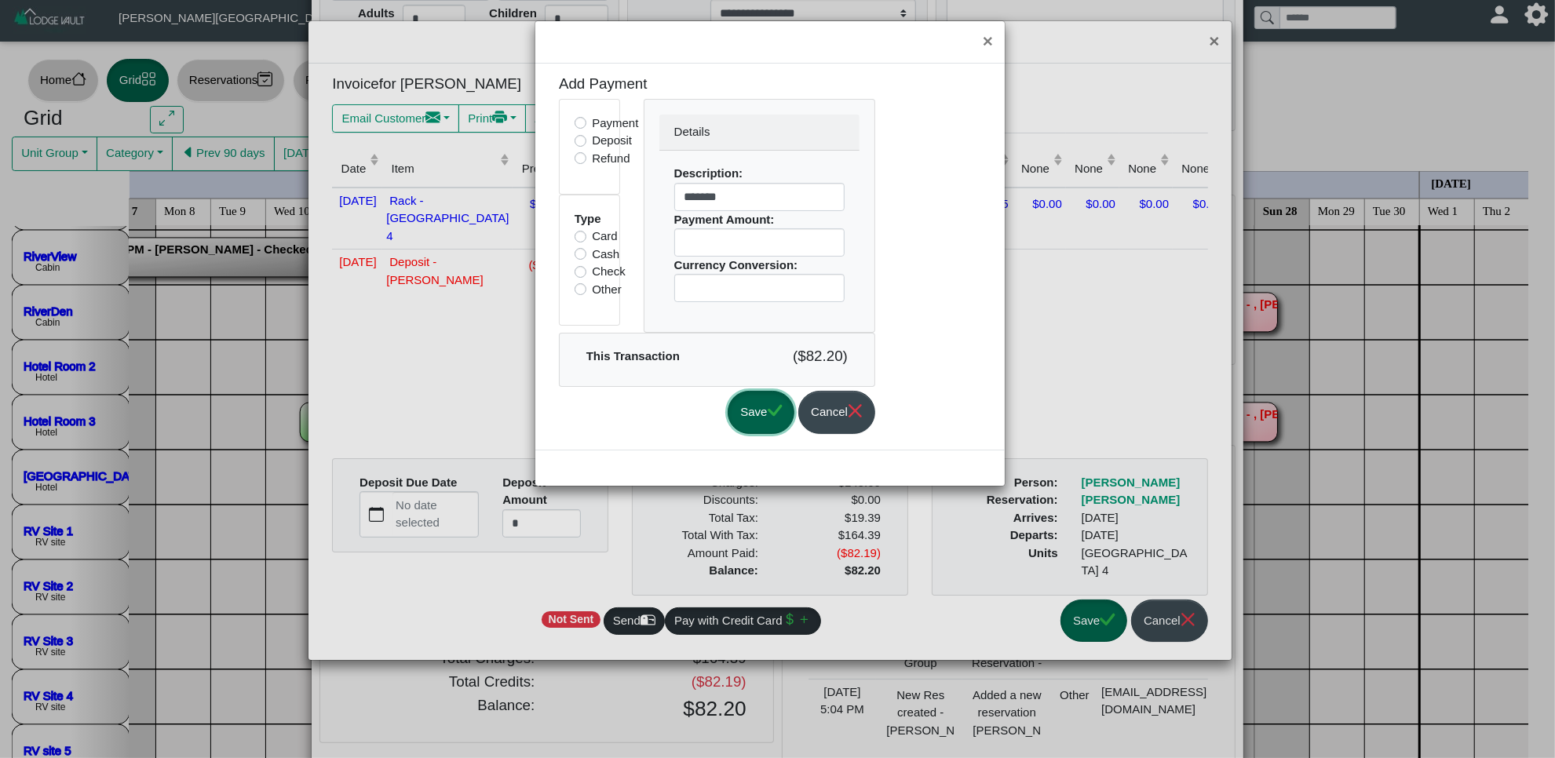
click at [779, 399] on button "Save" at bounding box center [761, 412] width 67 height 43
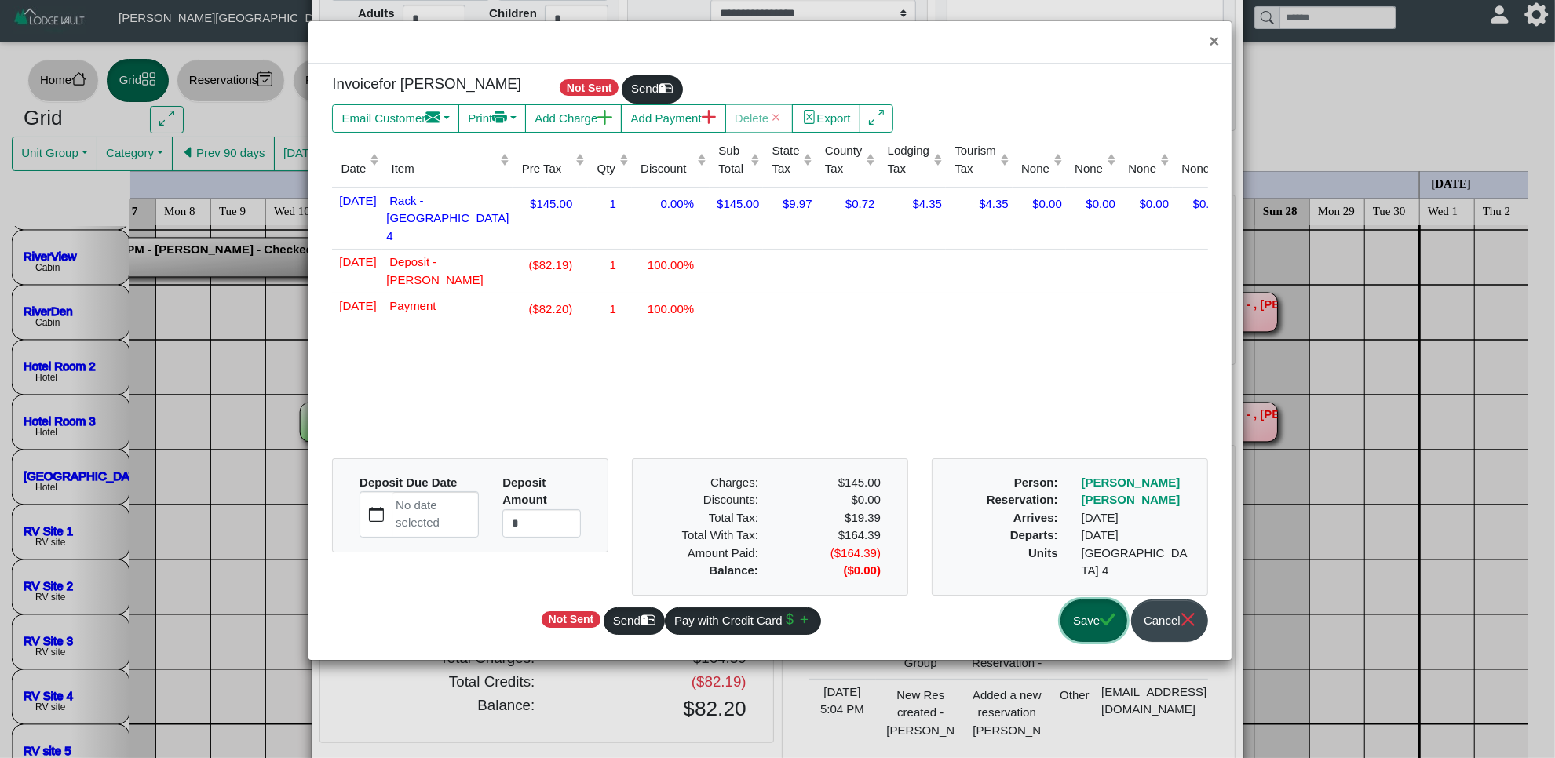
click at [1093, 616] on button "Save" at bounding box center [1093, 621] width 67 height 43
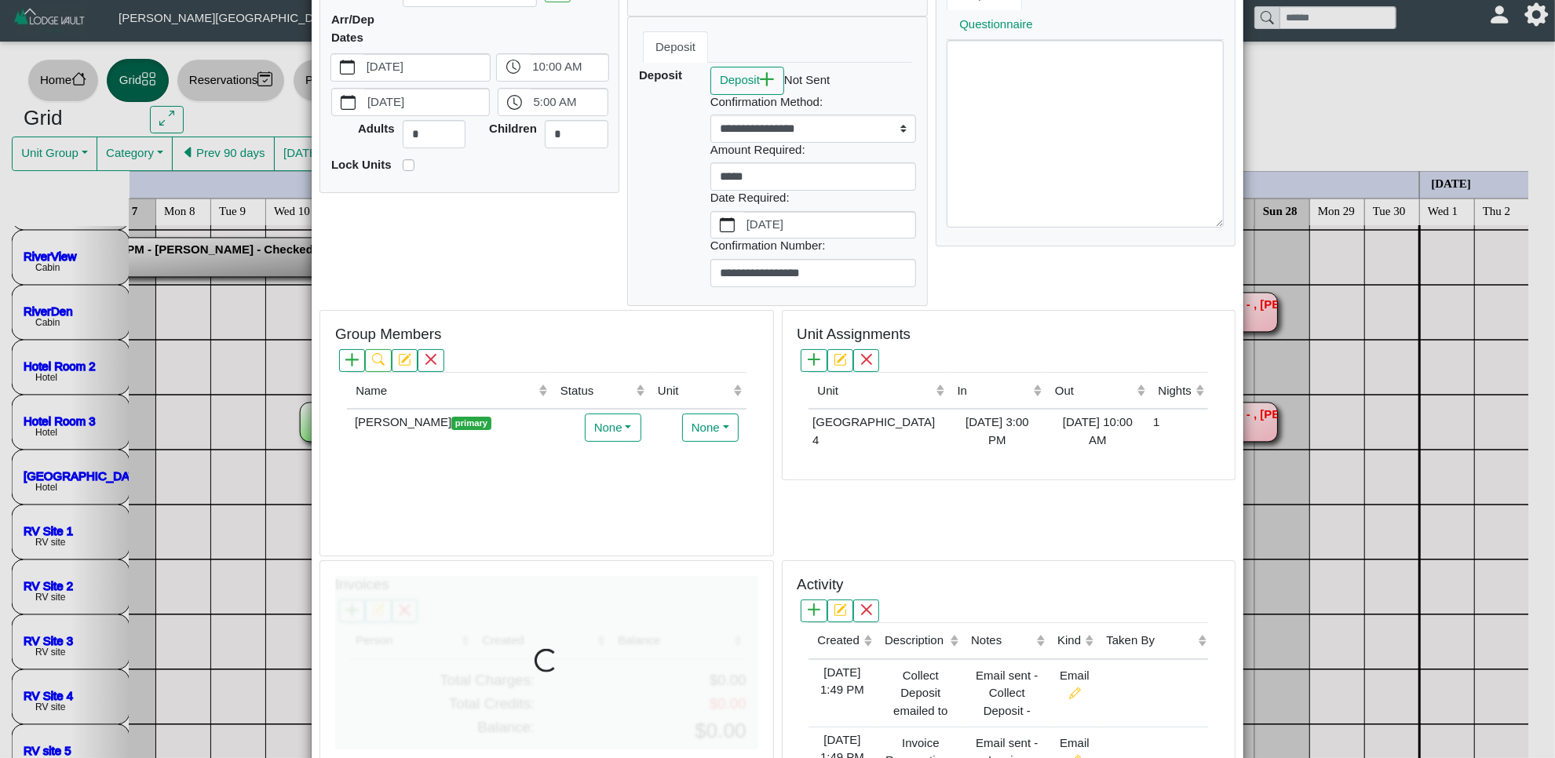
scroll to position [0, 0]
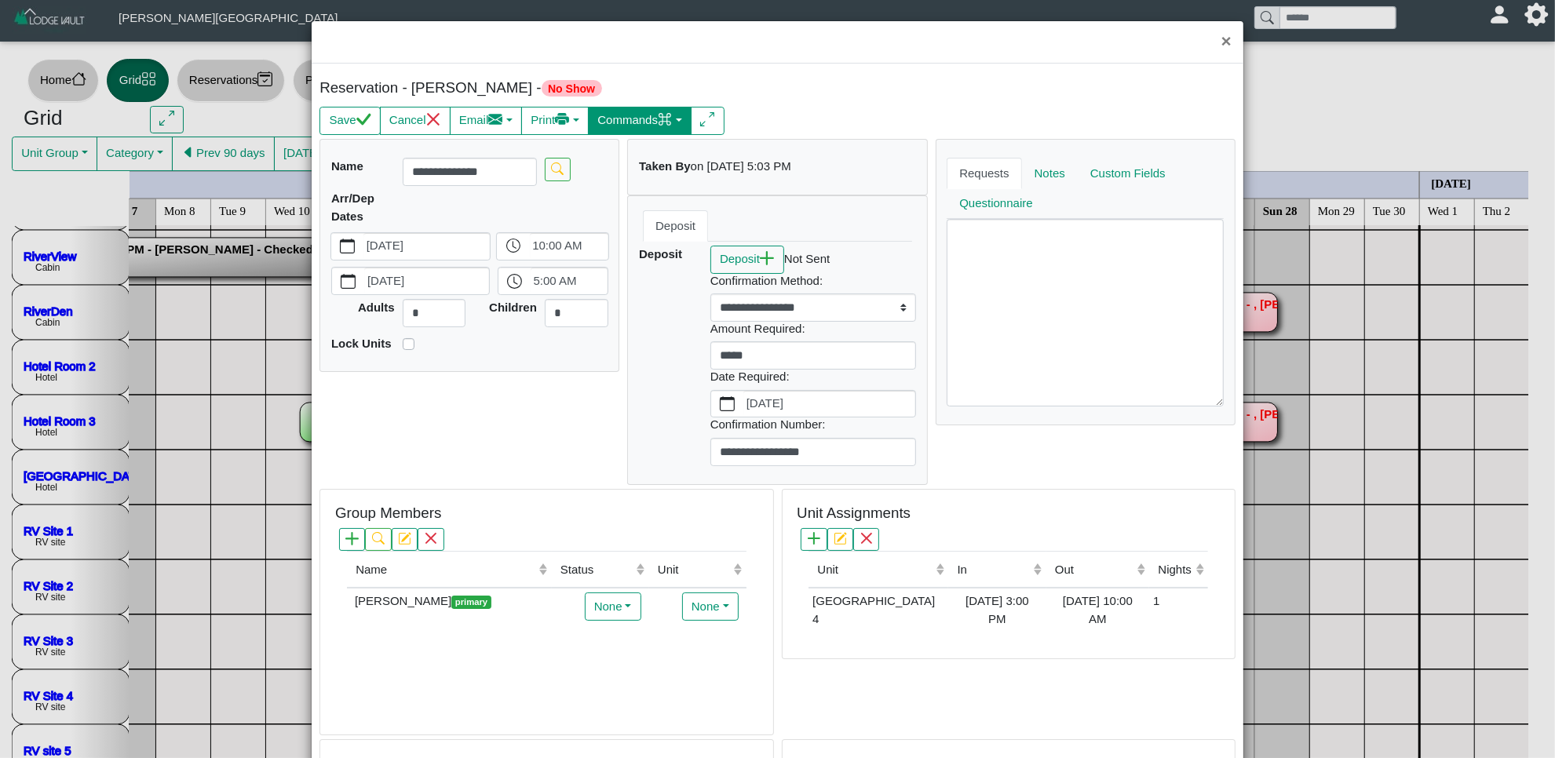
click at [644, 114] on button "Commands" at bounding box center [640, 121] width 104 height 28
click at [628, 181] on link "Check Out" at bounding box center [607, 179] width 174 height 24
click at [356, 123] on icon "check" at bounding box center [363, 119] width 15 height 12
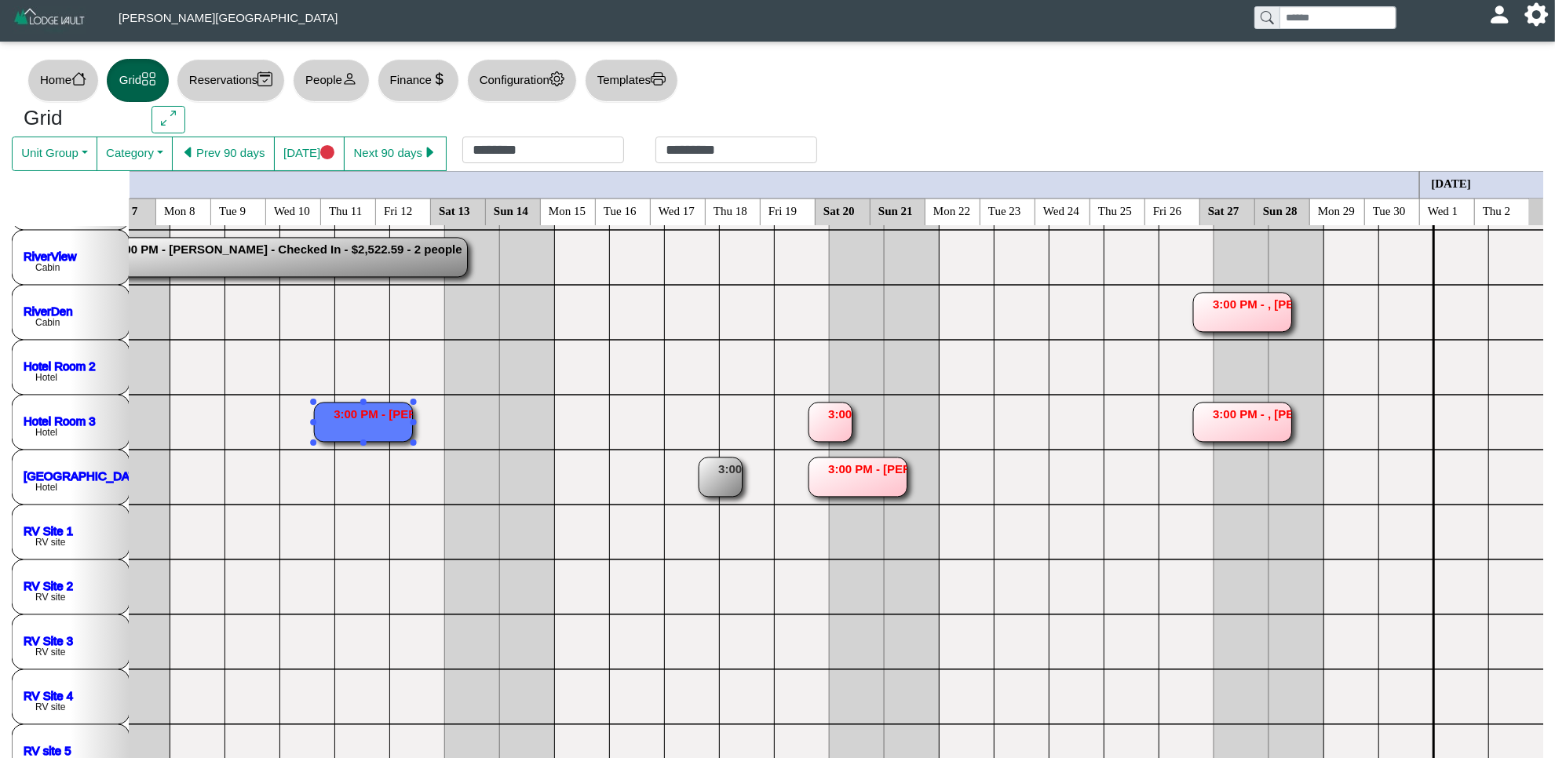
click at [334, 434] on rect at bounding box center [363, 422] width 98 height 39
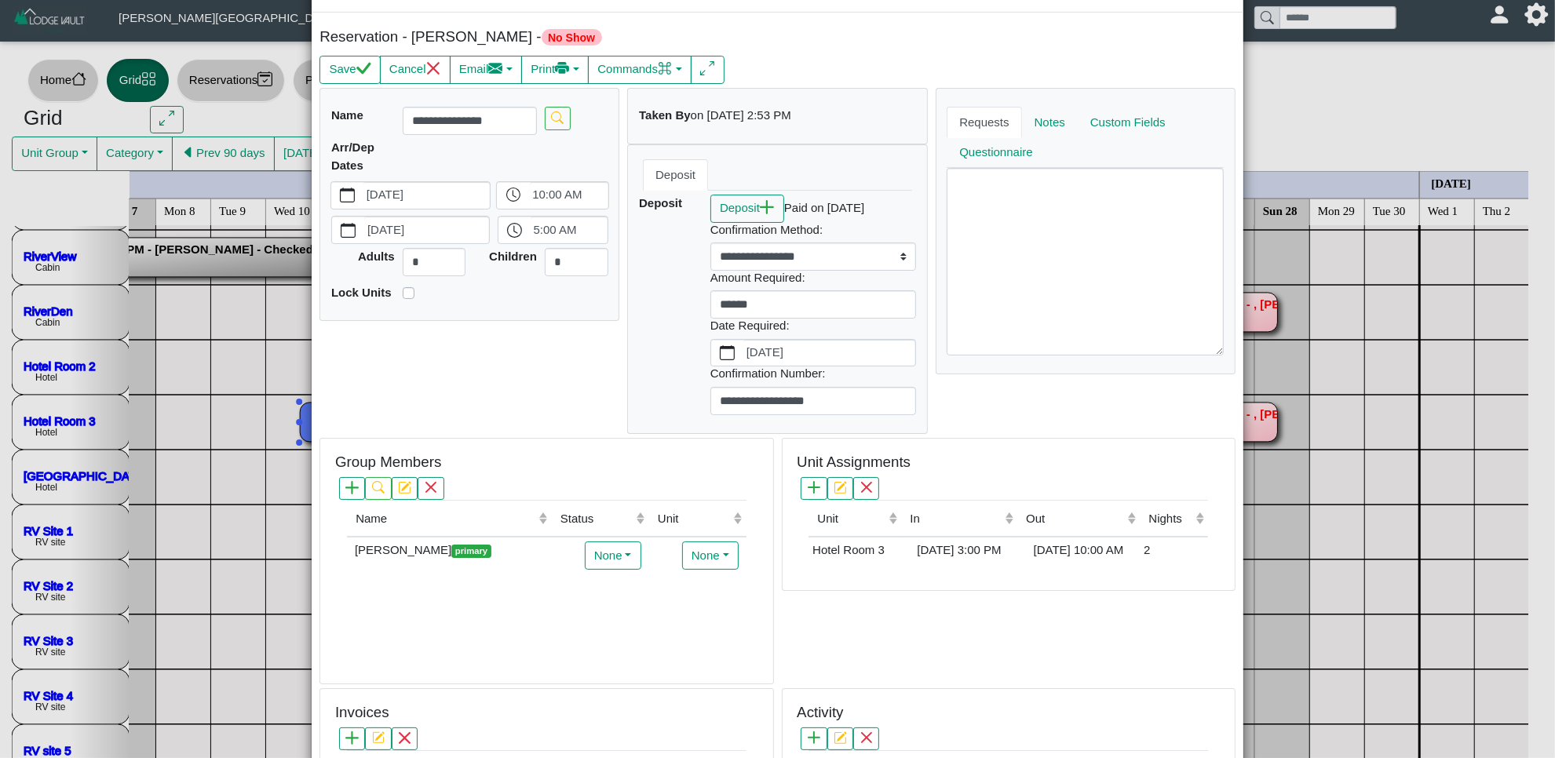
scroll to position [294, 0]
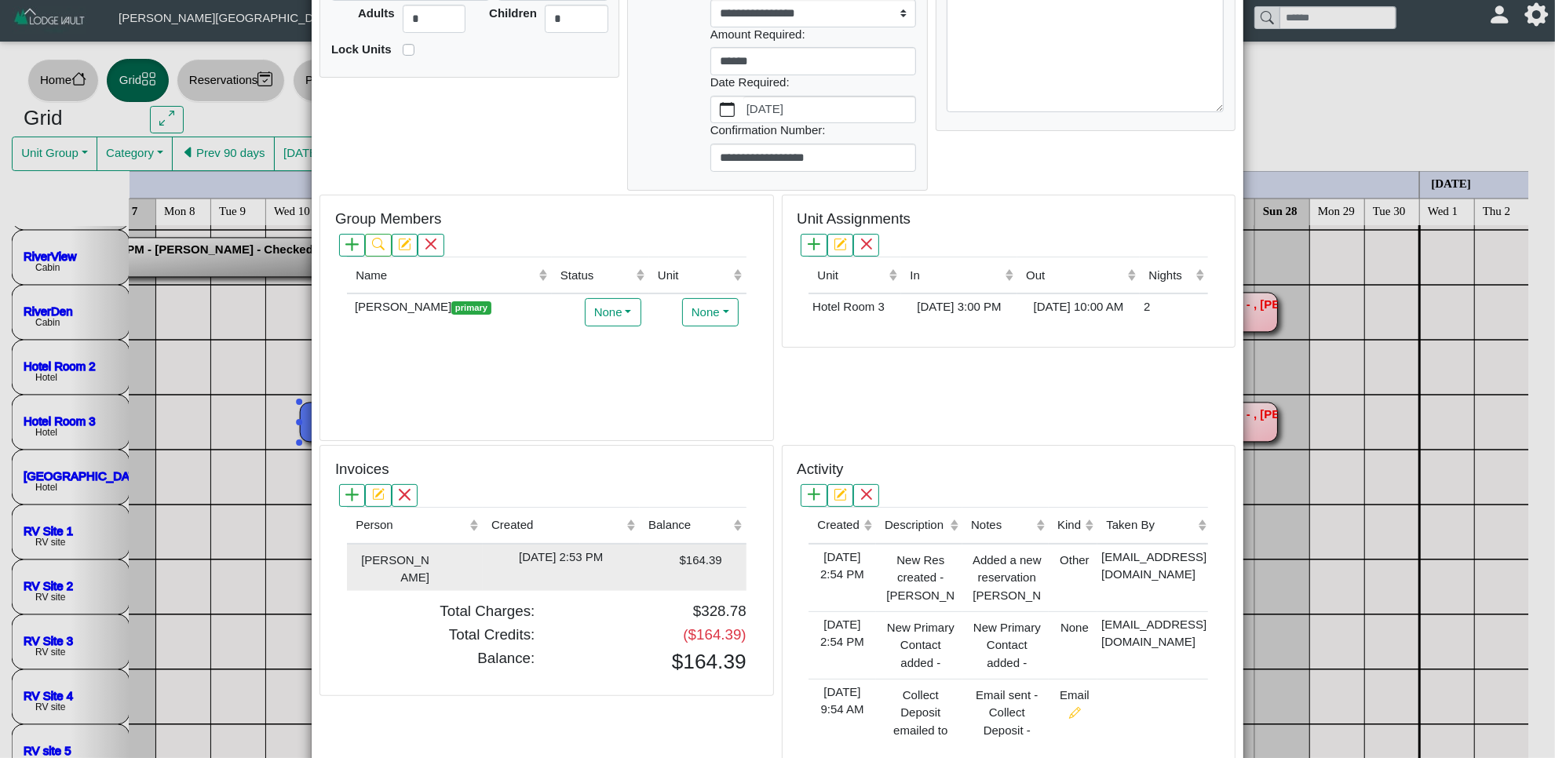
click at [614, 590] on td "[DATE] 2:53 PM" at bounding box center [561, 567] width 157 height 47
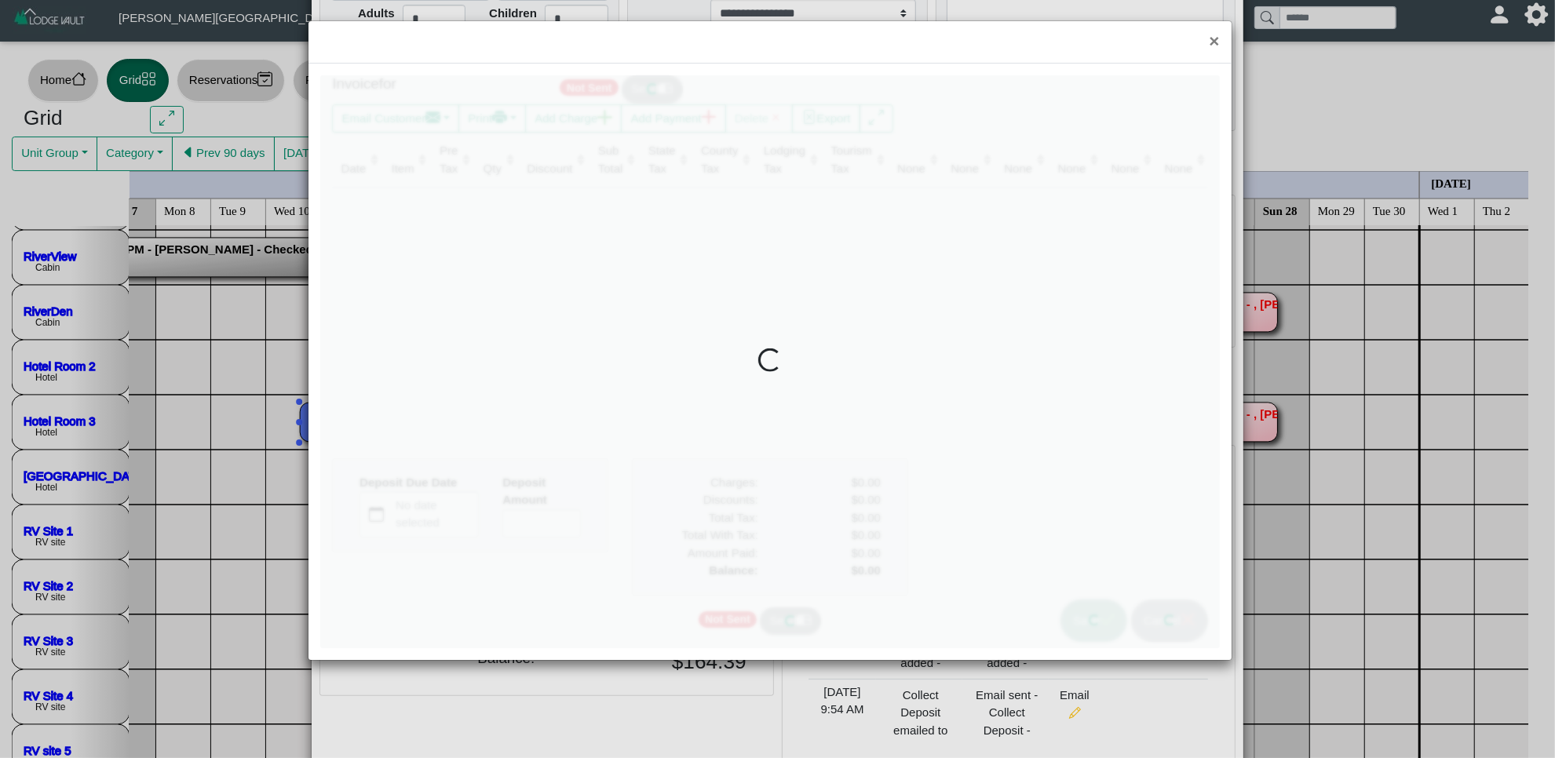
type input "*"
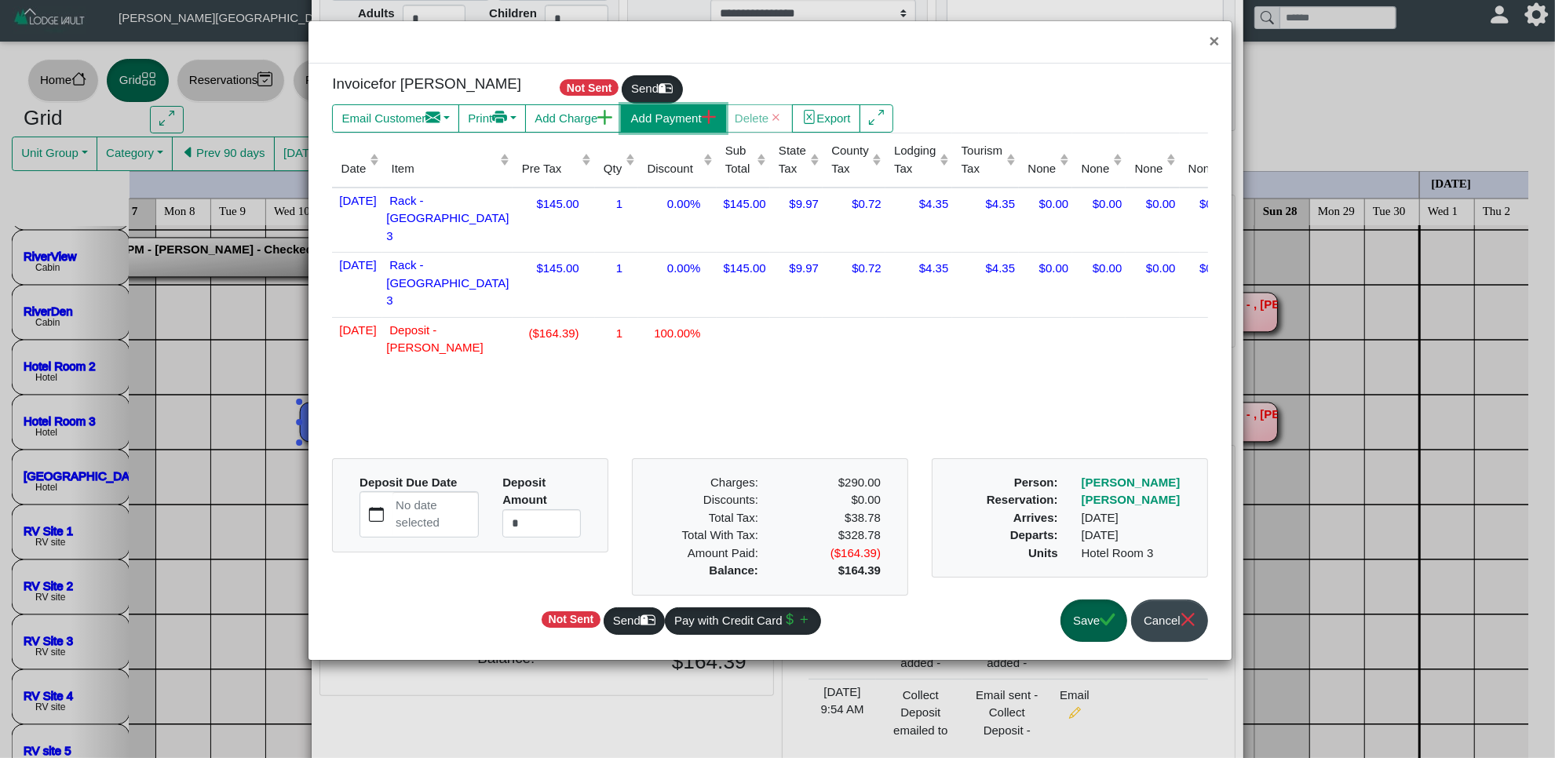
click at [709, 116] on button "Add Payment" at bounding box center [673, 118] width 104 height 28
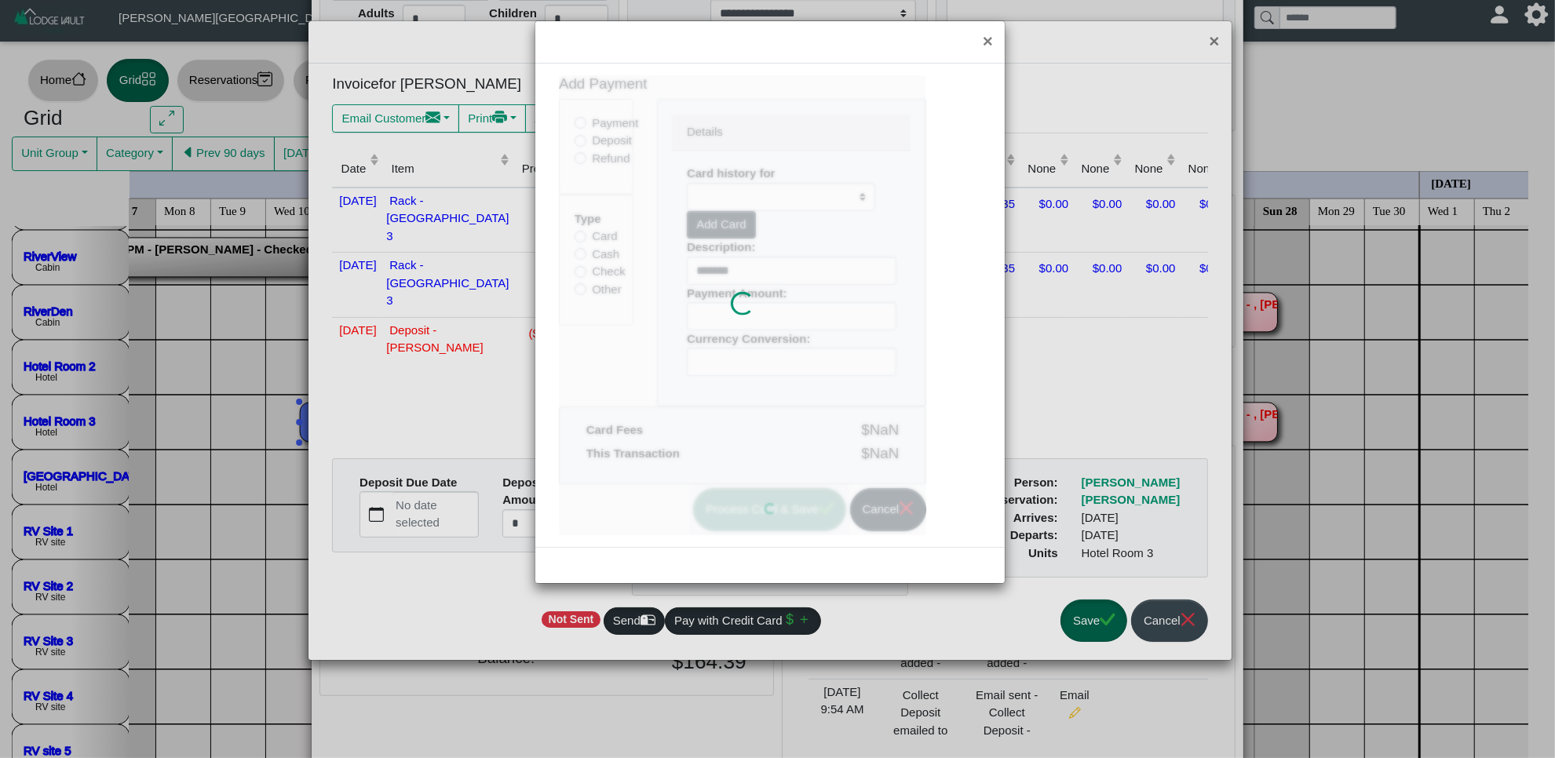
select select
type input "******"
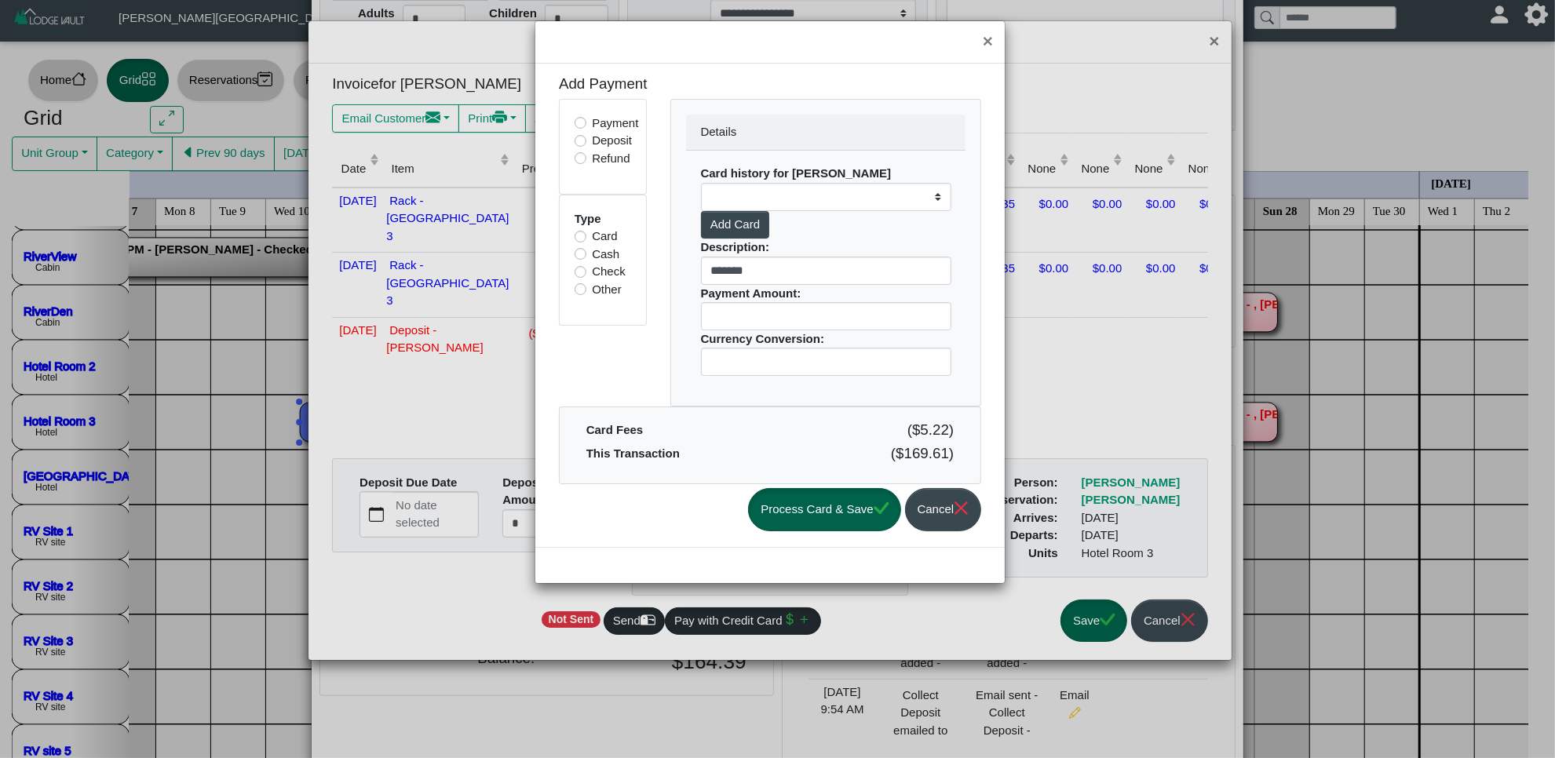
drag, startPoint x: 569, startPoint y: 290, endPoint x: 579, endPoint y: 297, distance: 12.0
click at [570, 292] on div "Type Card Cash Check Other" at bounding box center [603, 260] width 86 height 130
click at [589, 297] on div "Other" at bounding box center [603, 290] width 57 height 18
click at [592, 293] on label "Other" at bounding box center [607, 290] width 30 height 18
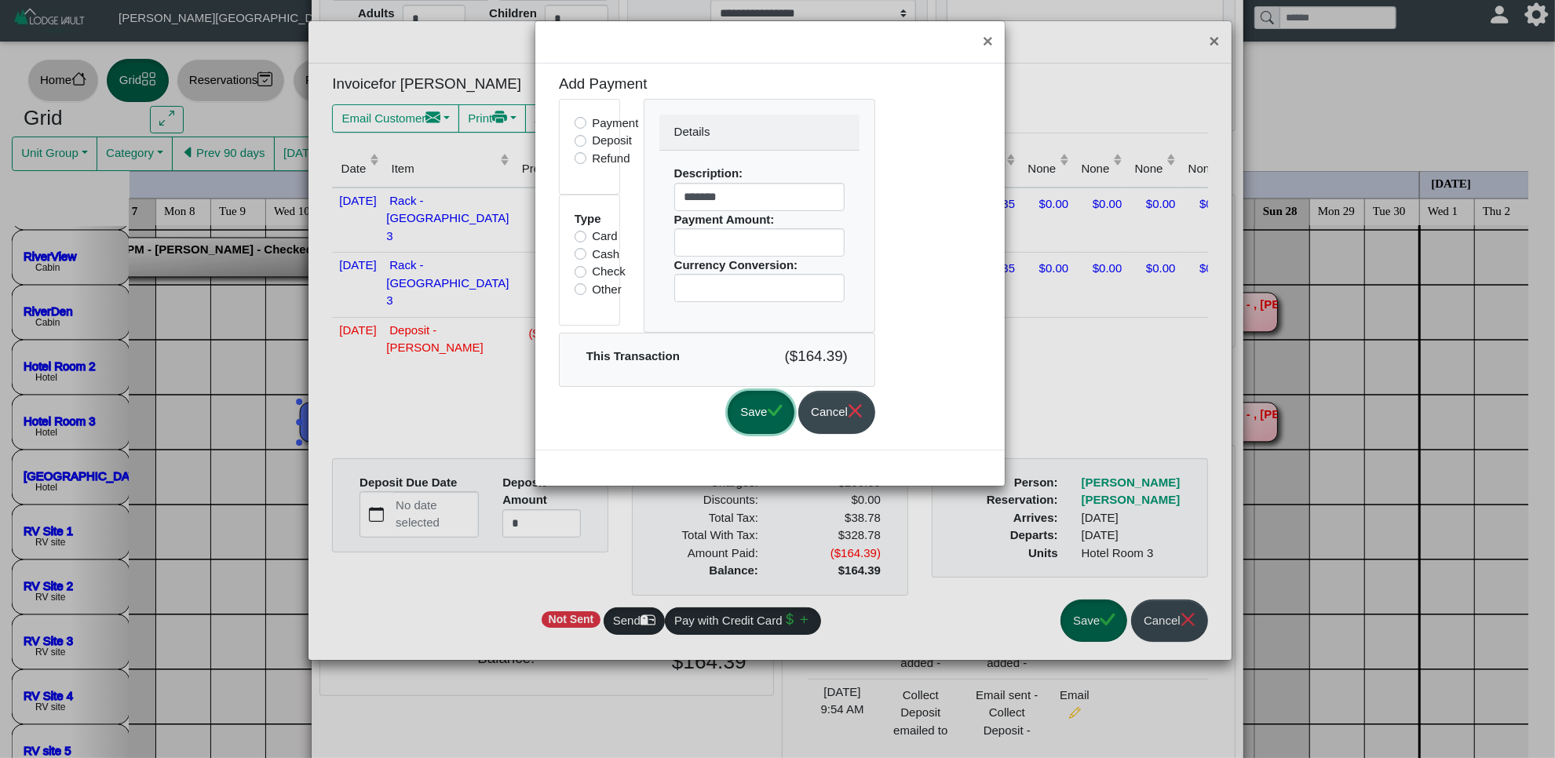
click at [789, 396] on button "Save" at bounding box center [761, 412] width 67 height 43
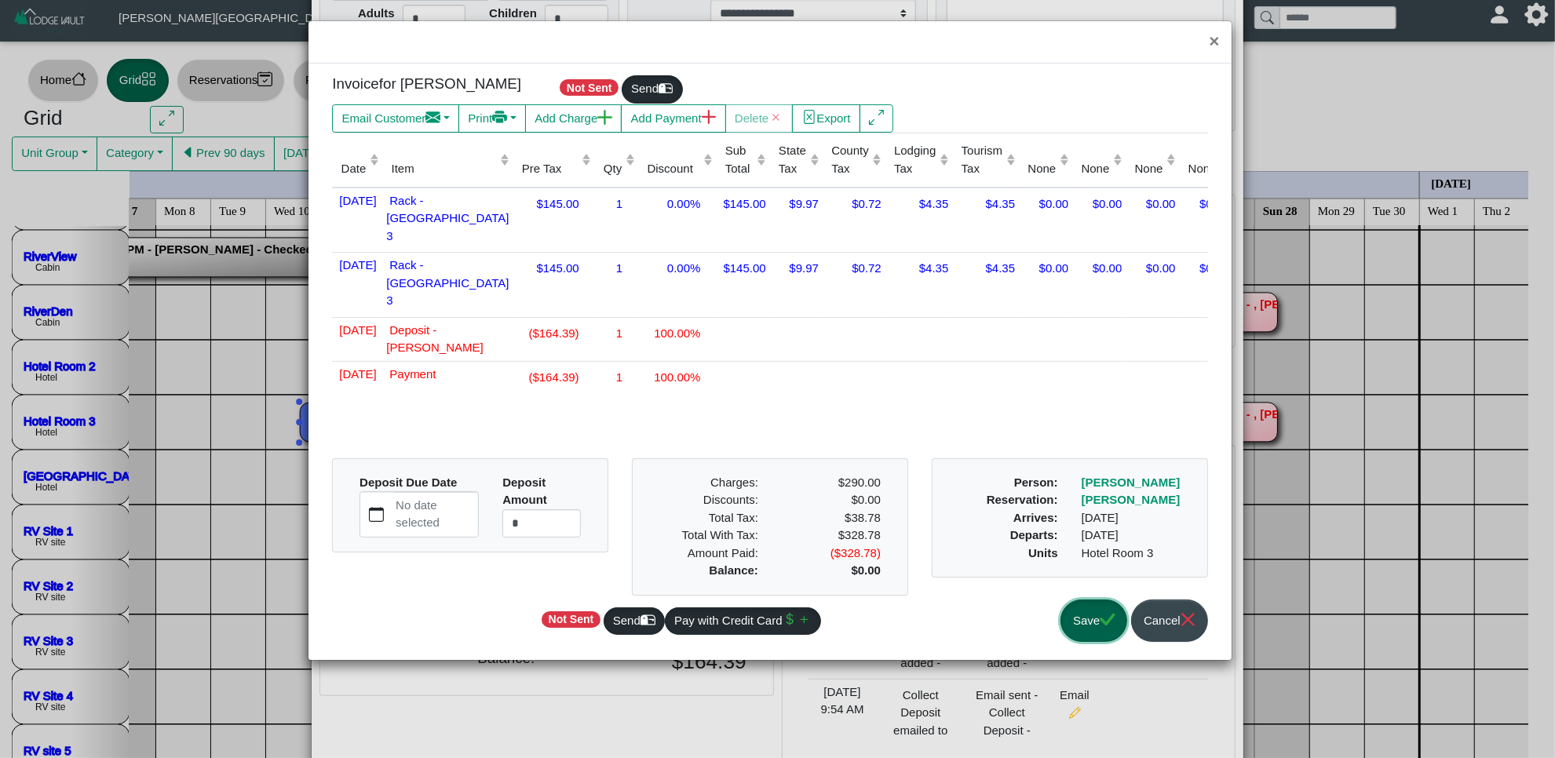
click at [1077, 615] on button "Save" at bounding box center [1093, 621] width 67 height 43
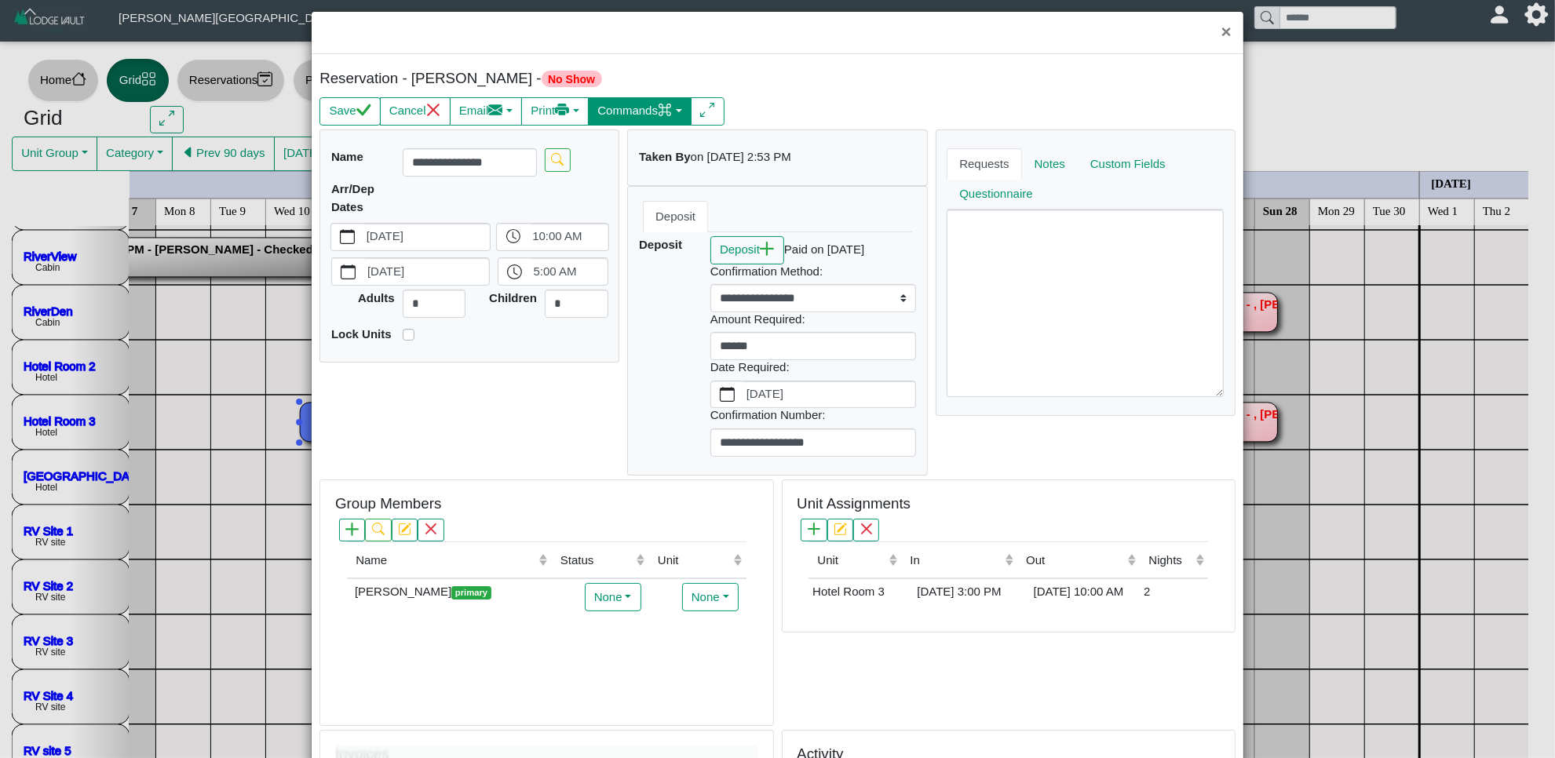
scroll to position [0, 0]
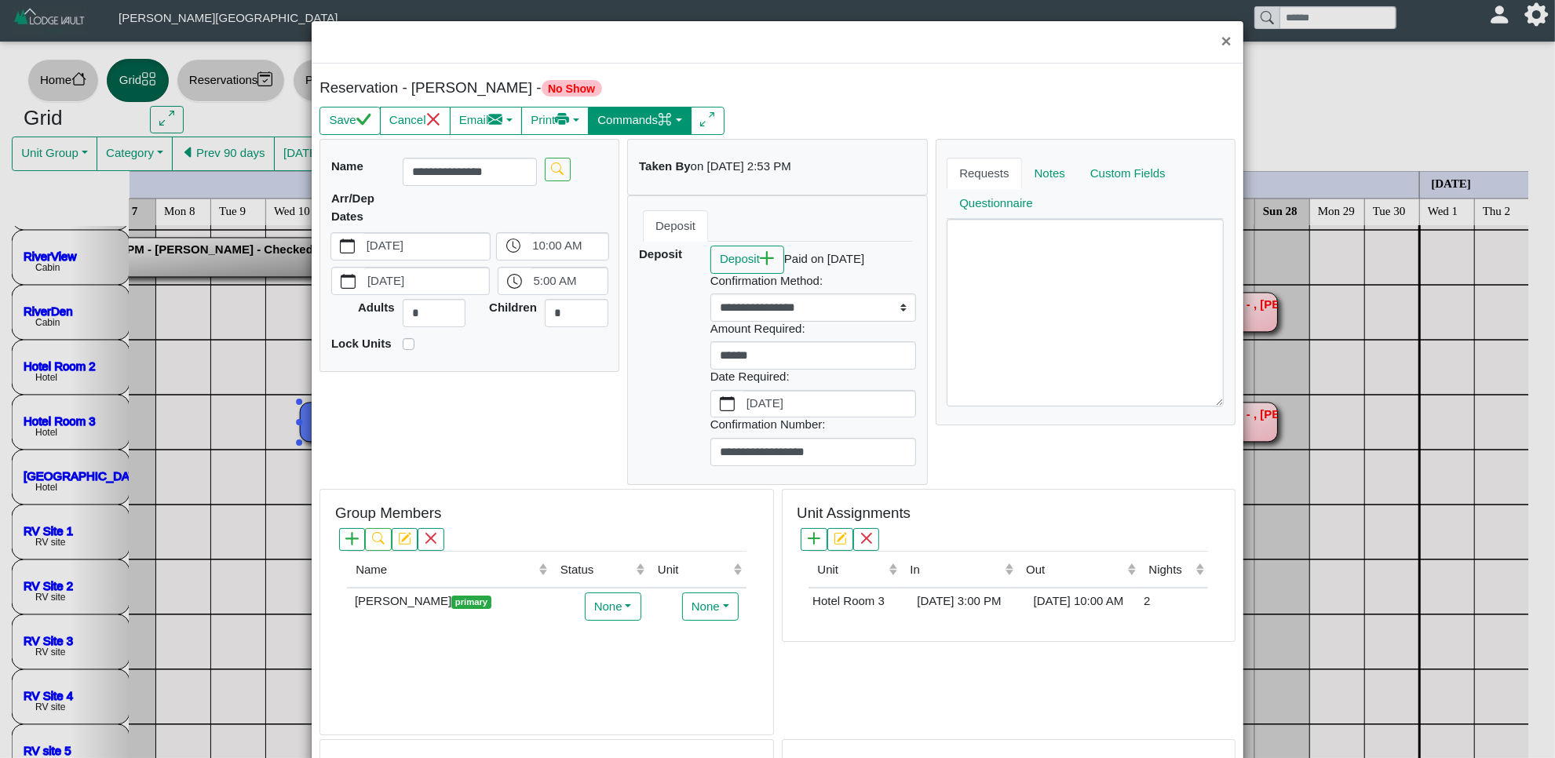
click at [645, 126] on button "Commands" at bounding box center [640, 121] width 104 height 28
click at [626, 173] on link "Check Out" at bounding box center [607, 179] width 174 height 24
click at [341, 115] on button "Save" at bounding box center [349, 121] width 60 height 28
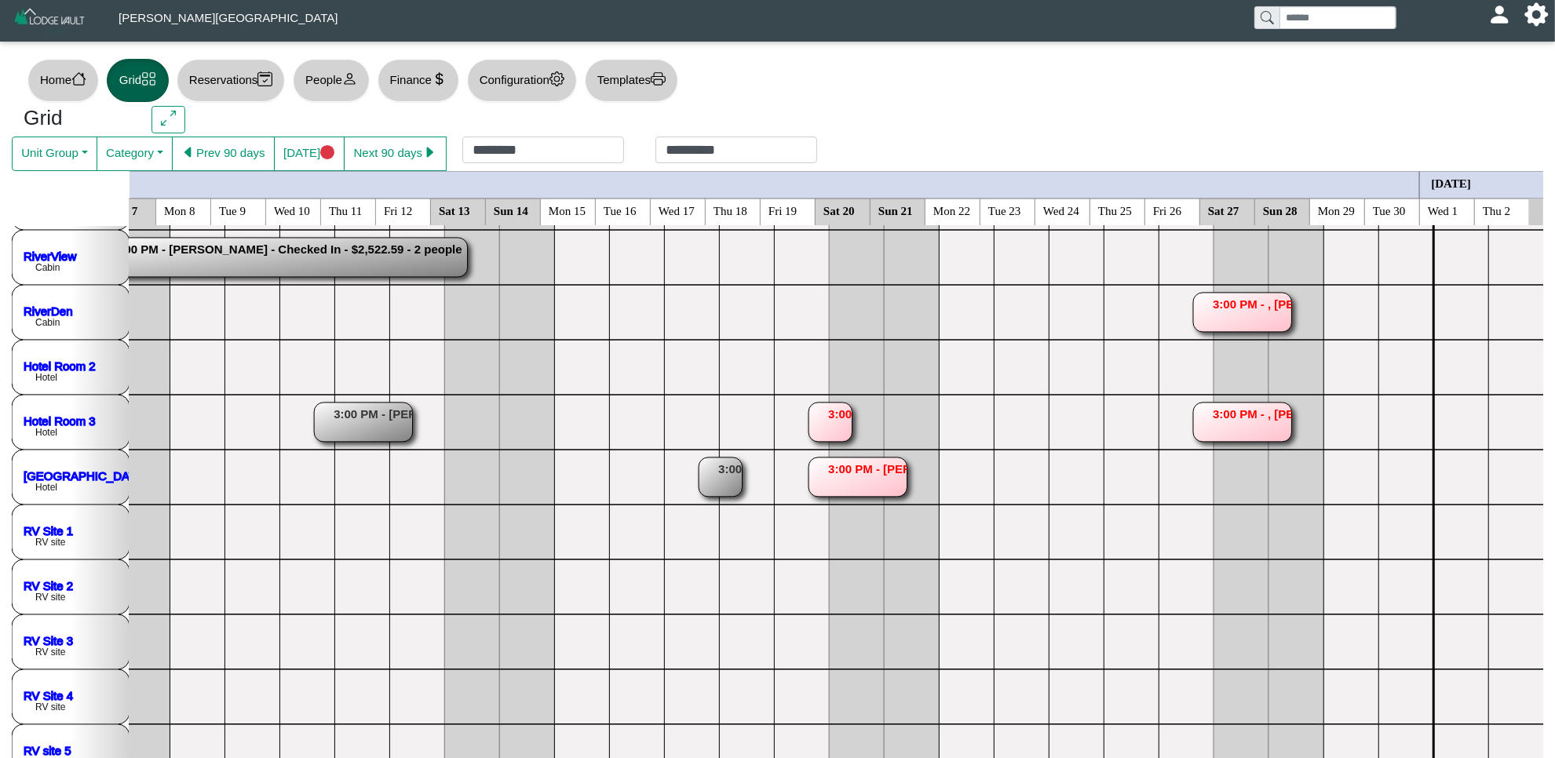
click at [818, 416] on rect at bounding box center [829, 422] width 43 height 39
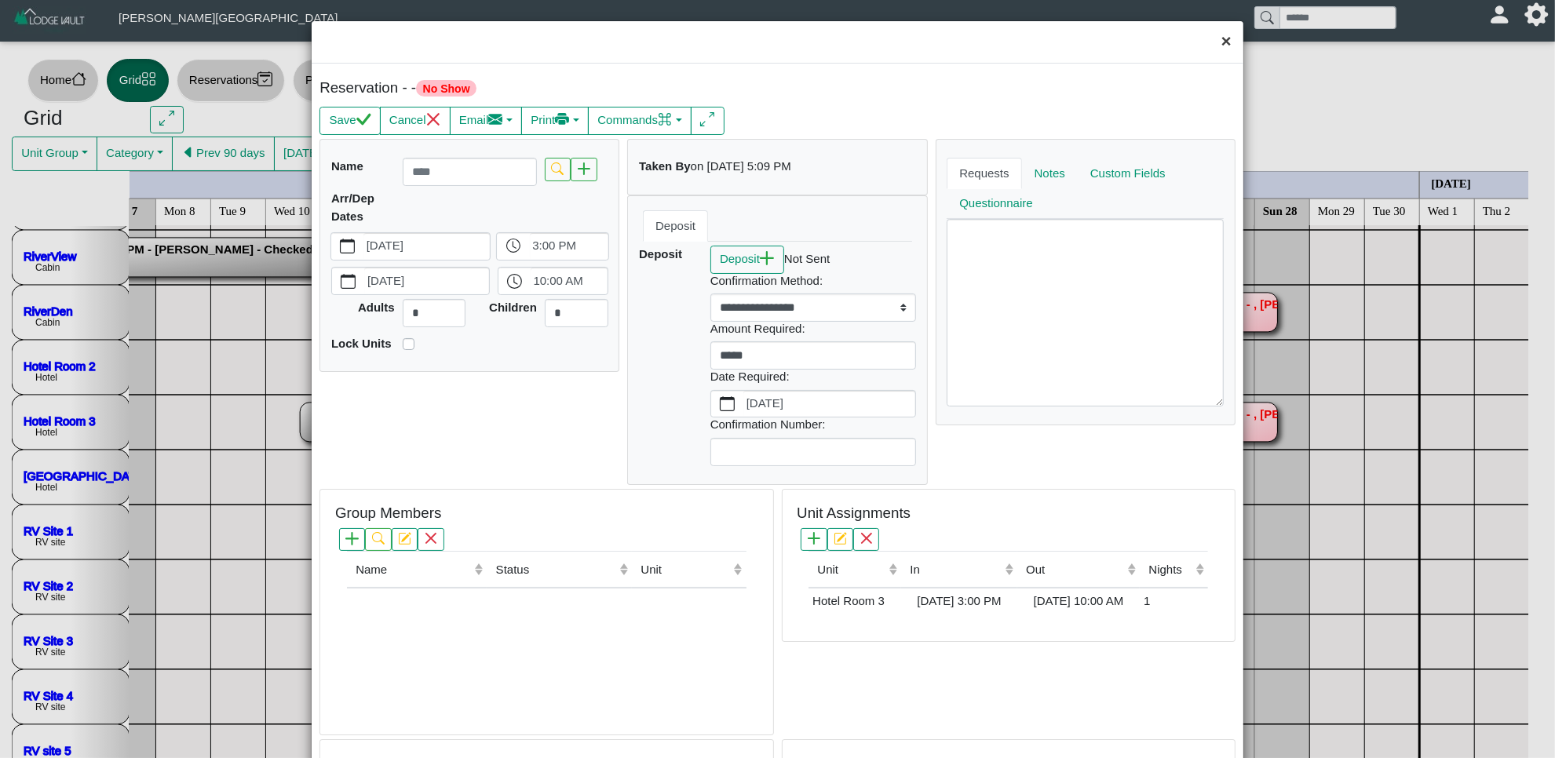
click at [1210, 53] on button "×" at bounding box center [1227, 42] width 34 height 42
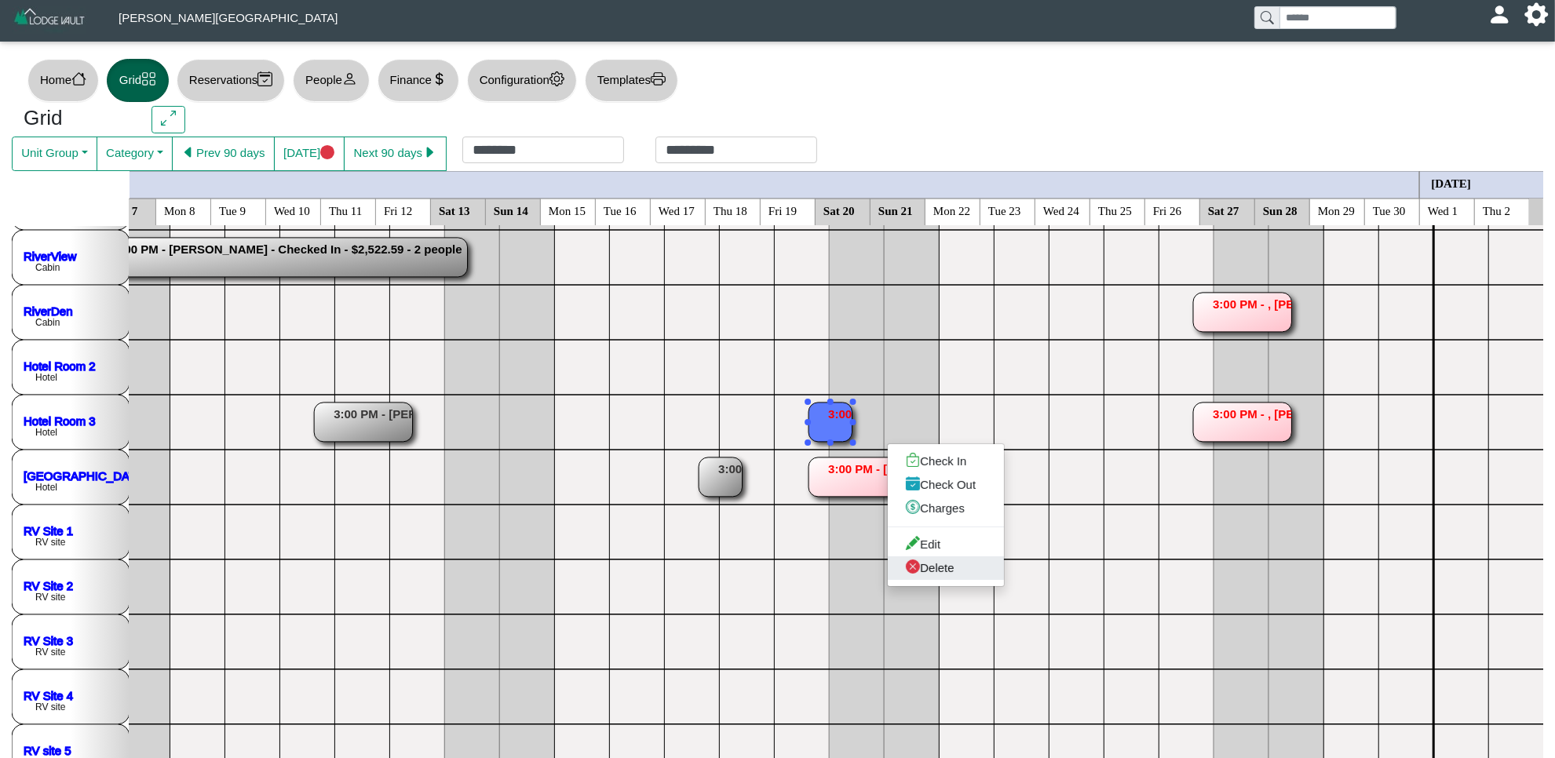
click at [951, 571] on link "Delete" at bounding box center [946, 568] width 116 height 24
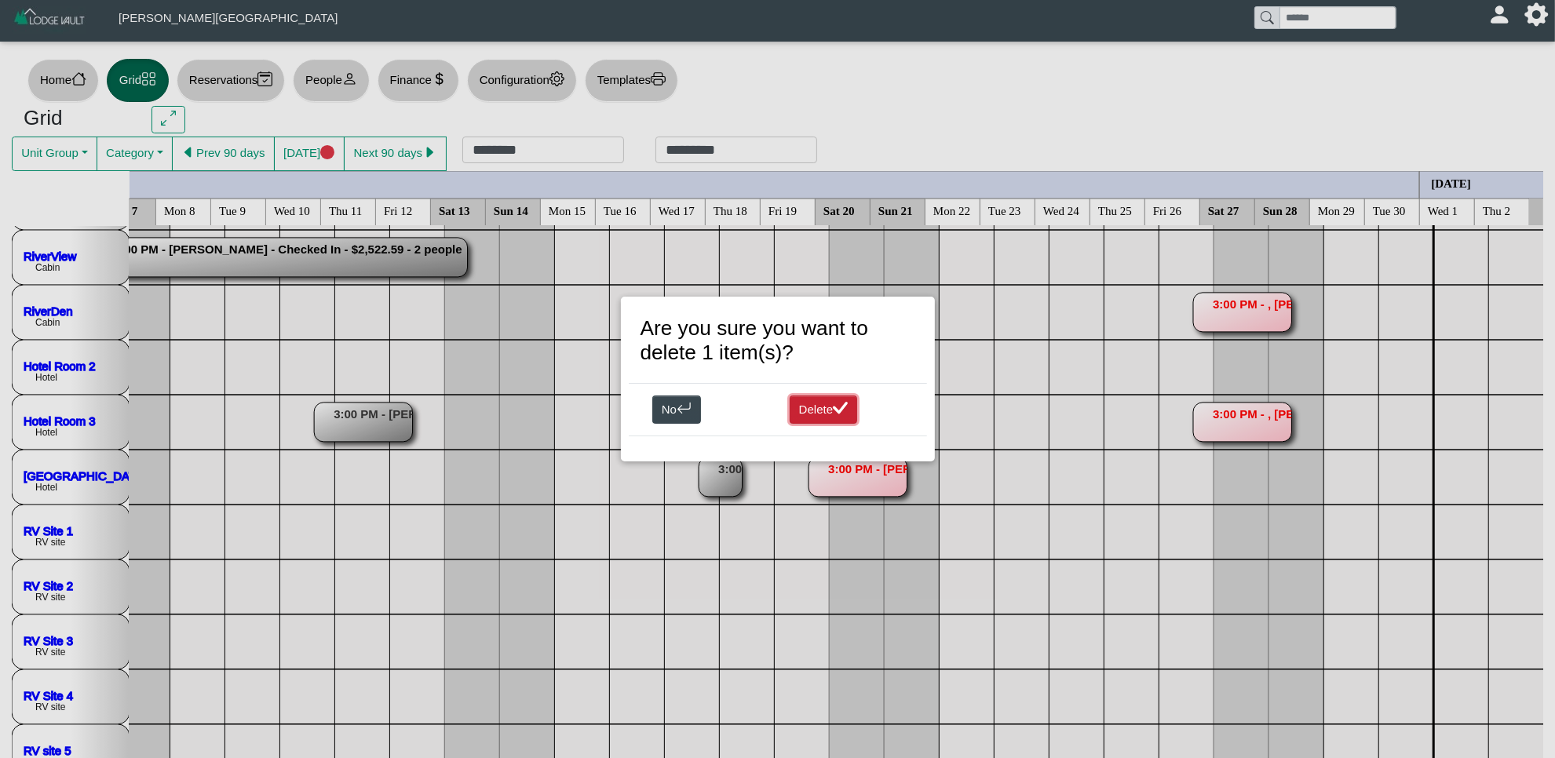
click at [809, 401] on button "Delete" at bounding box center [824, 410] width 68 height 28
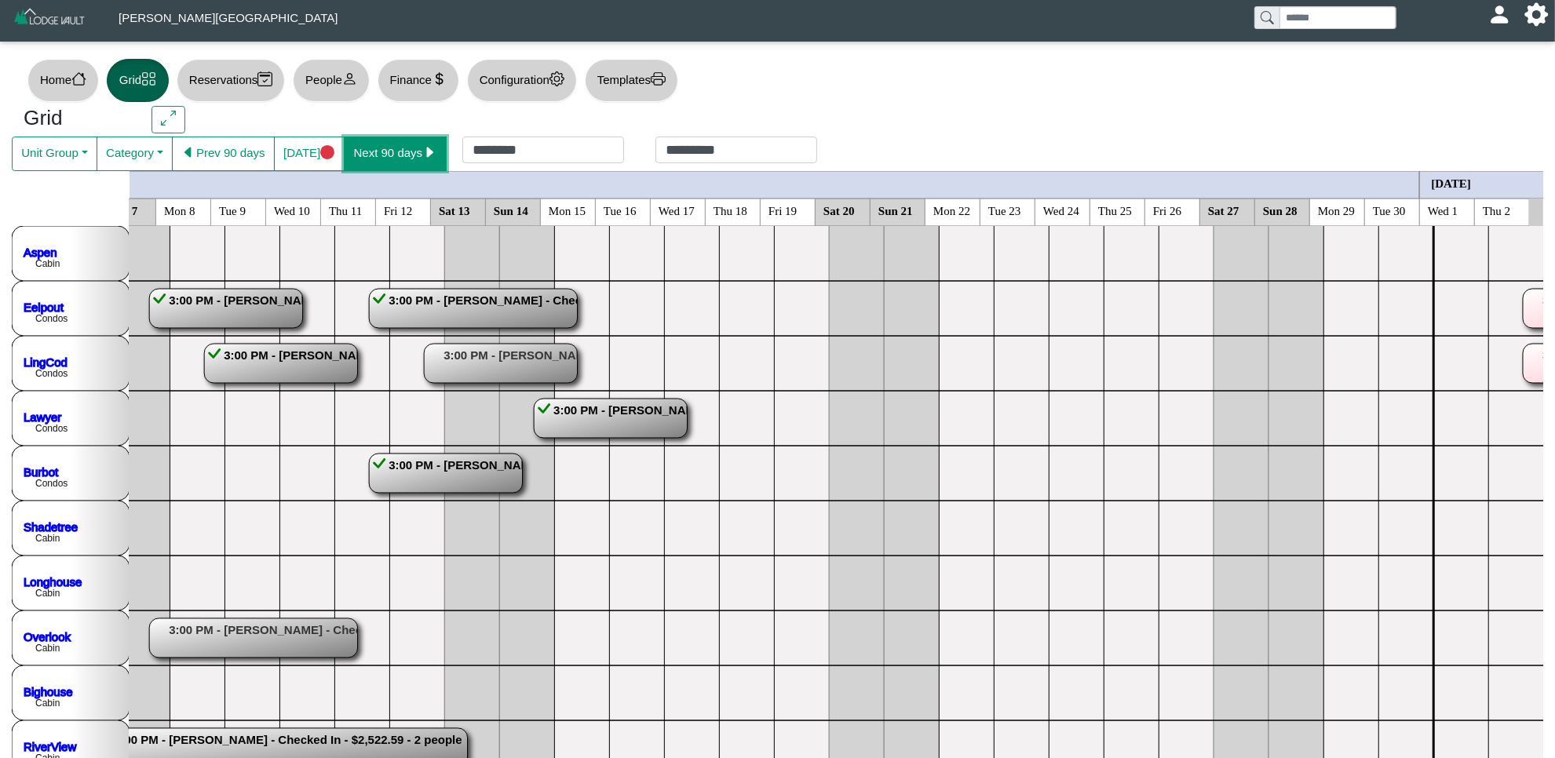
click at [379, 143] on button "Next 90 days" at bounding box center [395, 154] width 103 height 35
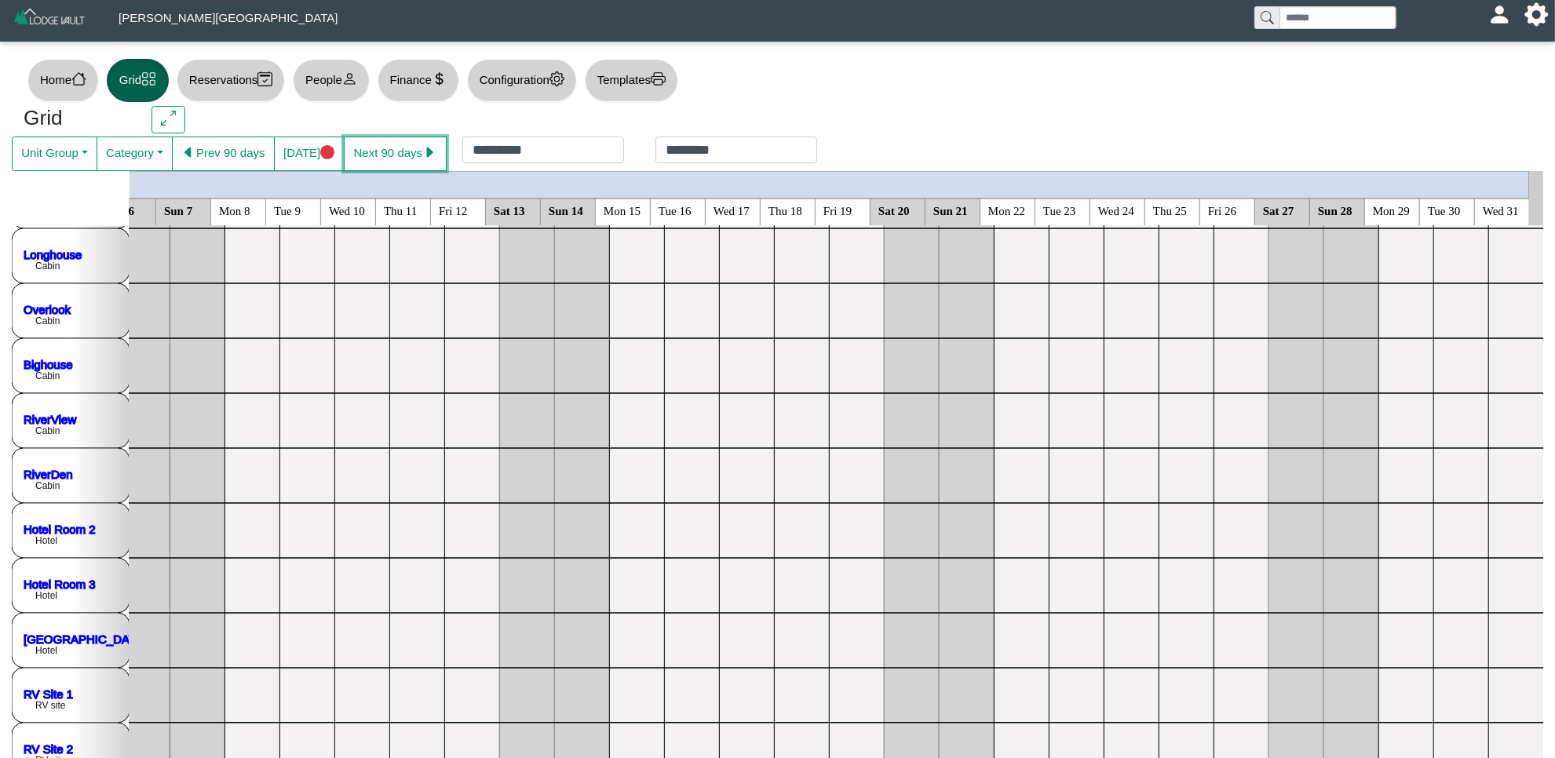
scroll to position [250, 3545]
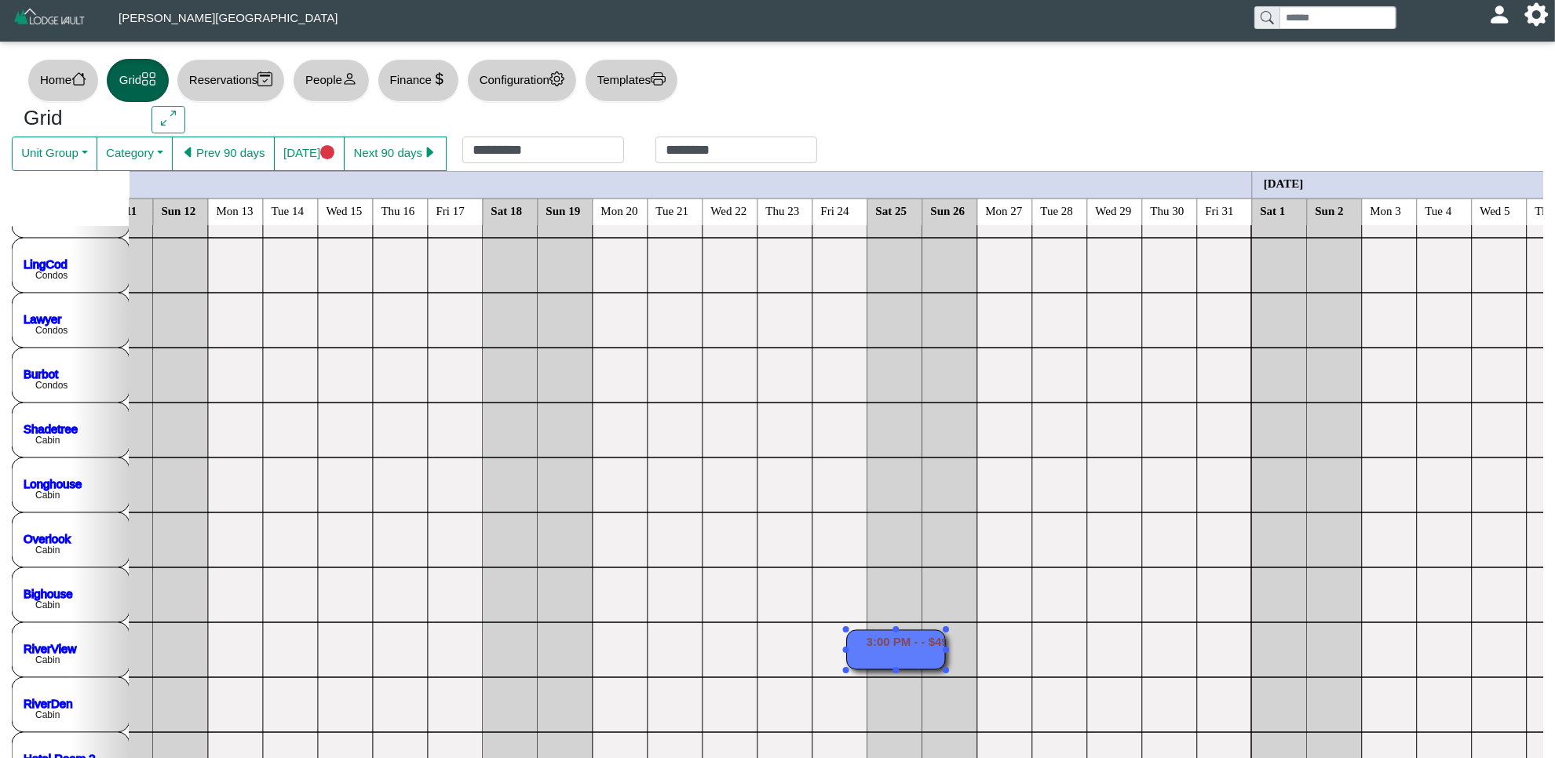
click at [919, 648] on rect at bounding box center [896, 649] width 98 height 39
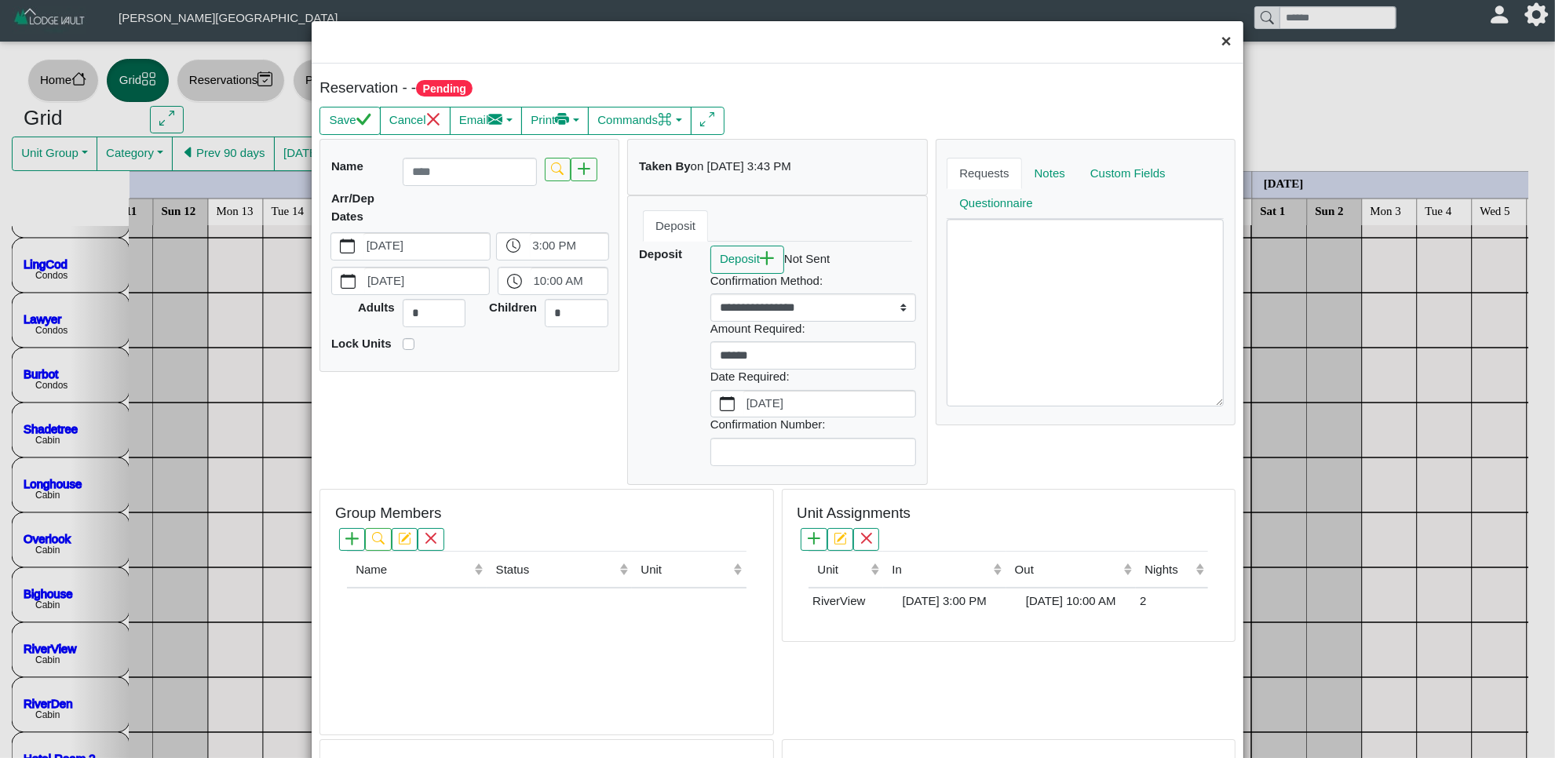
click at [1210, 35] on button "×" at bounding box center [1227, 42] width 34 height 42
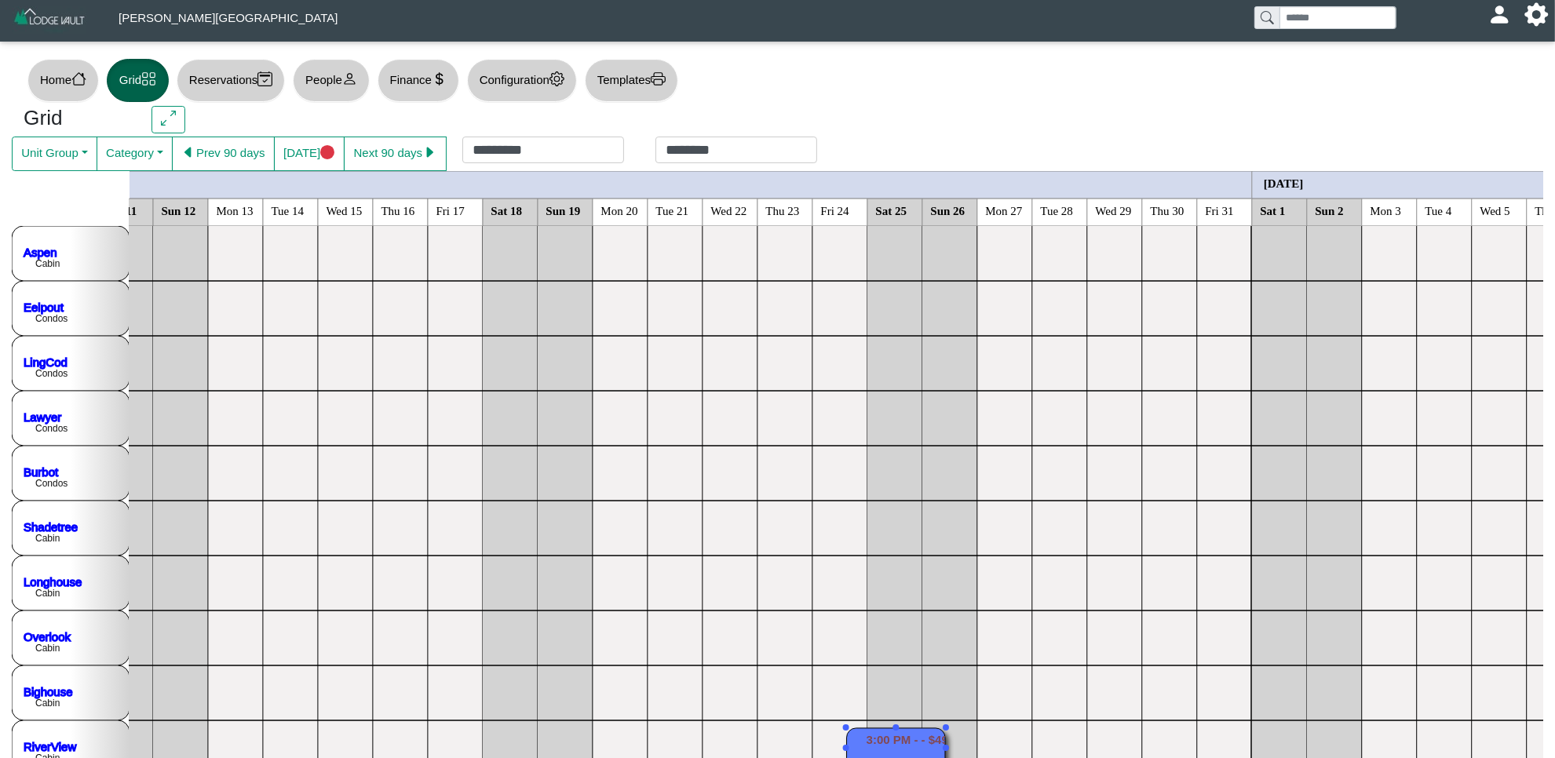
click at [186, 148] on icon "caret left fill" at bounding box center [188, 152] width 15 height 15
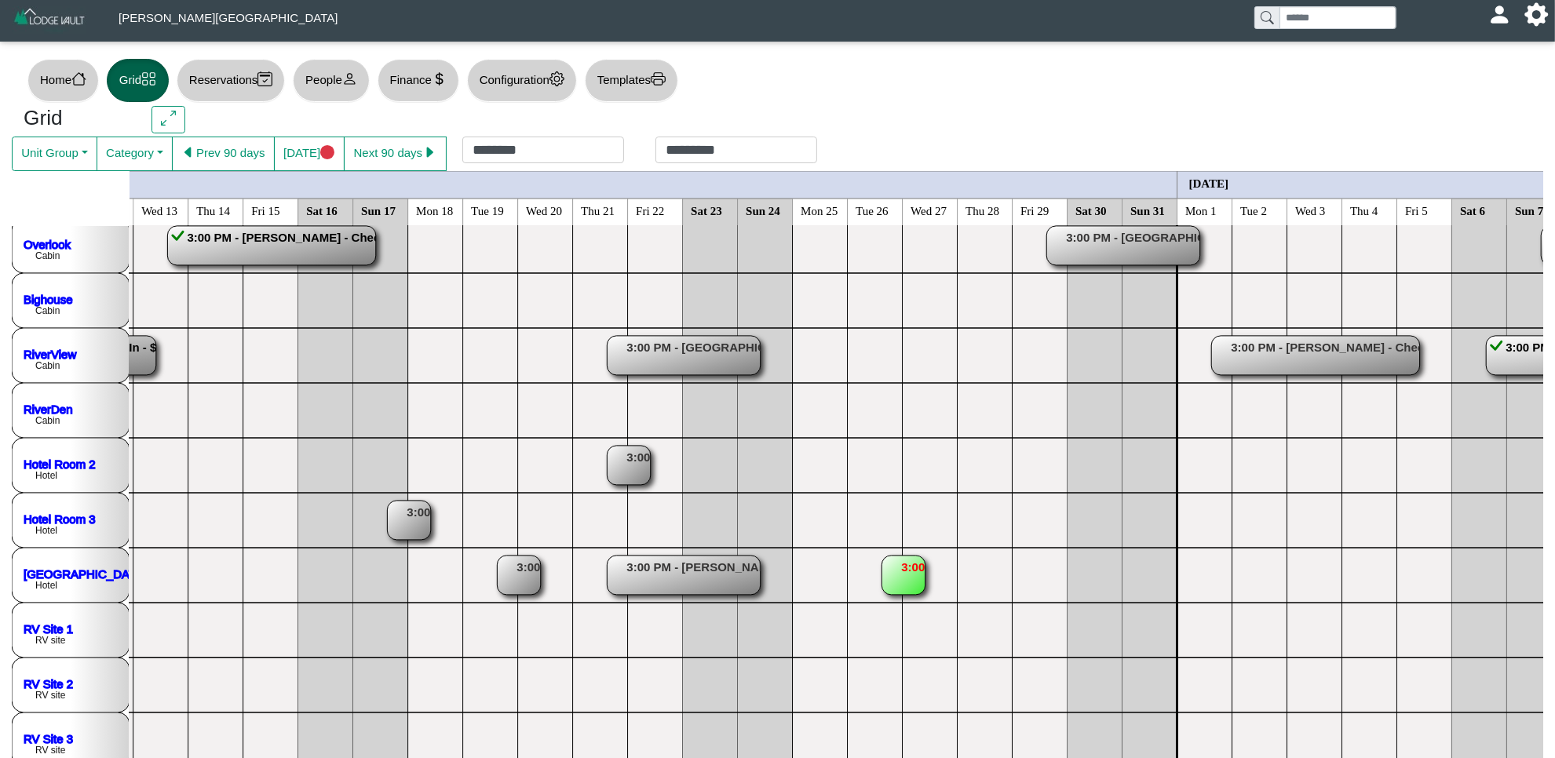
scroll to position [0, 2454]
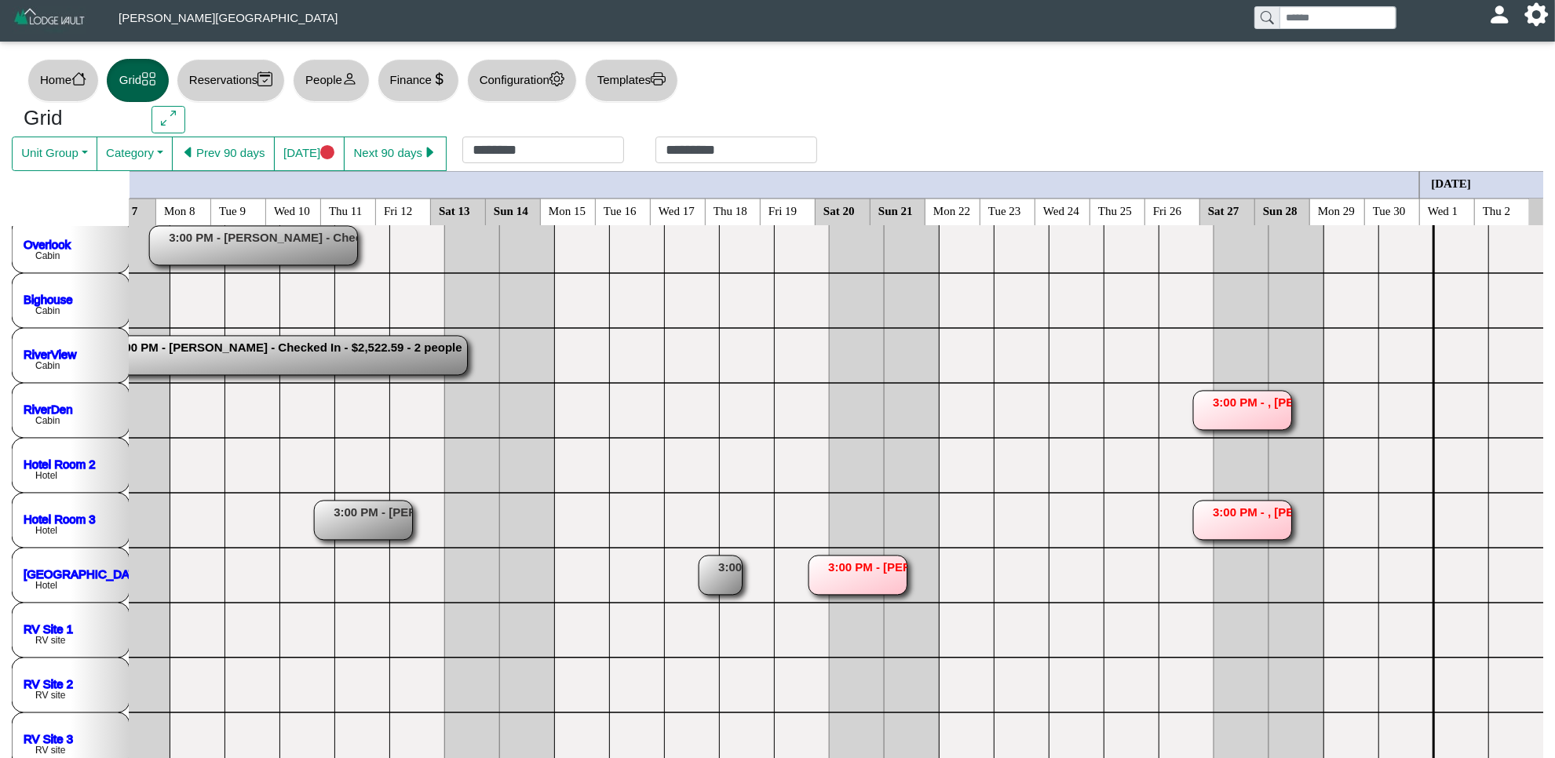
click at [846, 561] on rect at bounding box center [857, 575] width 98 height 39
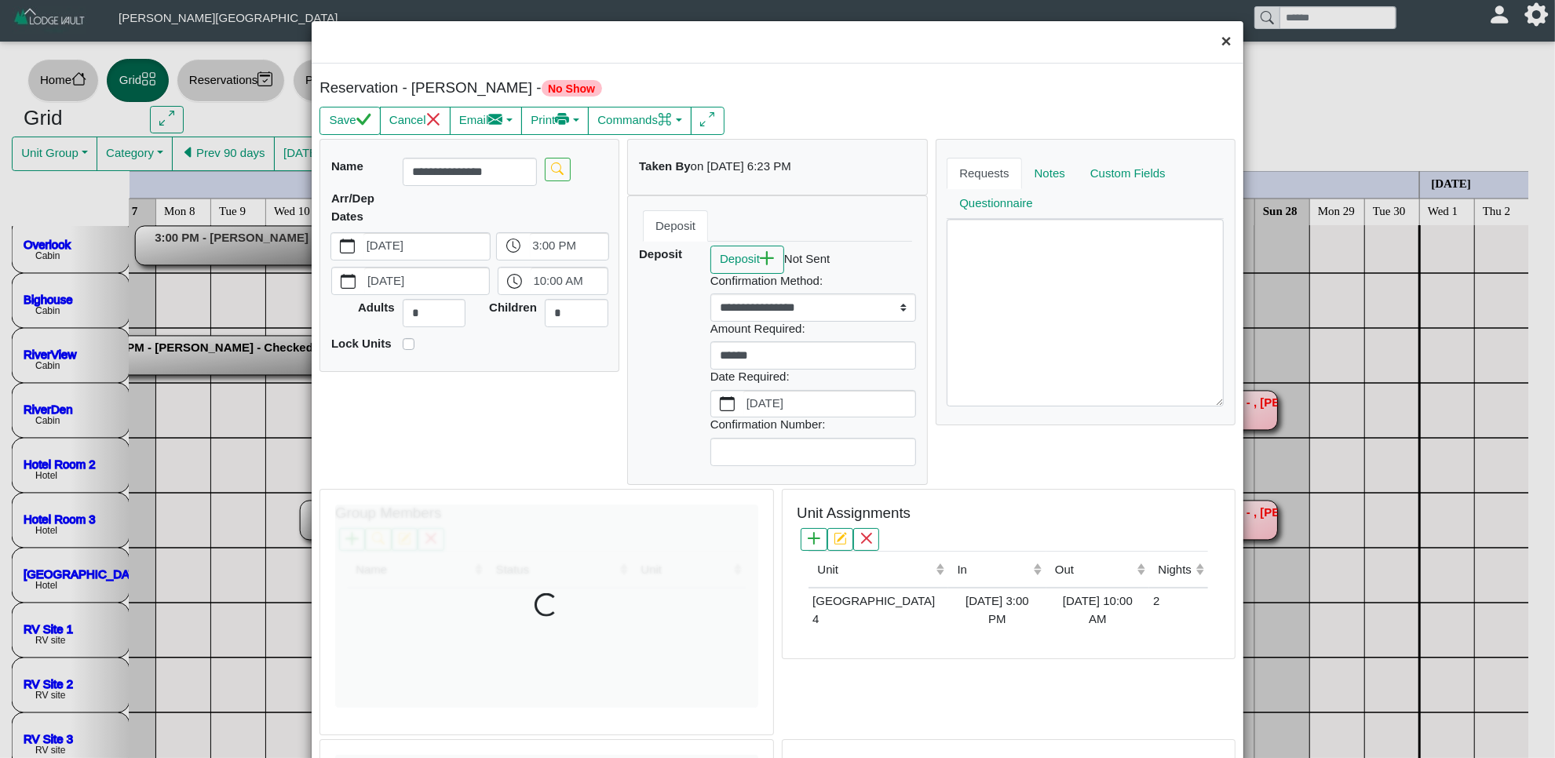
click at [1210, 49] on button "×" at bounding box center [1227, 42] width 34 height 42
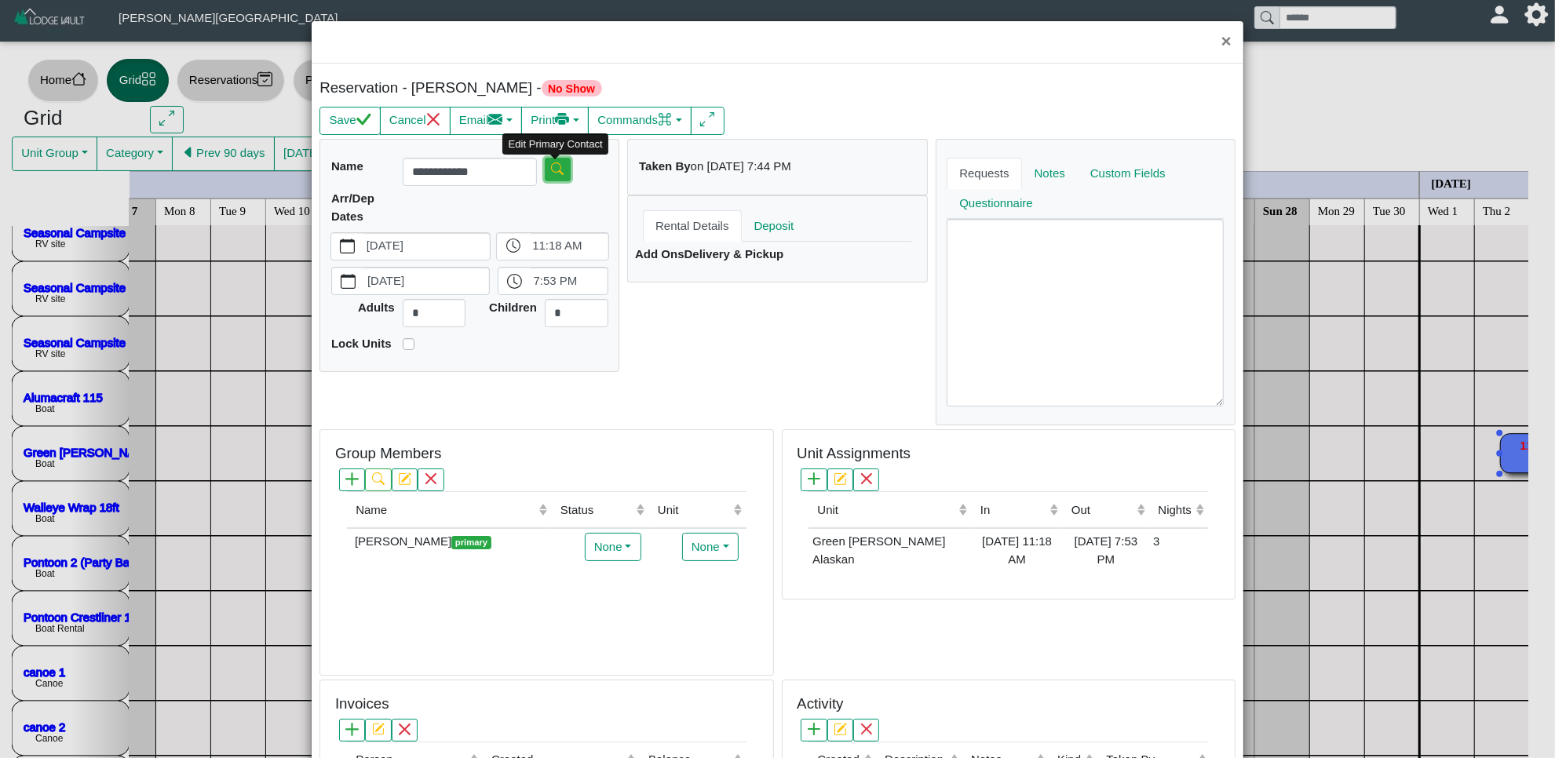
click at [549, 177] on body "[PERSON_NAME][GEOGRAPHIC_DATA] [EMAIL_ADDRESS][DOMAIN_NAME] Profile Sign Out Ho…" at bounding box center [777, 668] width 1555 height 1337
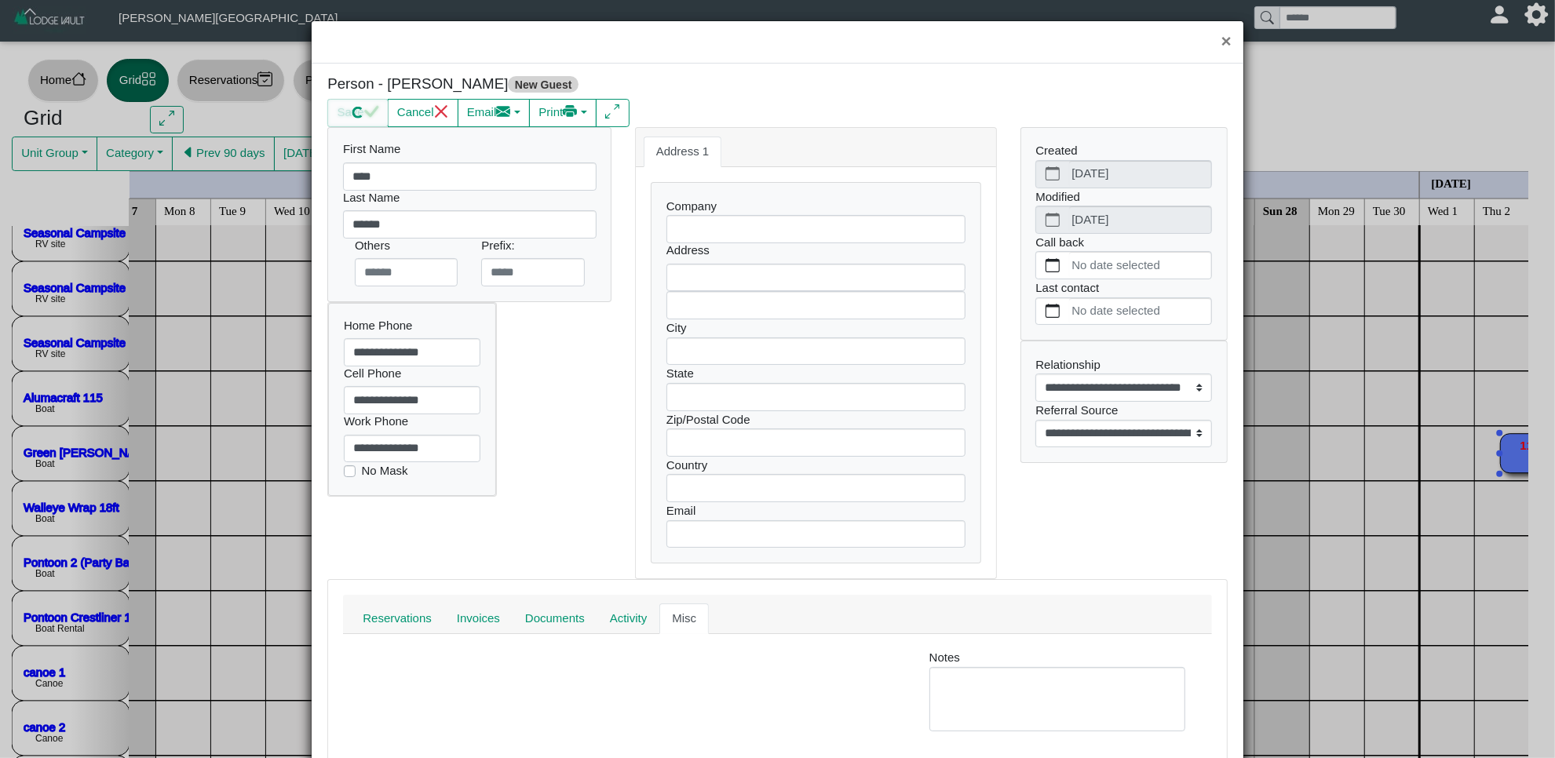
select select "**********"
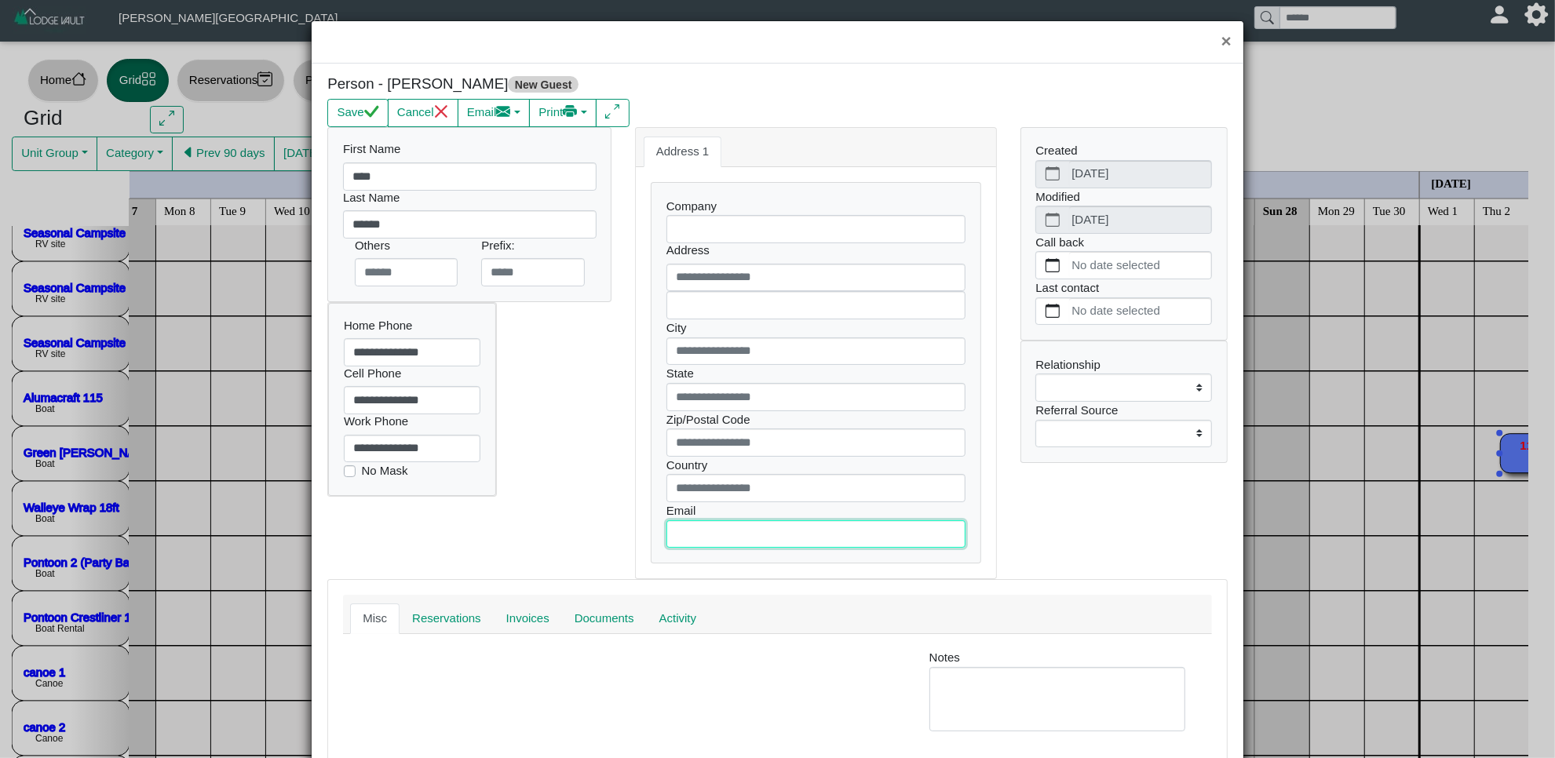
click at [699, 535] on input "text" at bounding box center [815, 534] width 299 height 28
type input "**********"
click at [356, 111] on button "Save" at bounding box center [357, 113] width 60 height 28
select select "**********"
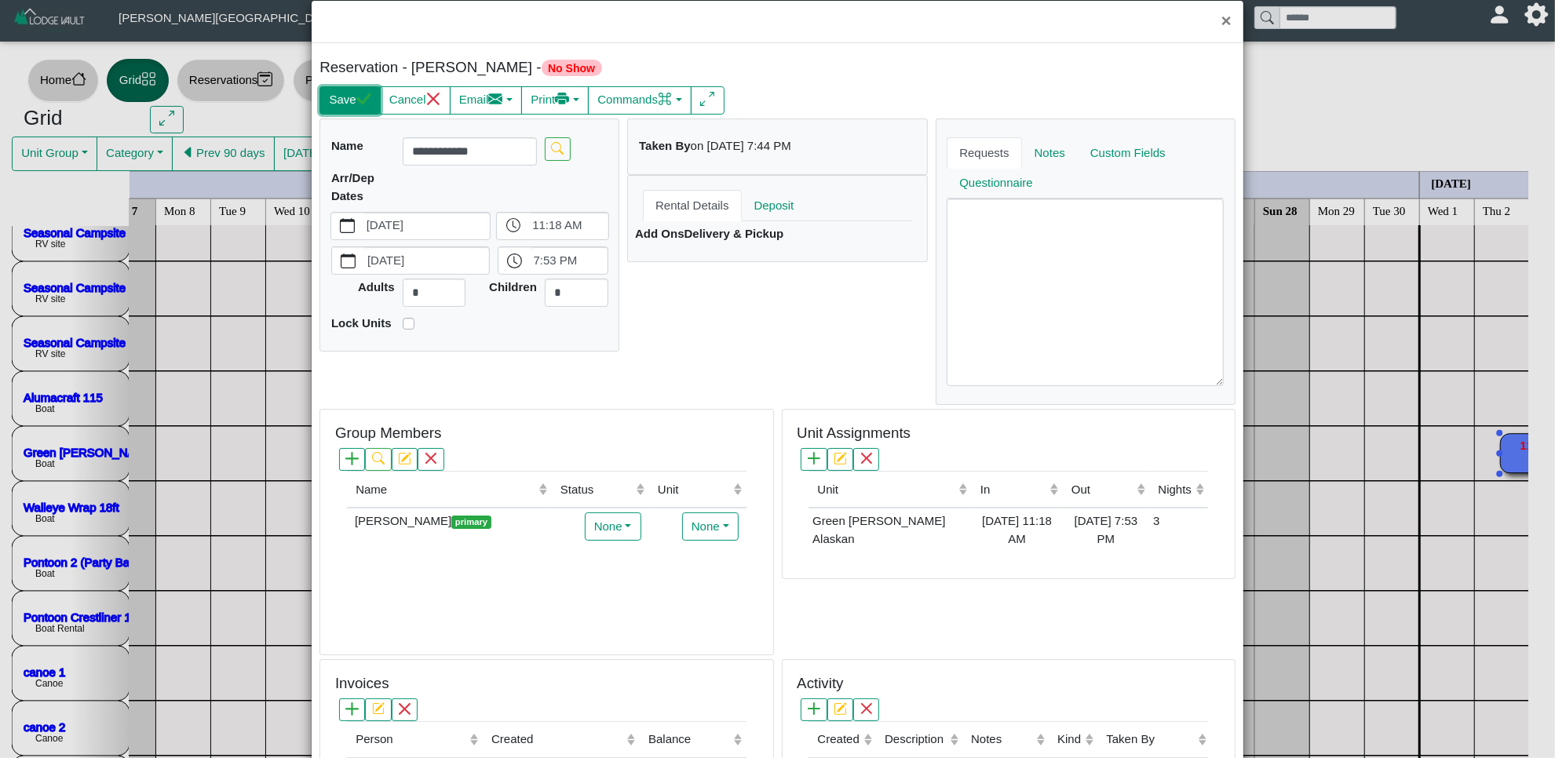
click at [349, 100] on button "Save" at bounding box center [349, 100] width 60 height 28
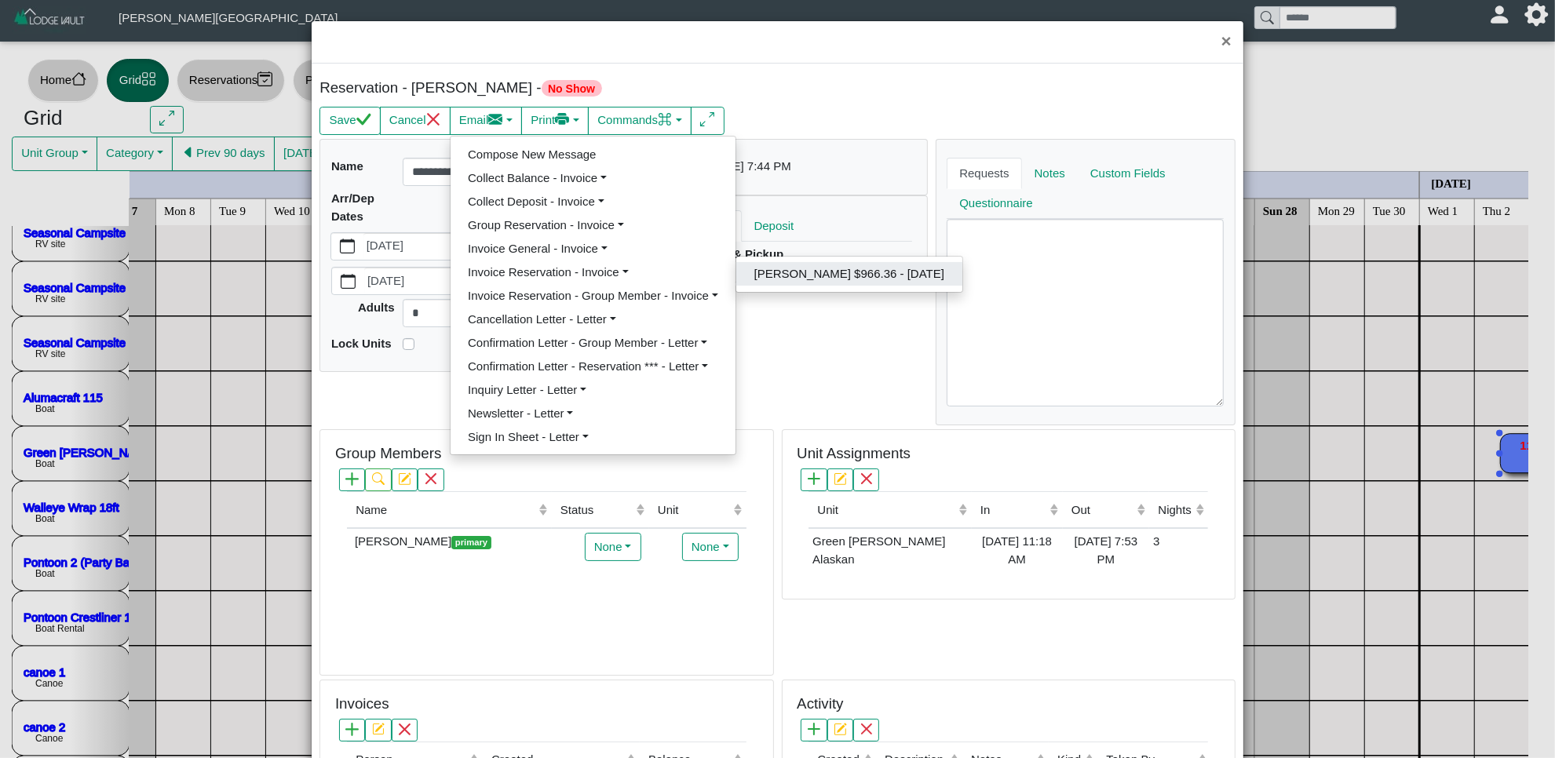
click at [768, 280] on link "[PERSON_NAME] $966.36 - [DATE]" at bounding box center [848, 274] width 225 height 24
select select "*****"
select select "****"
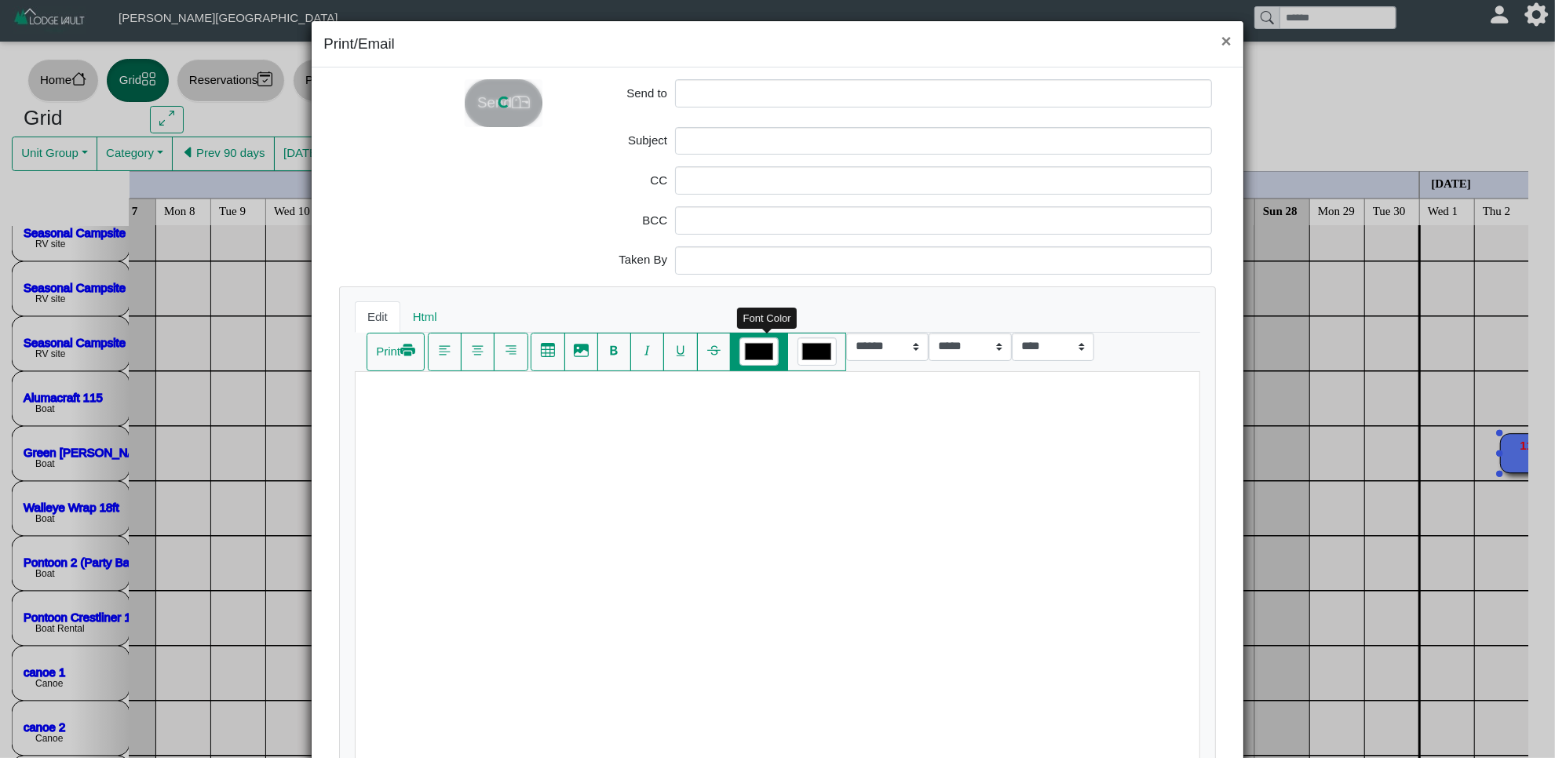
type input "**********"
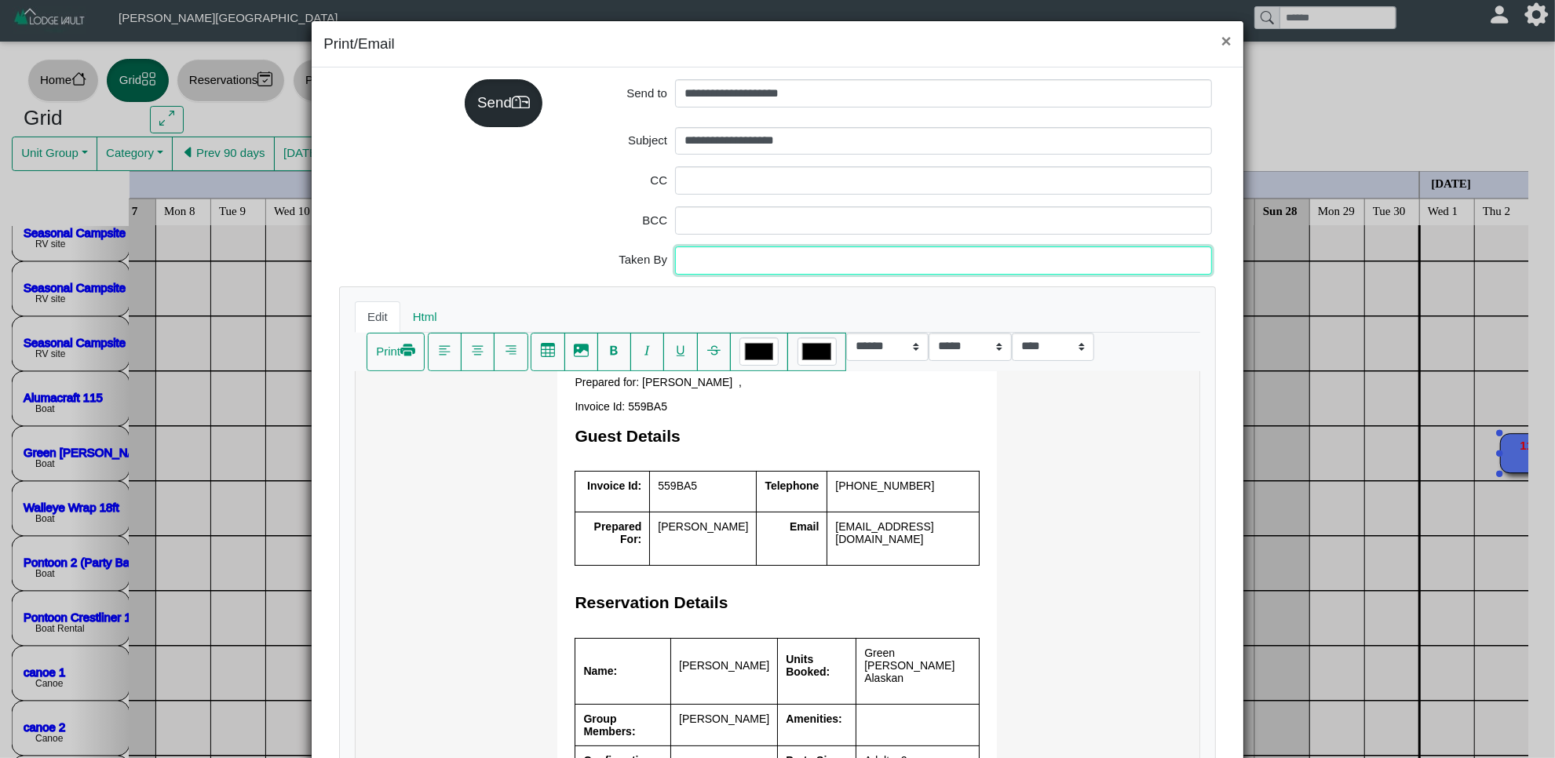
click at [775, 261] on input "Taken By" at bounding box center [943, 260] width 537 height 28
type input "**********"
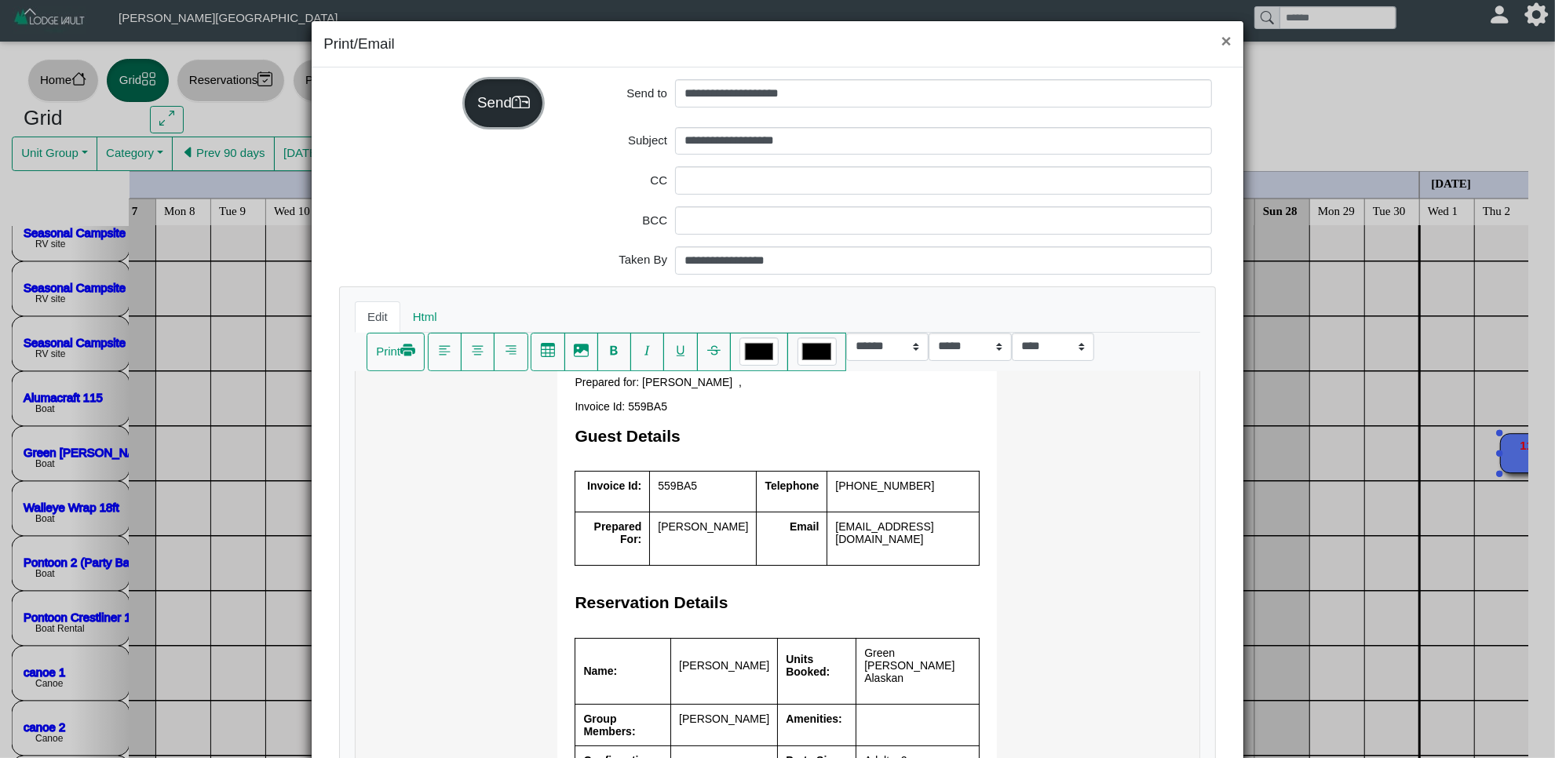
click at [515, 107] on div "Send" at bounding box center [504, 102] width 78 height 47
select select "*****"
select select "****"
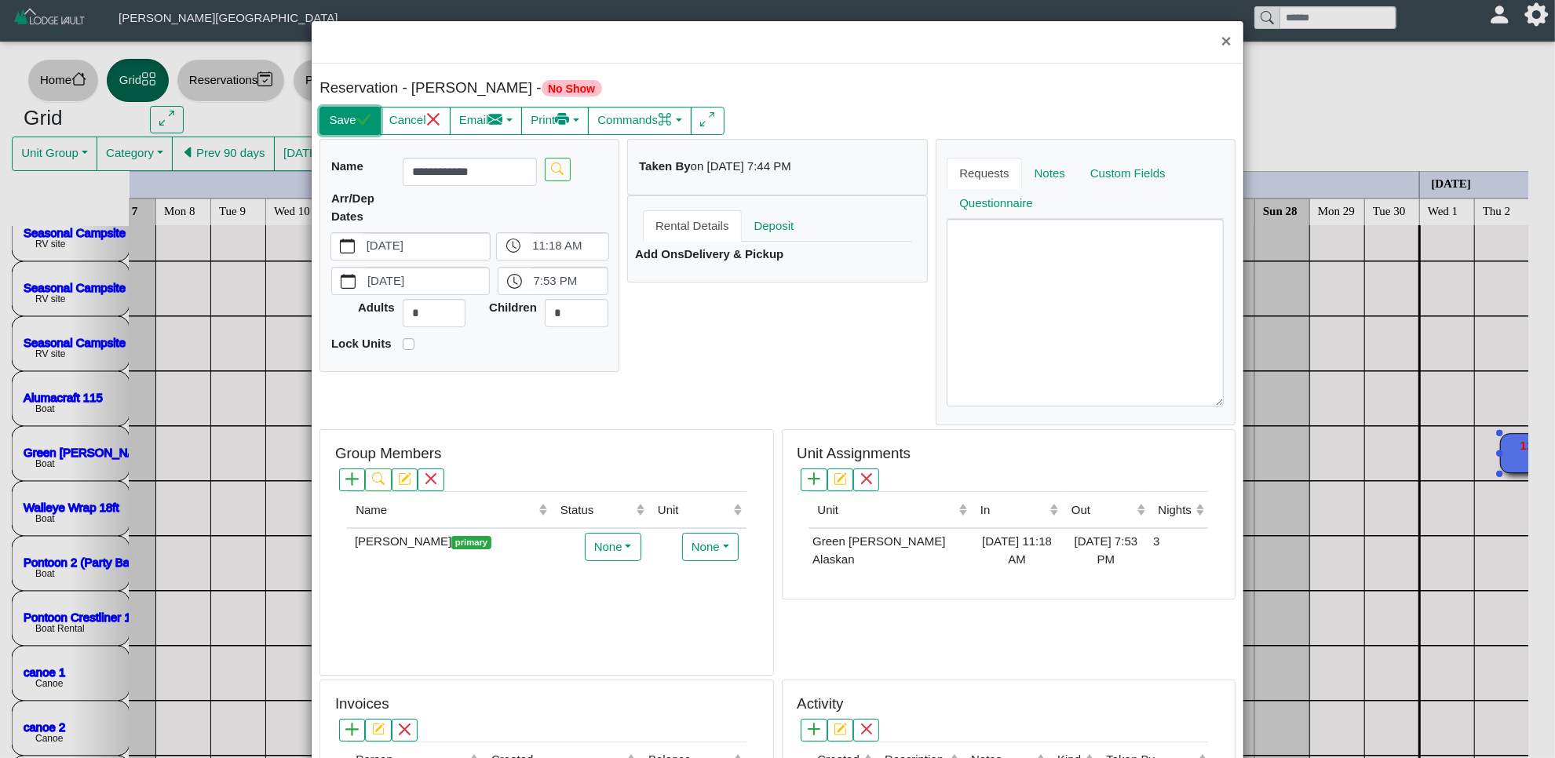
click at [359, 125] on icon "check" at bounding box center [363, 119] width 15 height 12
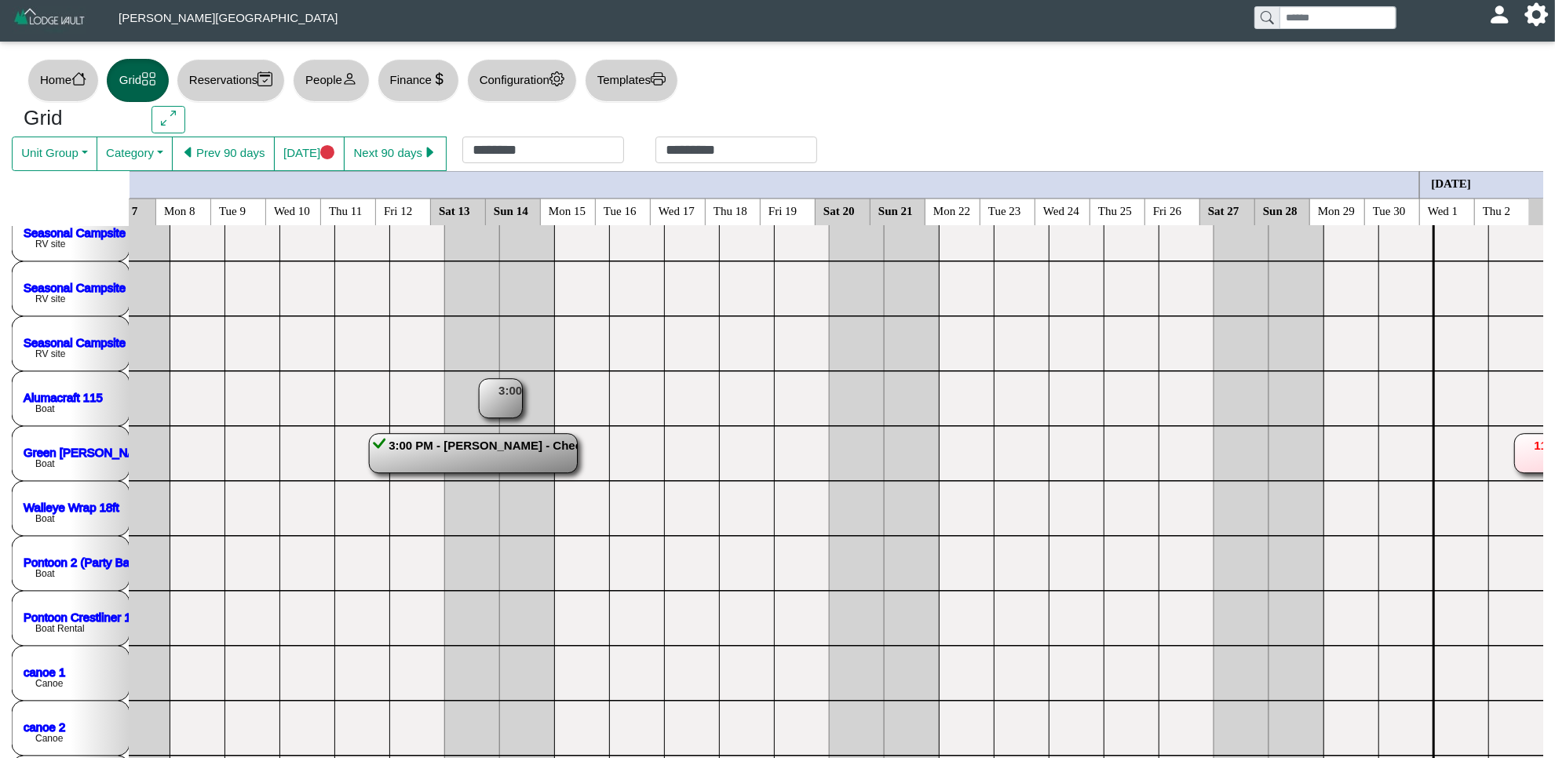
click at [542, 56] on div "Home Grid Reservations People Finance Configuration Templates" at bounding box center [777, 80] width 1531 height 51
